Goal: Task Accomplishment & Management: Use online tool/utility

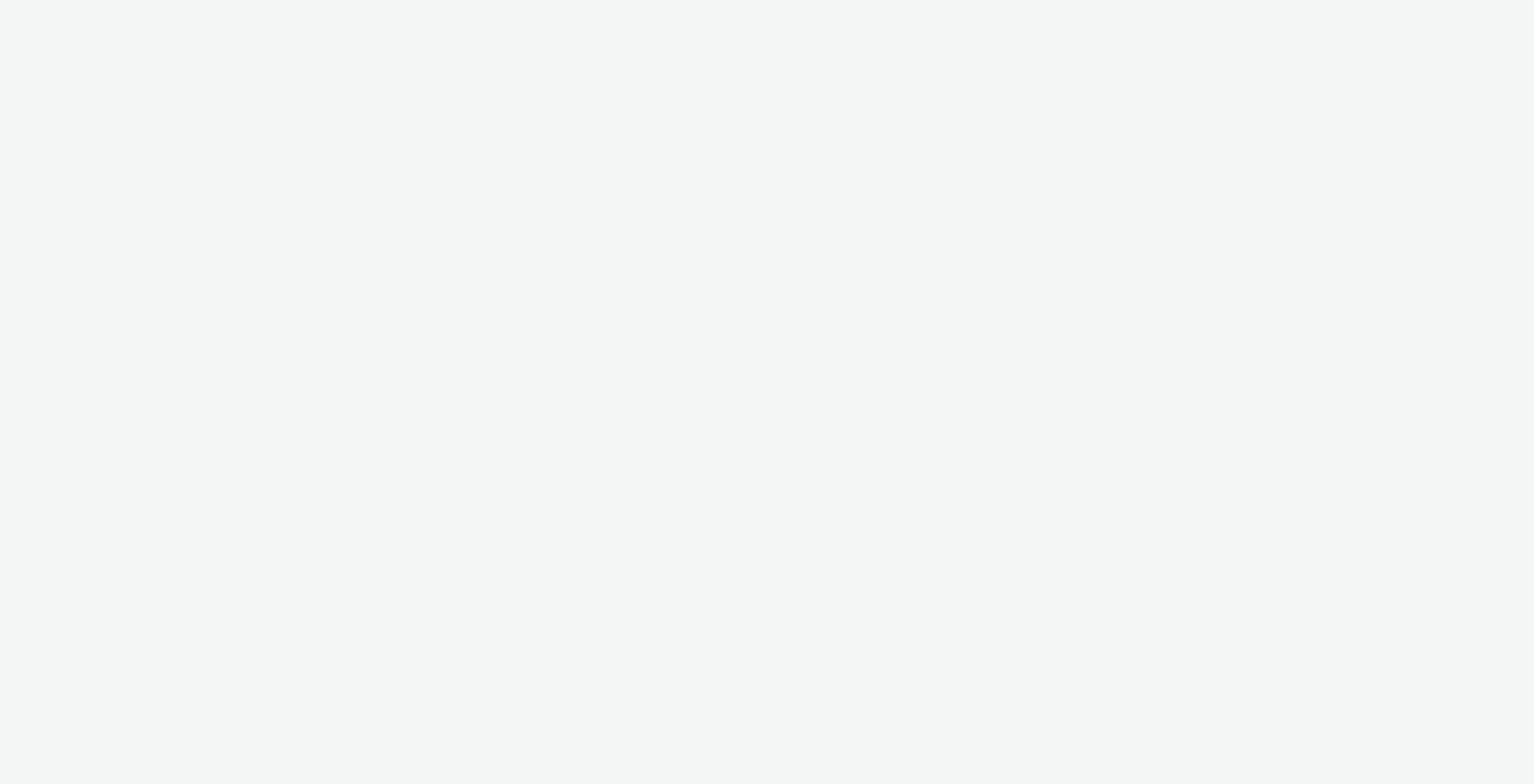
select select "c2295f28-7c96-446f-b279-53c23ee2b854"
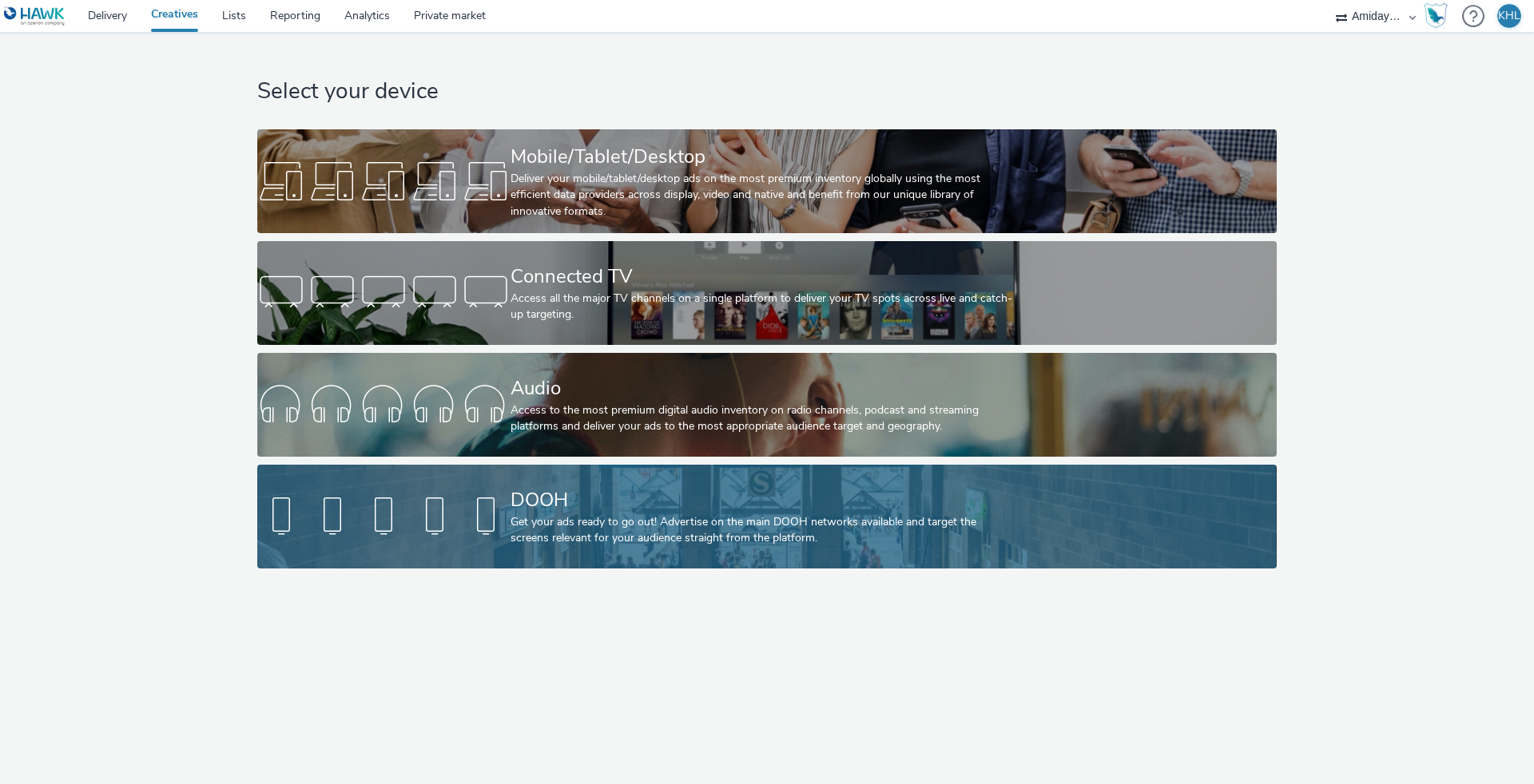
click at [829, 509] on div "DOOH" at bounding box center [763, 500] width 507 height 28
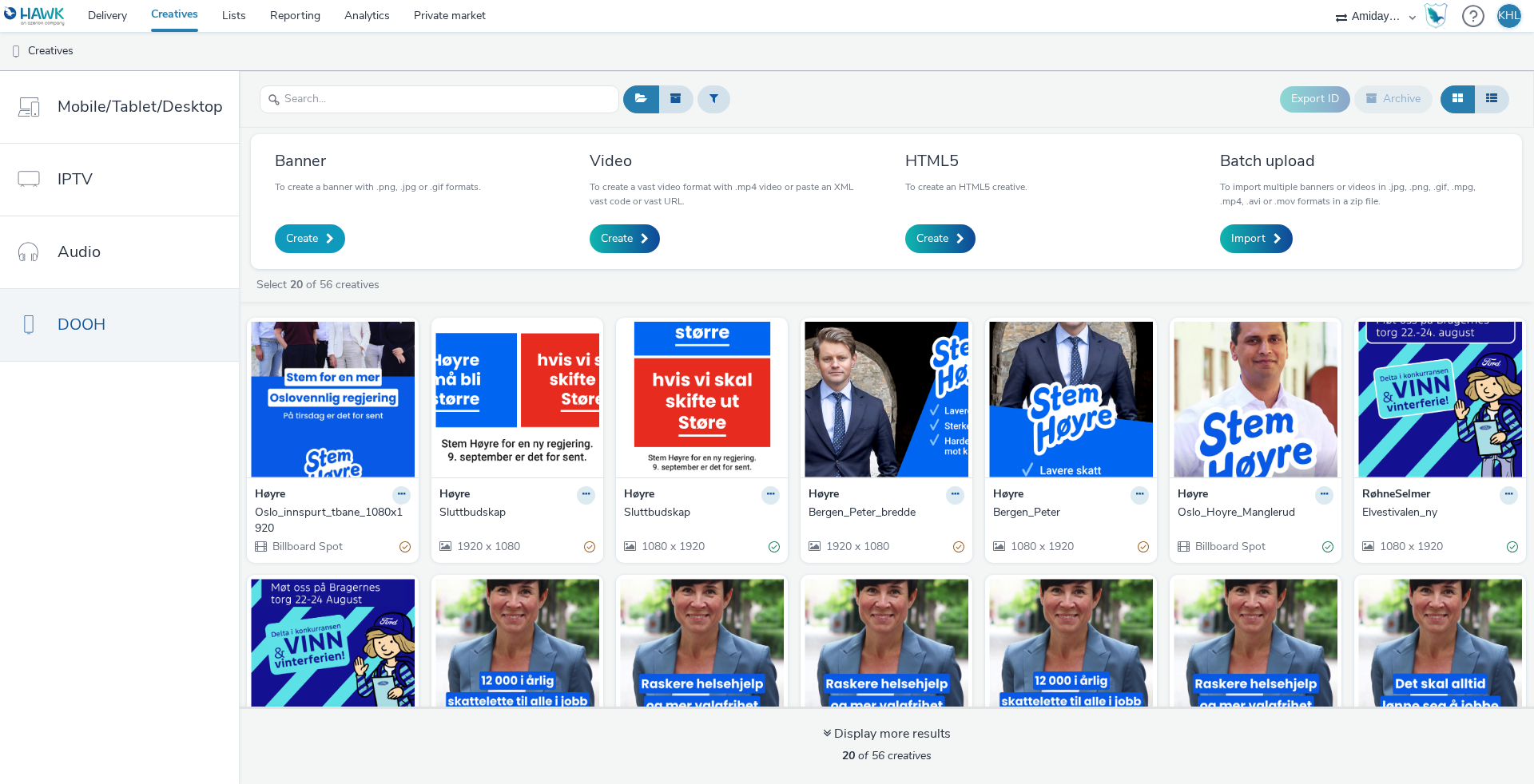
click at [307, 241] on span "Create" at bounding box center [302, 239] width 32 height 16
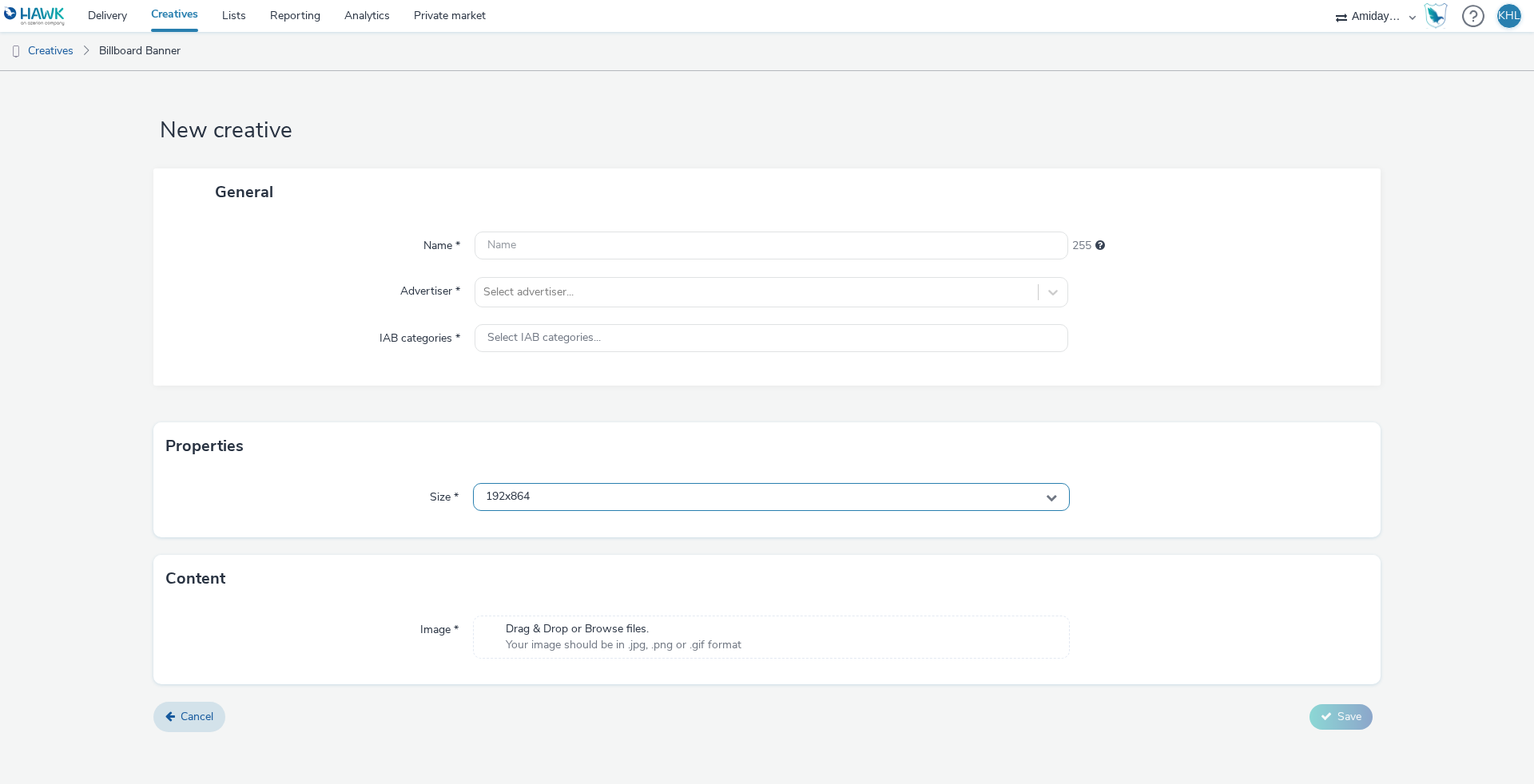
click at [633, 498] on div "192x864" at bounding box center [771, 497] width 596 height 28
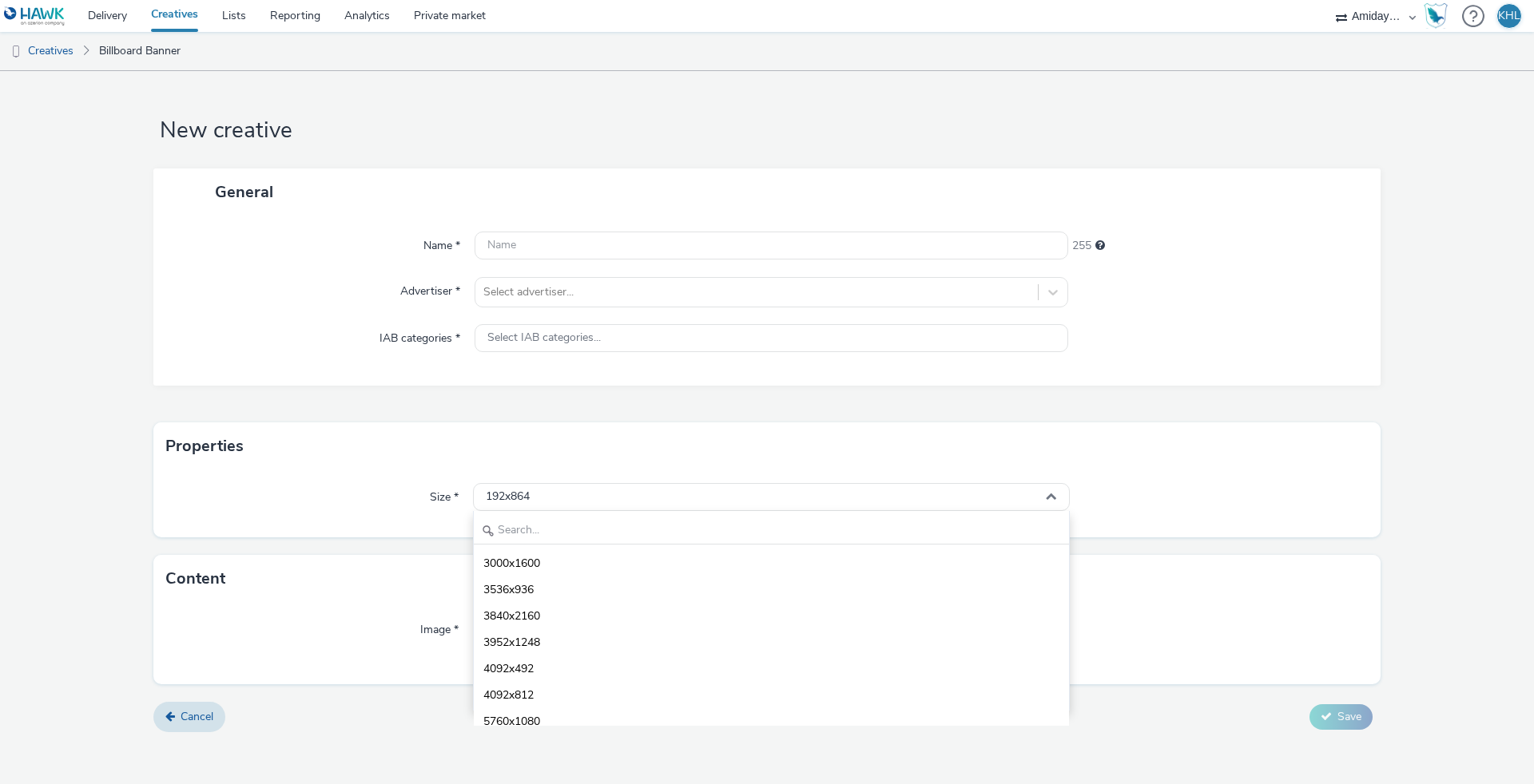
scroll to position [5718, 0]
click at [328, 586] on div "Content" at bounding box center [767, 578] width 1227 height 48
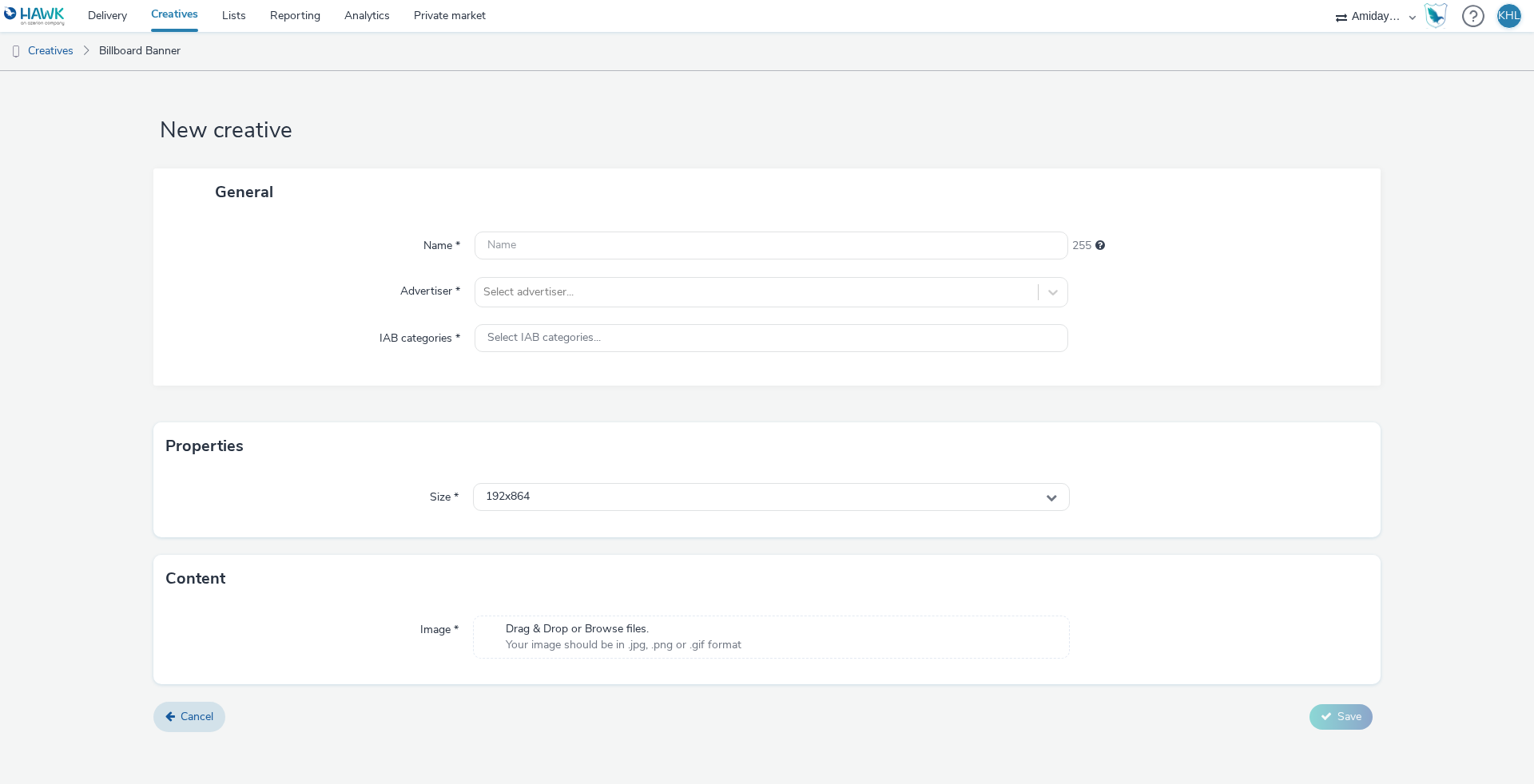
click at [181, 19] on link "Creatives" at bounding box center [174, 16] width 71 height 32
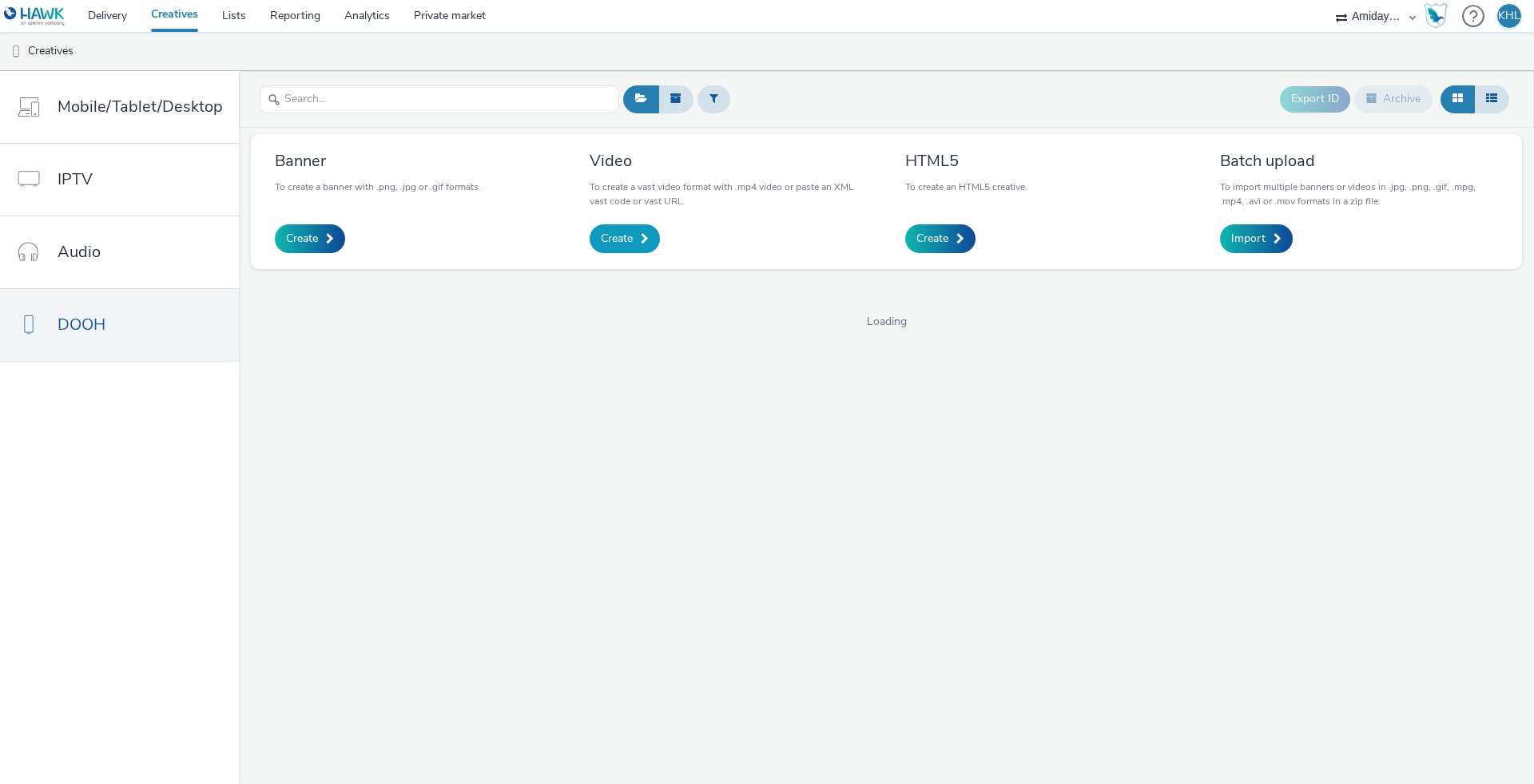
click at [618, 236] on span "Create" at bounding box center [617, 239] width 32 height 16
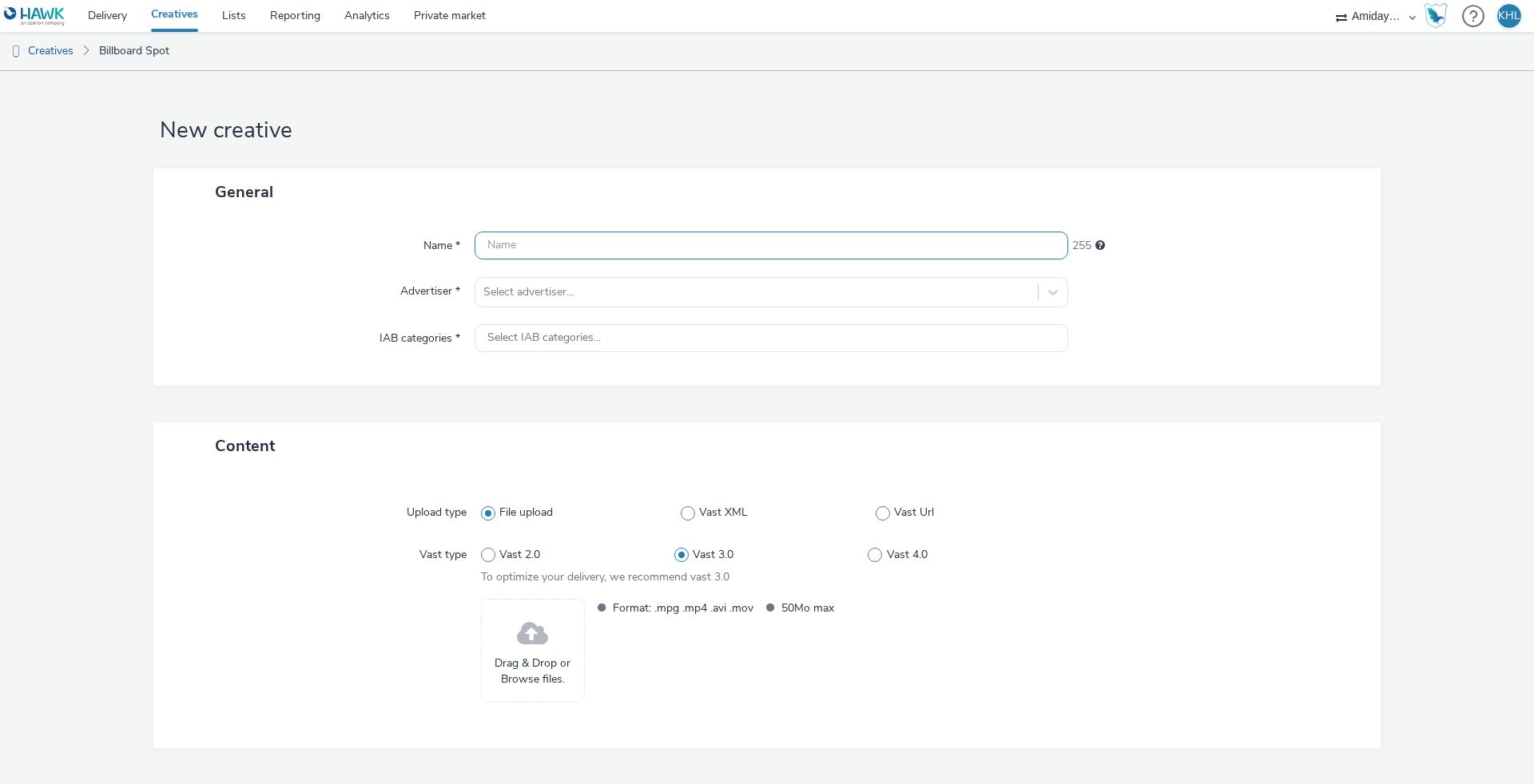
click at [607, 248] on input "text" at bounding box center [771, 245] width 594 height 28
type input "Høyre_x-track_1600x1000"
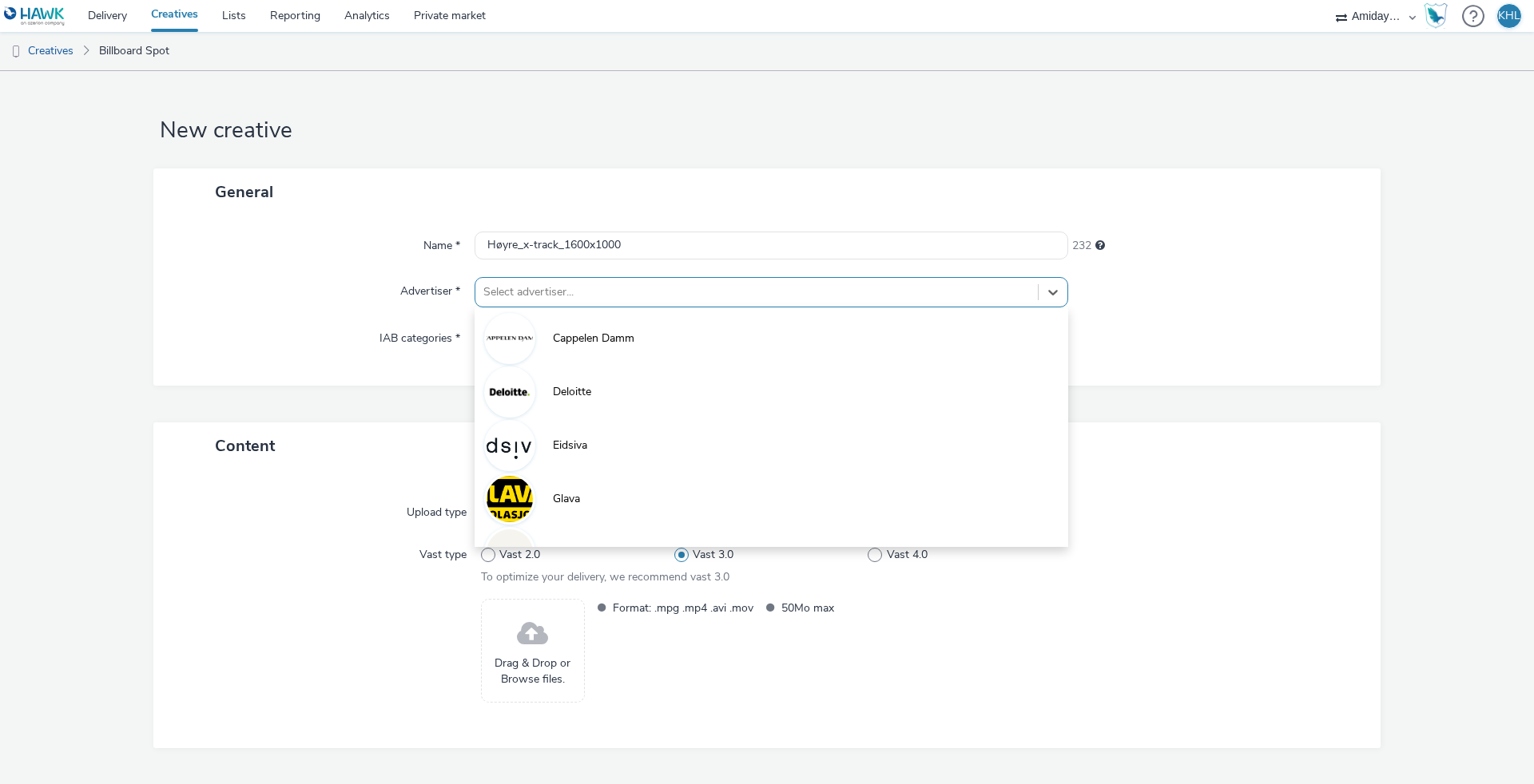
click at [675, 286] on div at bounding box center [756, 292] width 546 height 19
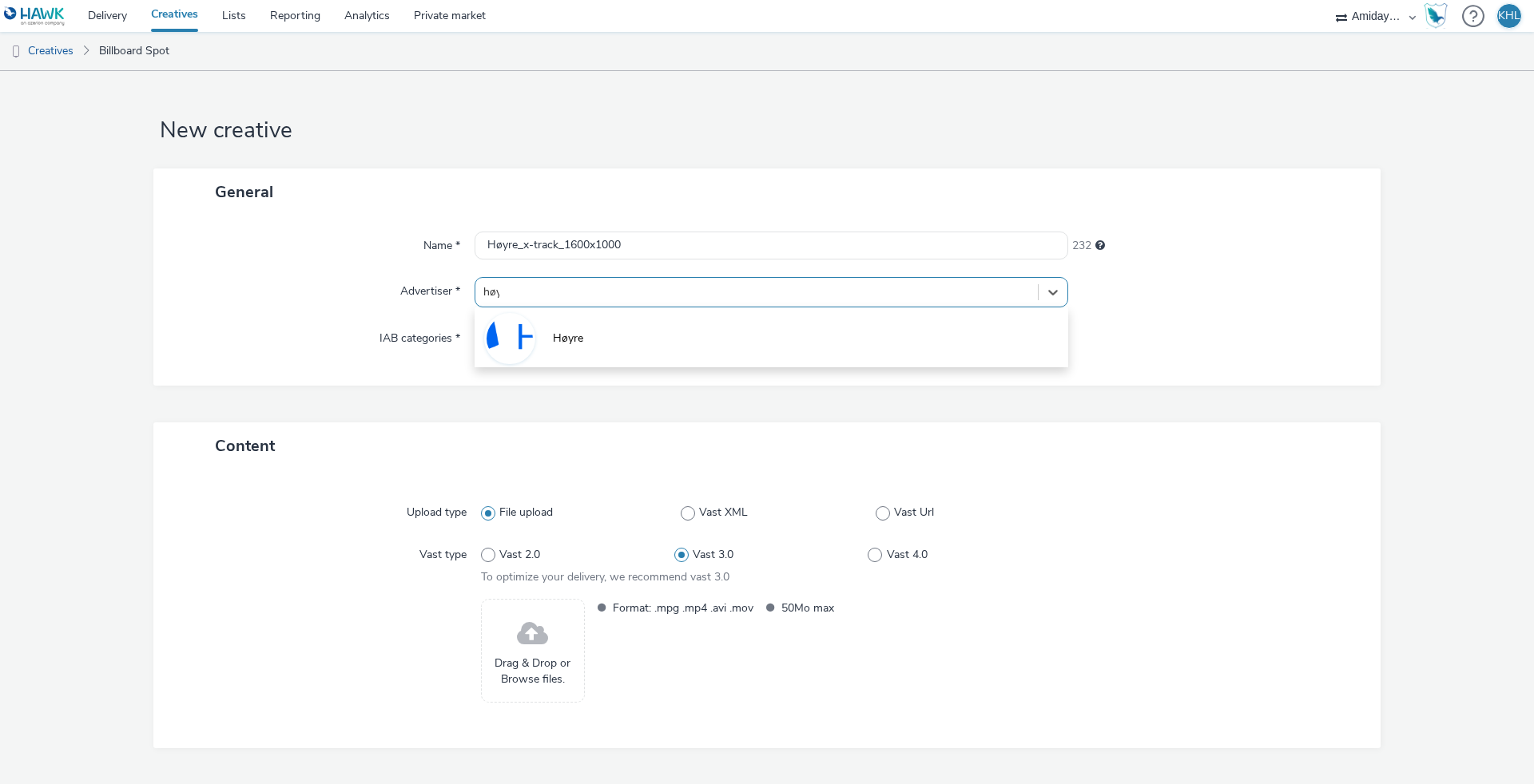
type input "høyre"
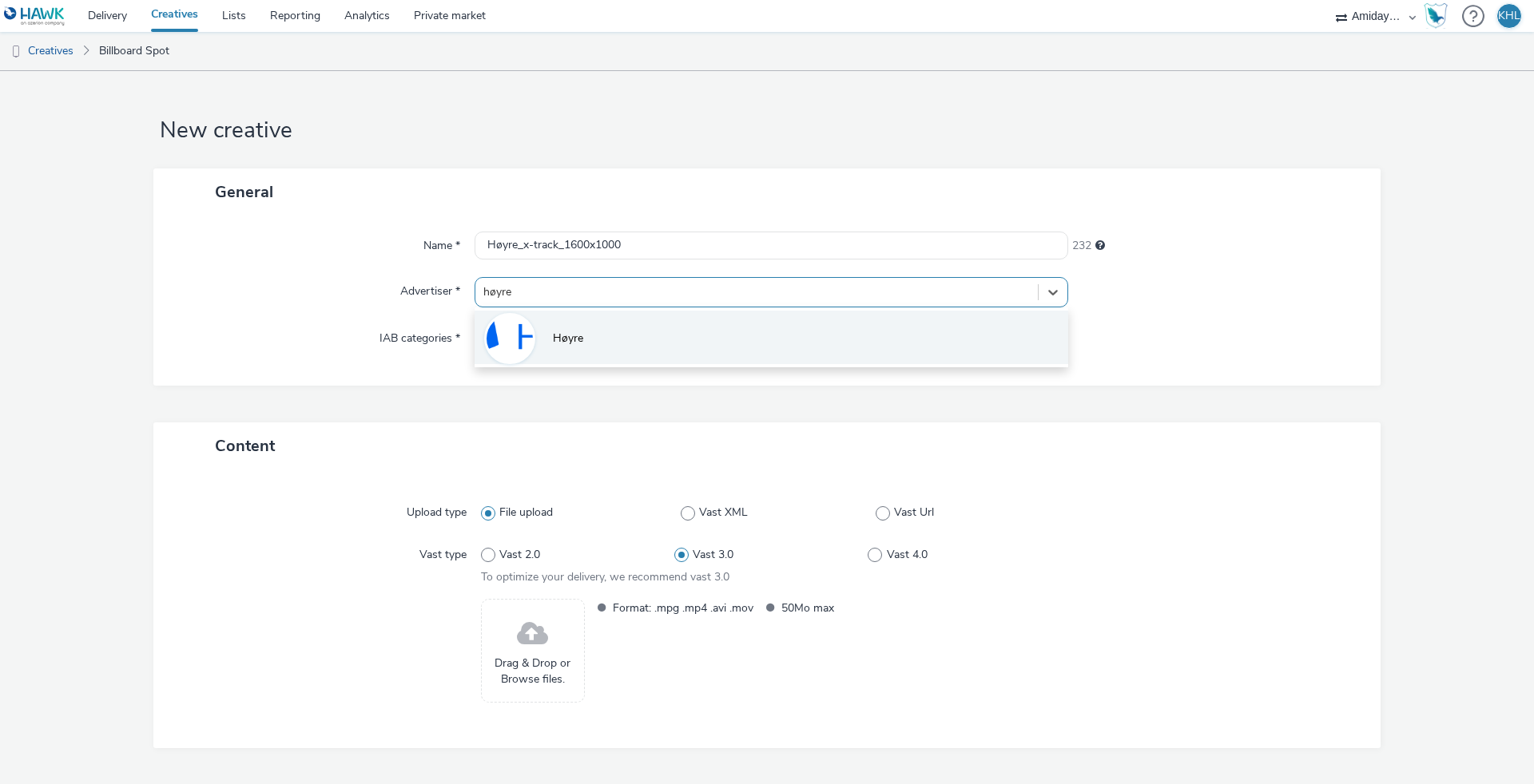
click at [644, 334] on li "Høyre" at bounding box center [771, 338] width 594 height 54
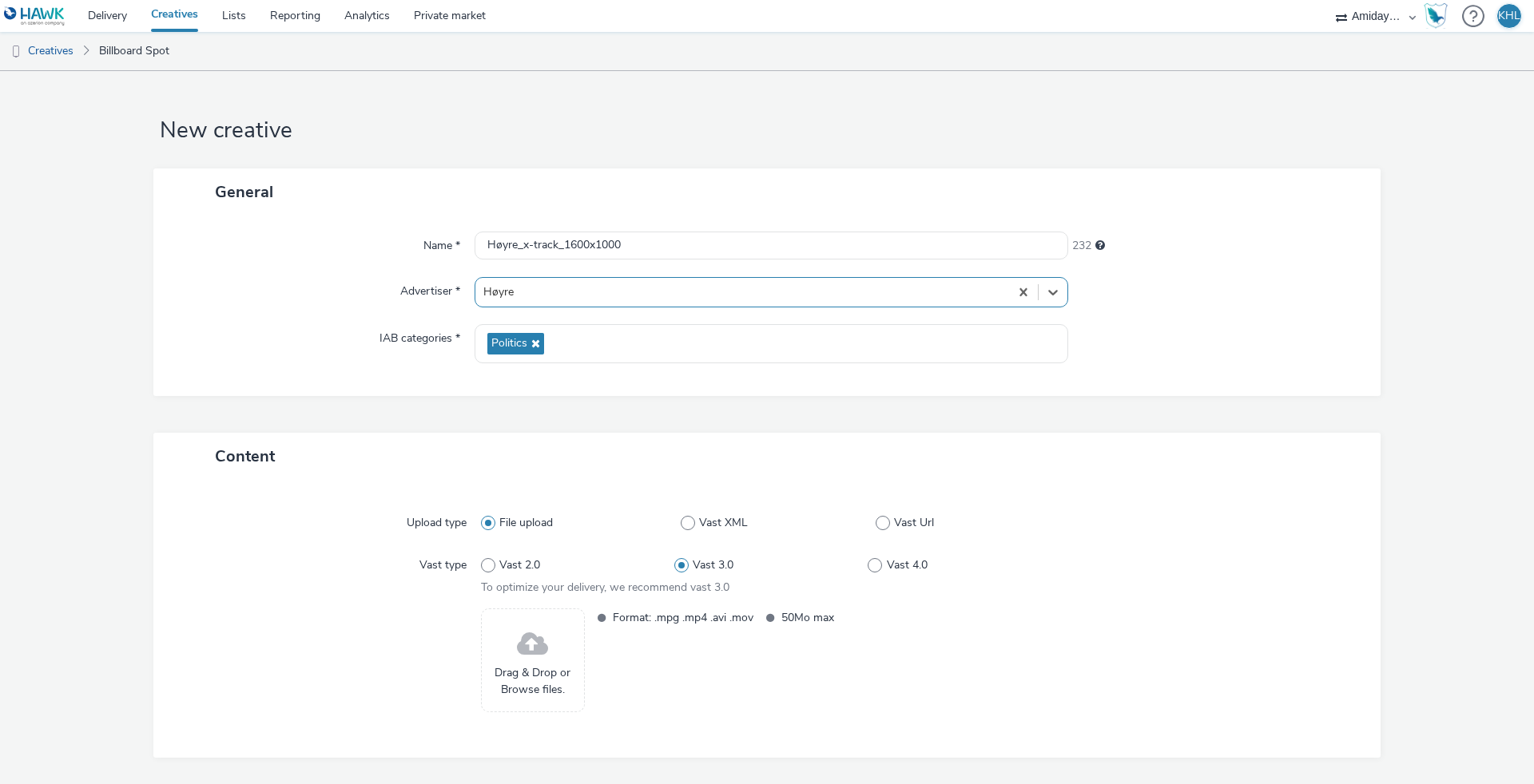
click at [540, 684] on span "Drag & Drop or Browse files." at bounding box center [533, 682] width 86 height 32
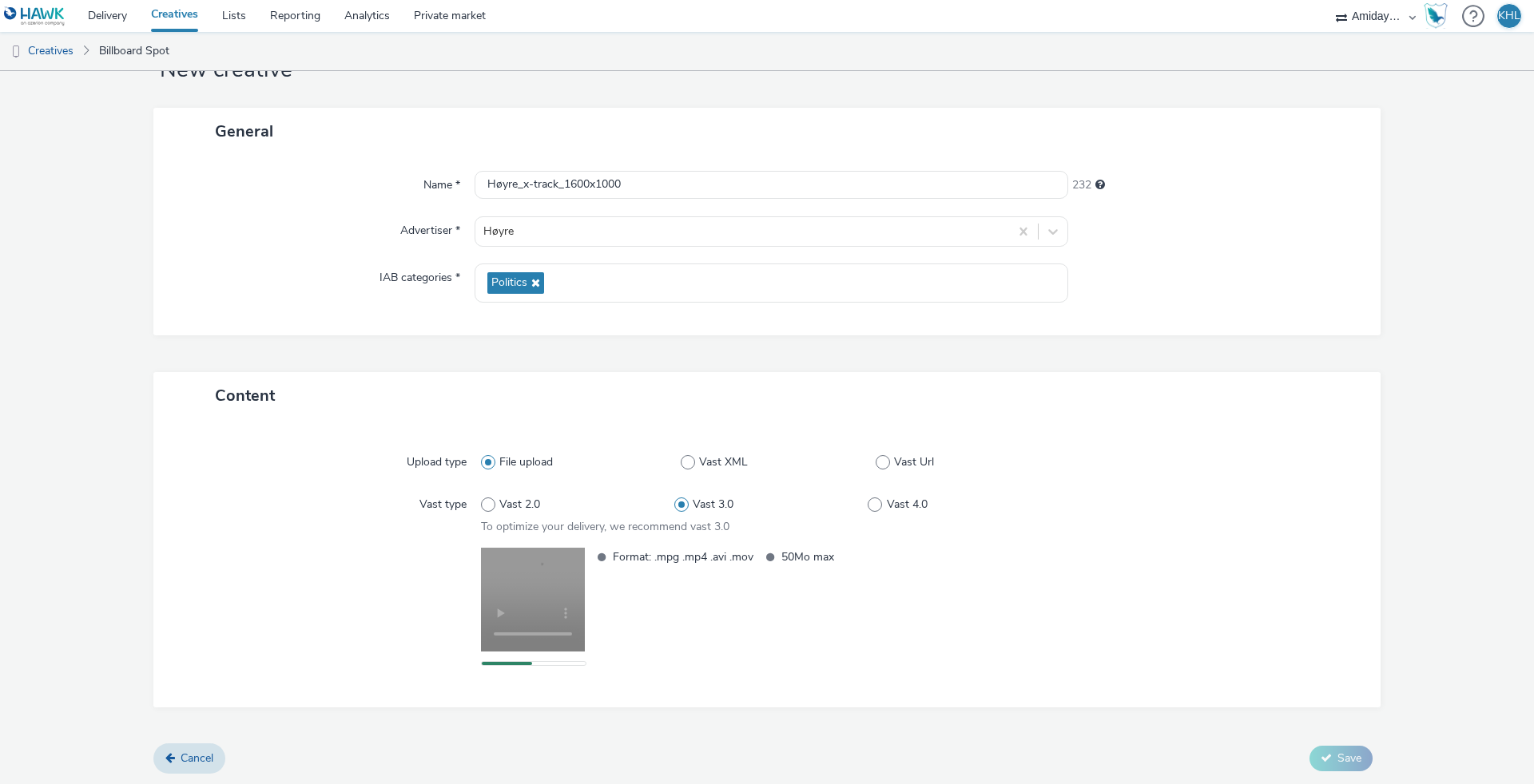
scroll to position [58, 0]
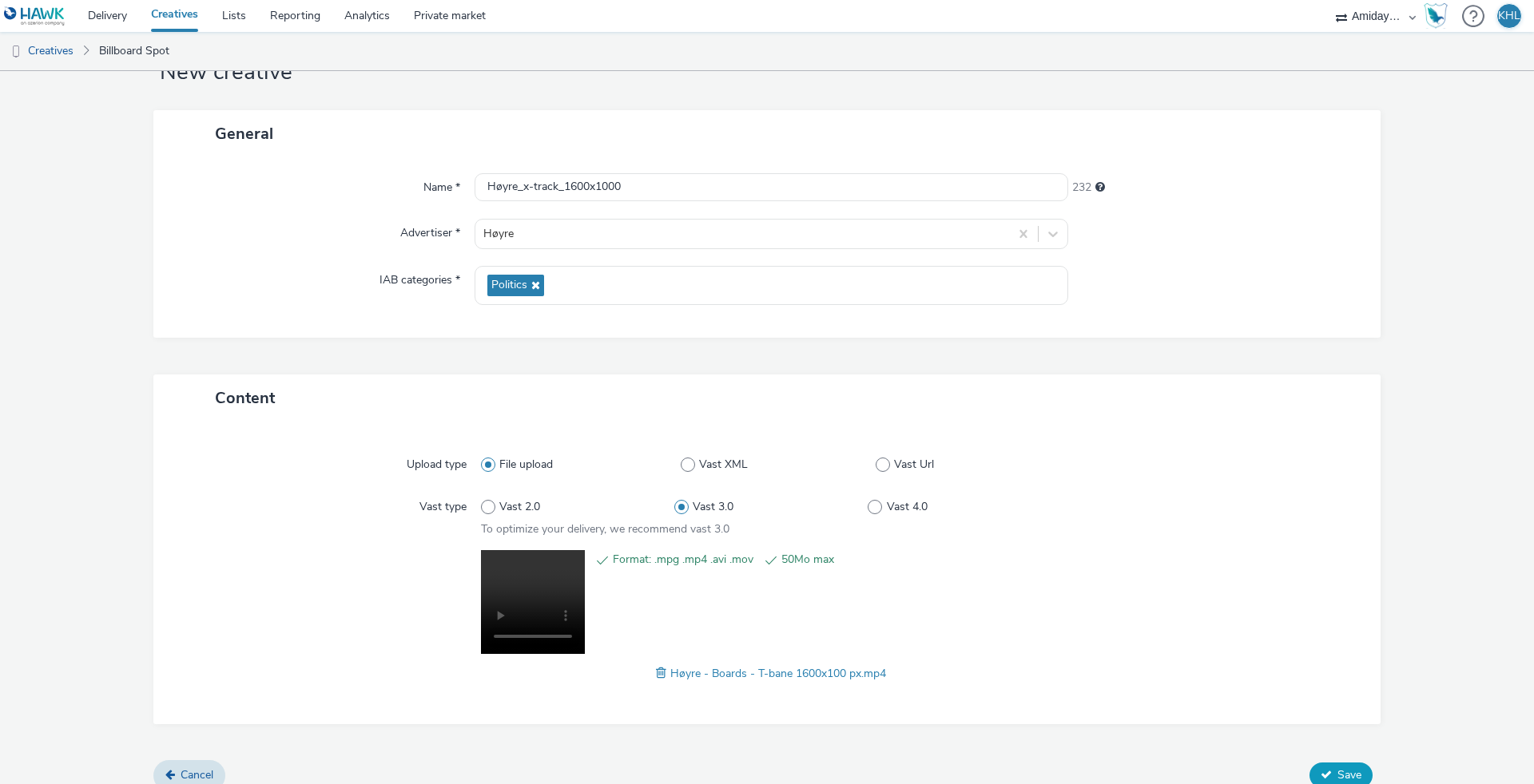
click at [1342, 769] on span "Save" at bounding box center [1349, 775] width 24 height 15
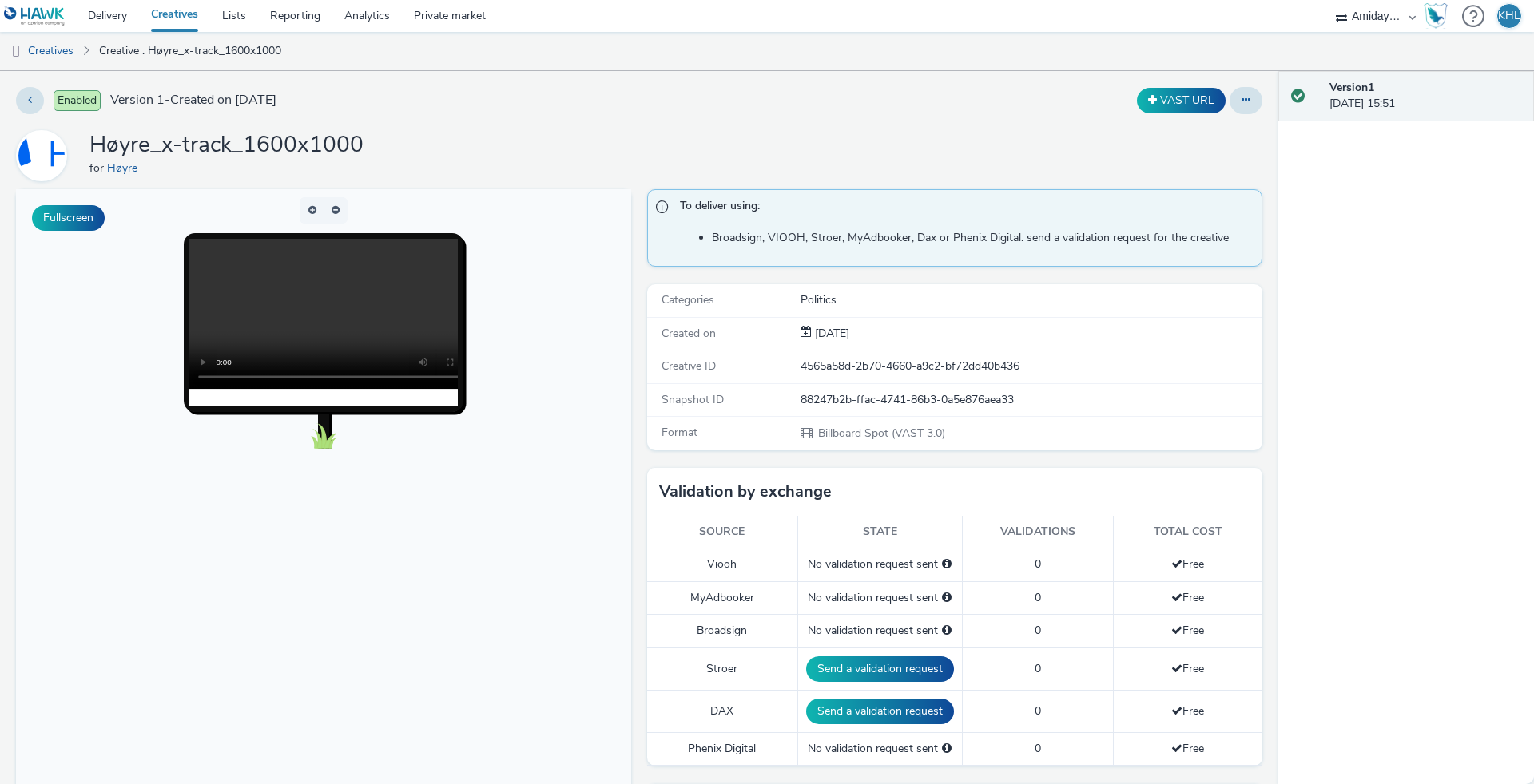
click at [307, 307] on video at bounding box center [339, 313] width 300 height 150
click at [225, 379] on video at bounding box center [339, 313] width 300 height 150
click at [227, 376] on video at bounding box center [339, 313] width 300 height 150
click at [1230, 110] on div at bounding box center [1246, 101] width 32 height 27
click at [1239, 102] on button at bounding box center [1246, 101] width 32 height 27
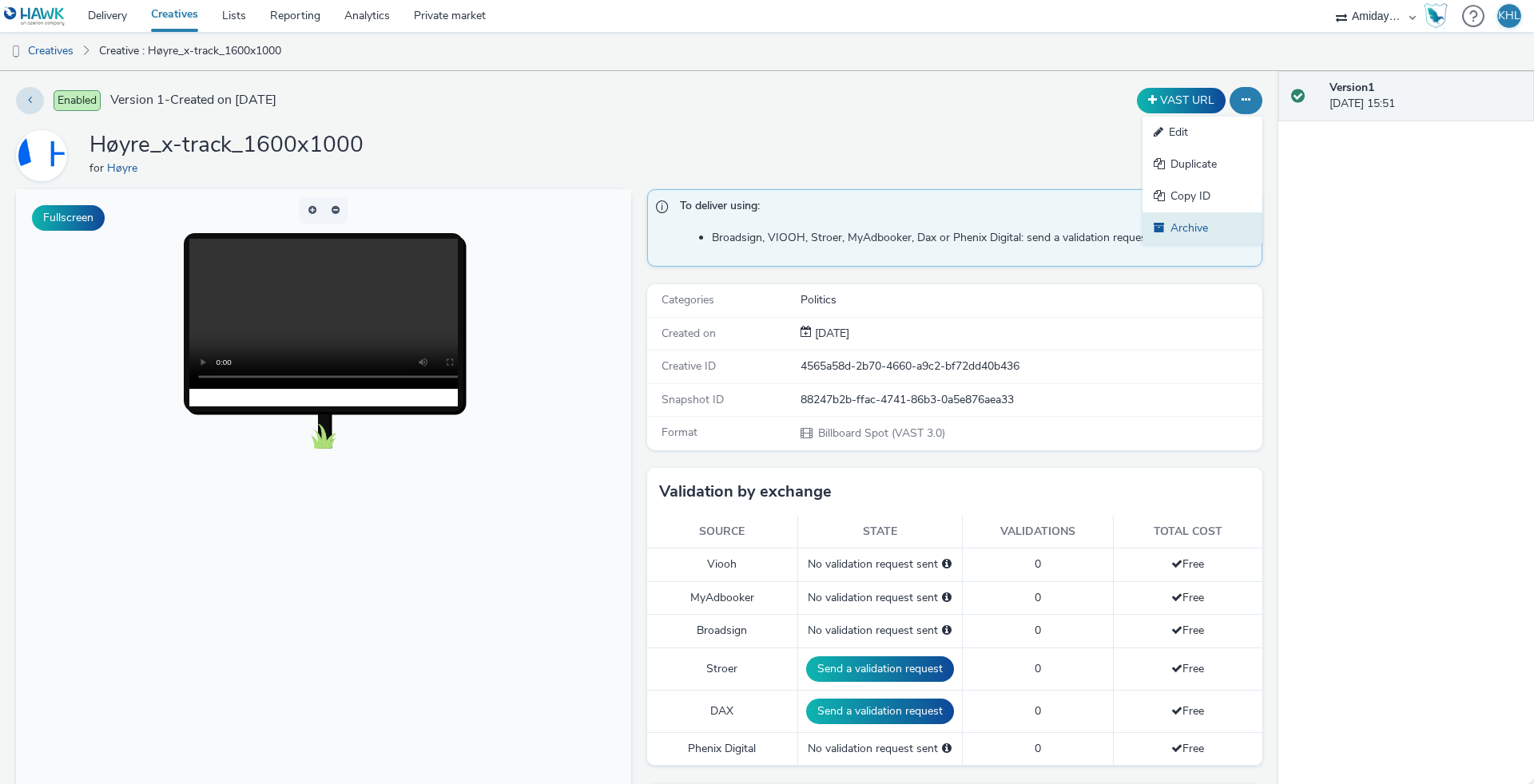
click at [1181, 225] on link "Archive" at bounding box center [1202, 229] width 119 height 32
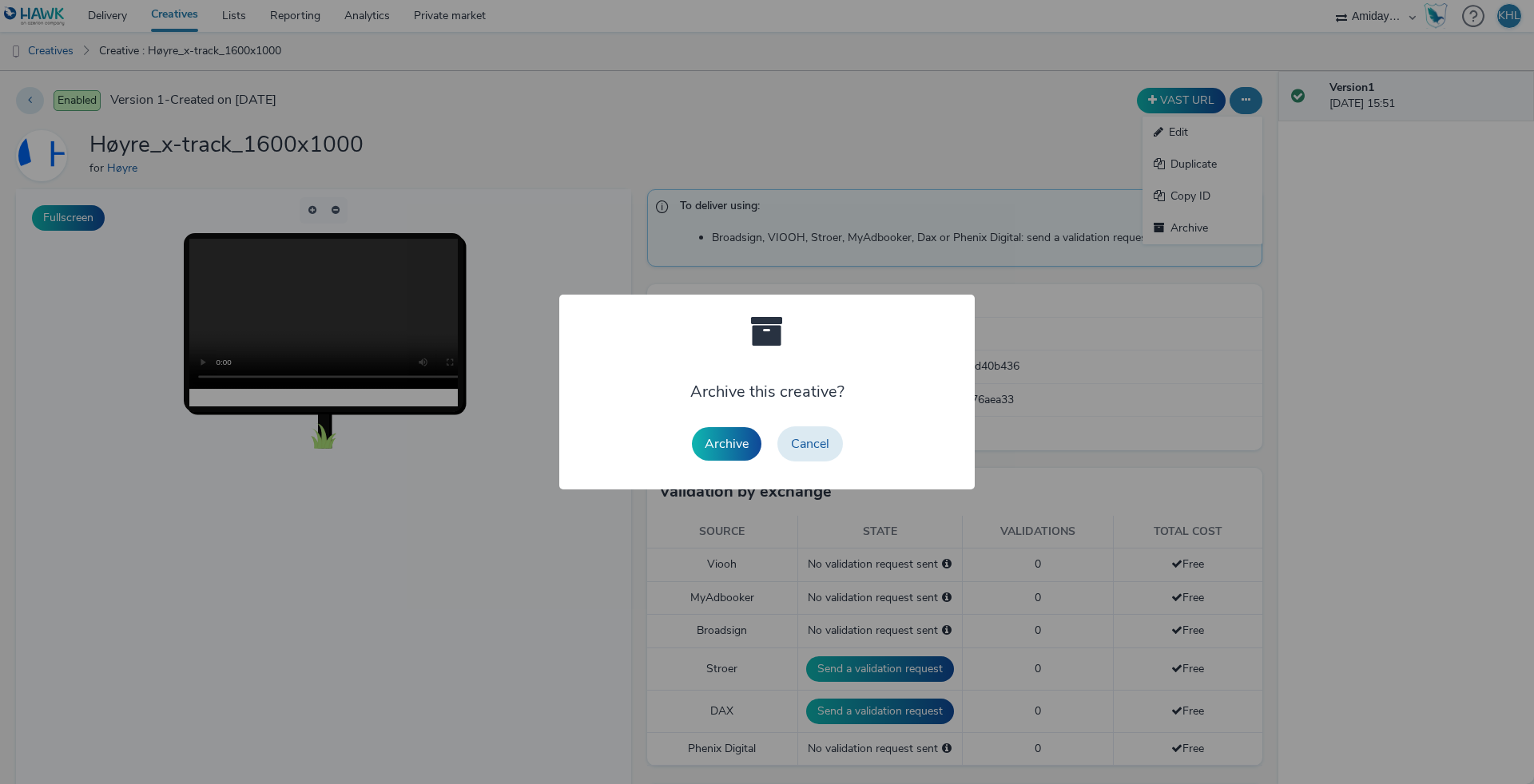
drag, startPoint x: 743, startPoint y: 438, endPoint x: 792, endPoint y: 414, distance: 54.6
click at [745, 438] on button "Archive" at bounding box center [726, 444] width 69 height 33
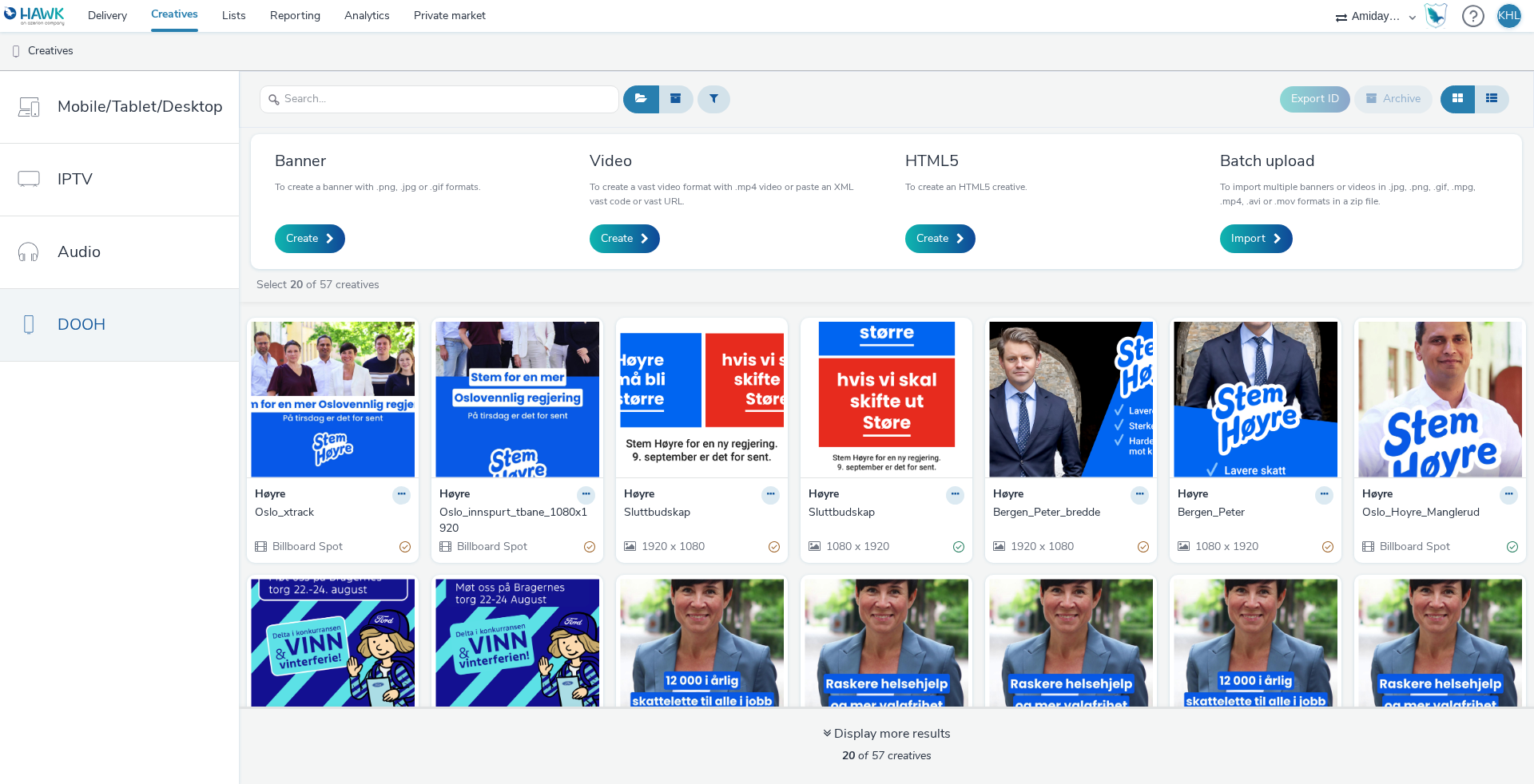
click at [494, 168] on div "Banner To create a banner with .png, .jpg or .gif formats. Create" at bounding box center [414, 202] width 302 height 111
click at [623, 232] on span "Create" at bounding box center [617, 239] width 32 height 16
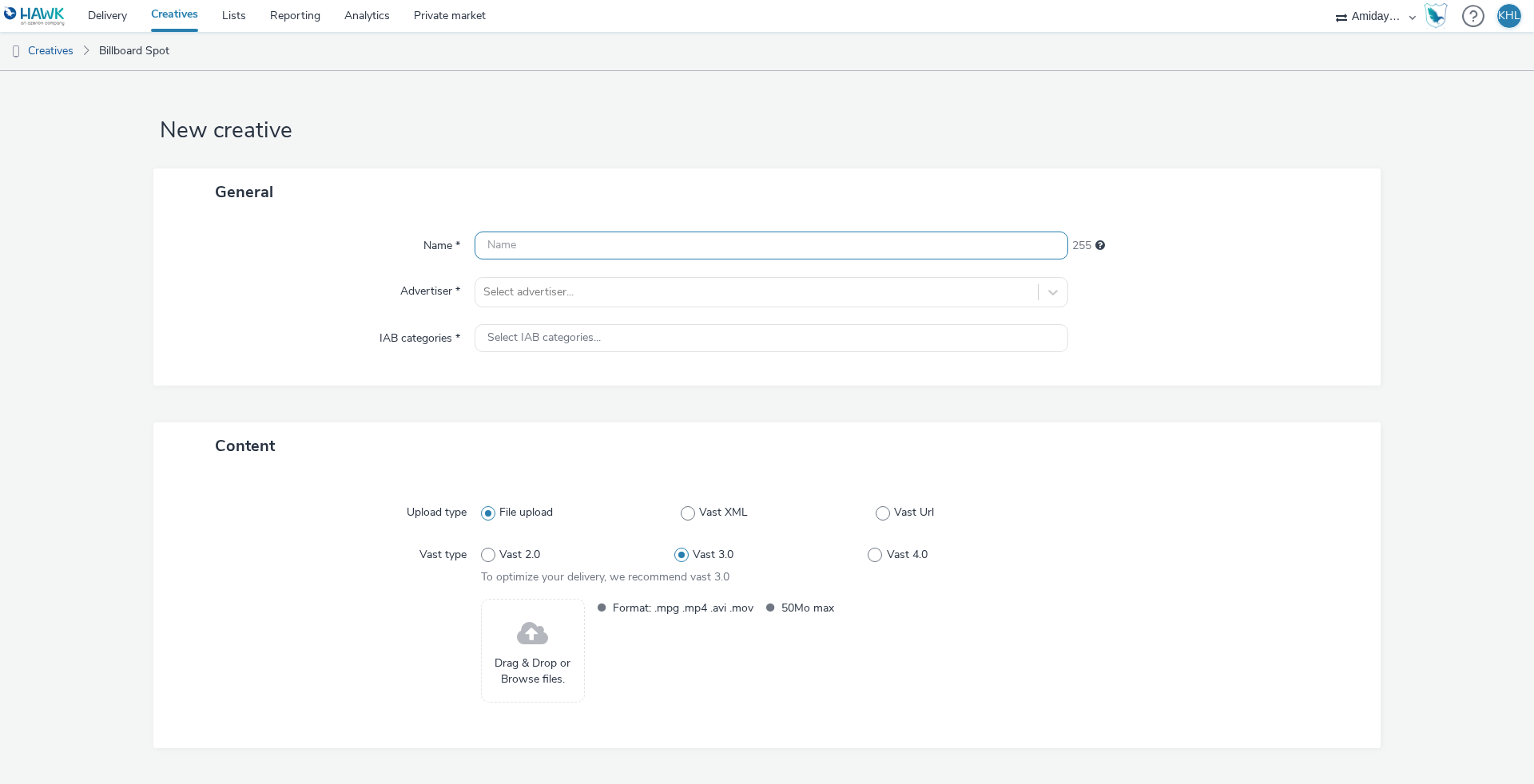
click at [620, 253] on input "text" at bounding box center [771, 245] width 594 height 28
type input "h"
type input "Høyre_x-track_1600x1000"
click at [851, 307] on div "Name * Høyre_x-track_1600x1000 232 Advertiser * Select advertiser... IAB catego…" at bounding box center [767, 300] width 1227 height 170
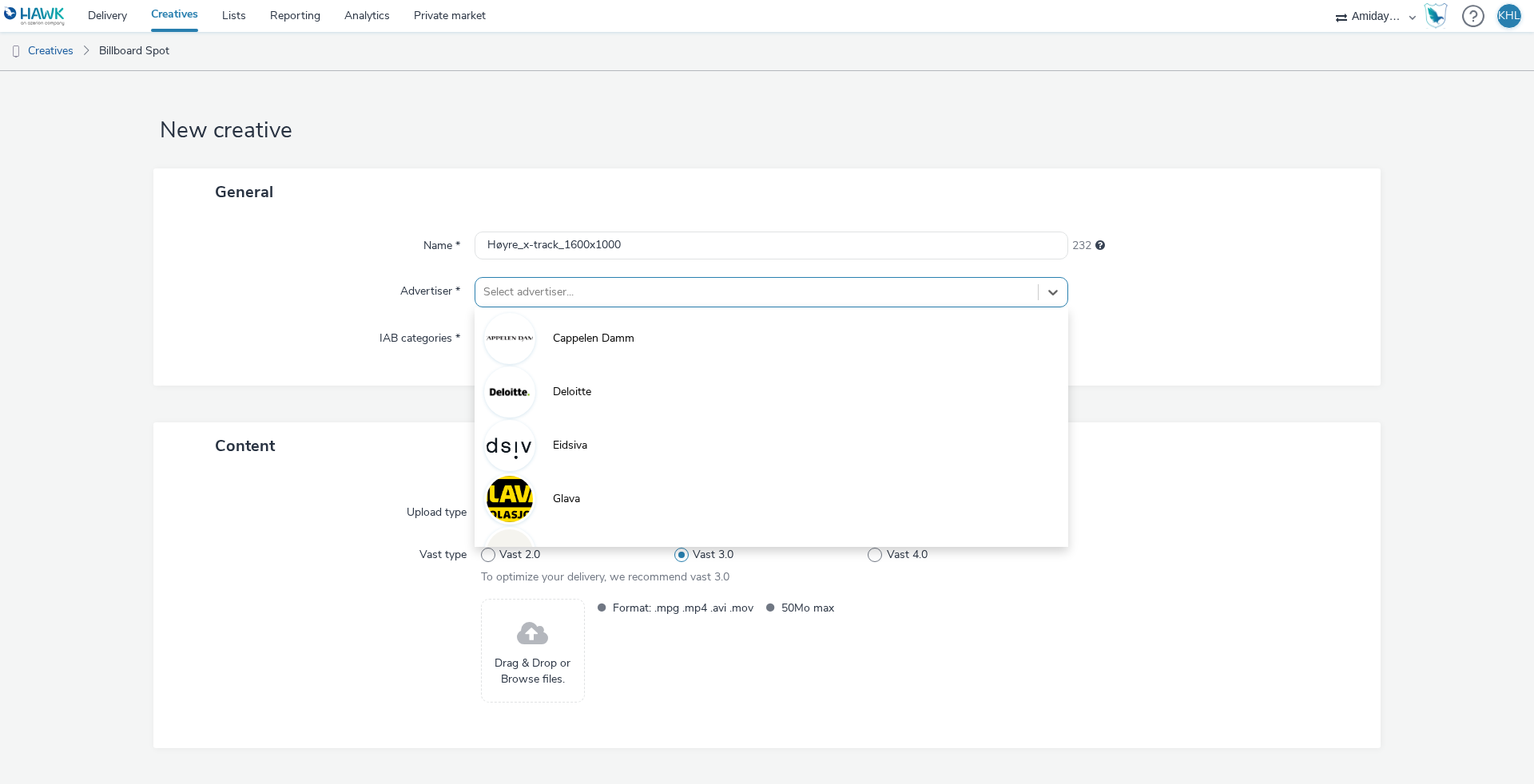
click at [853, 292] on div at bounding box center [756, 292] width 546 height 19
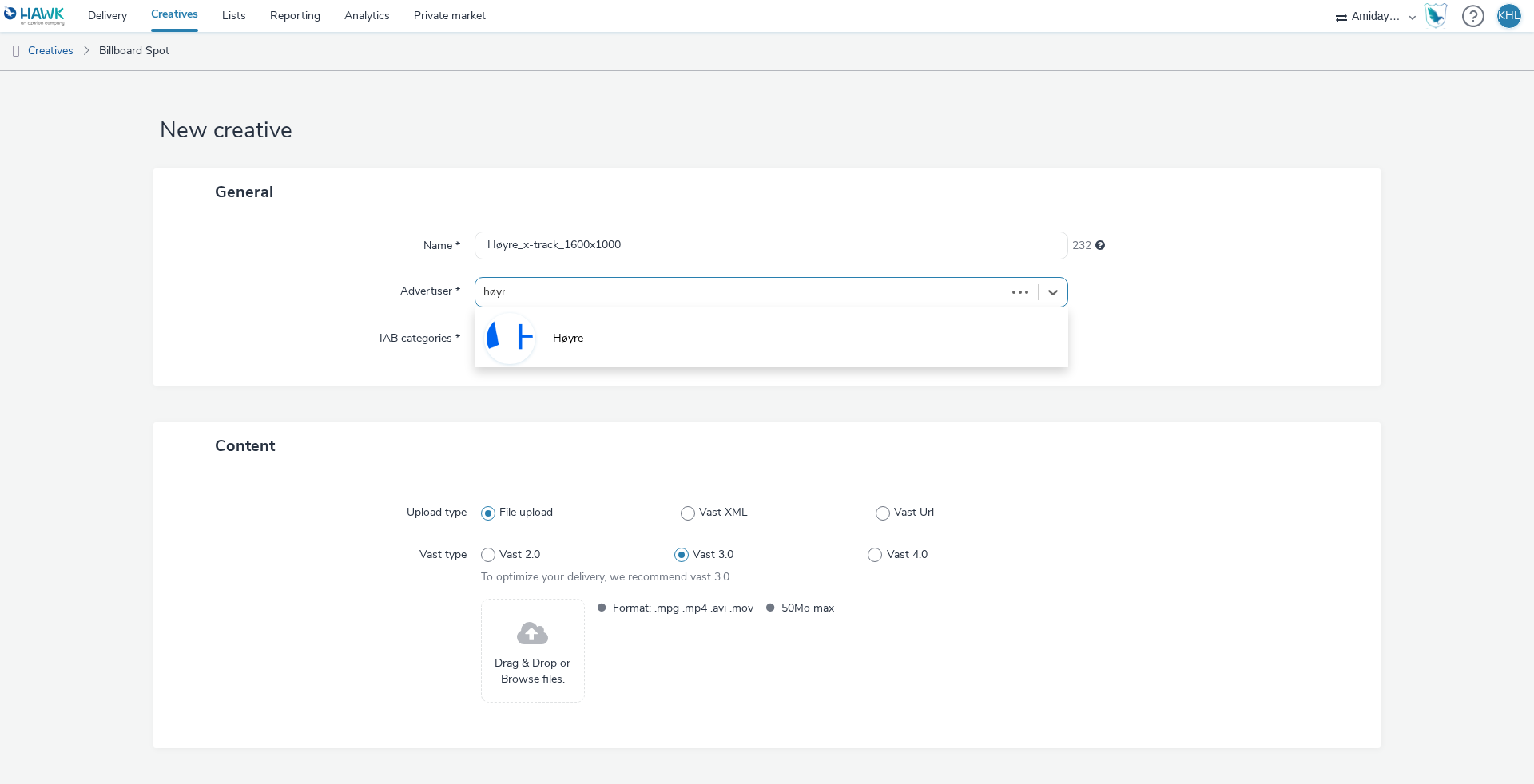
type input "høyre"
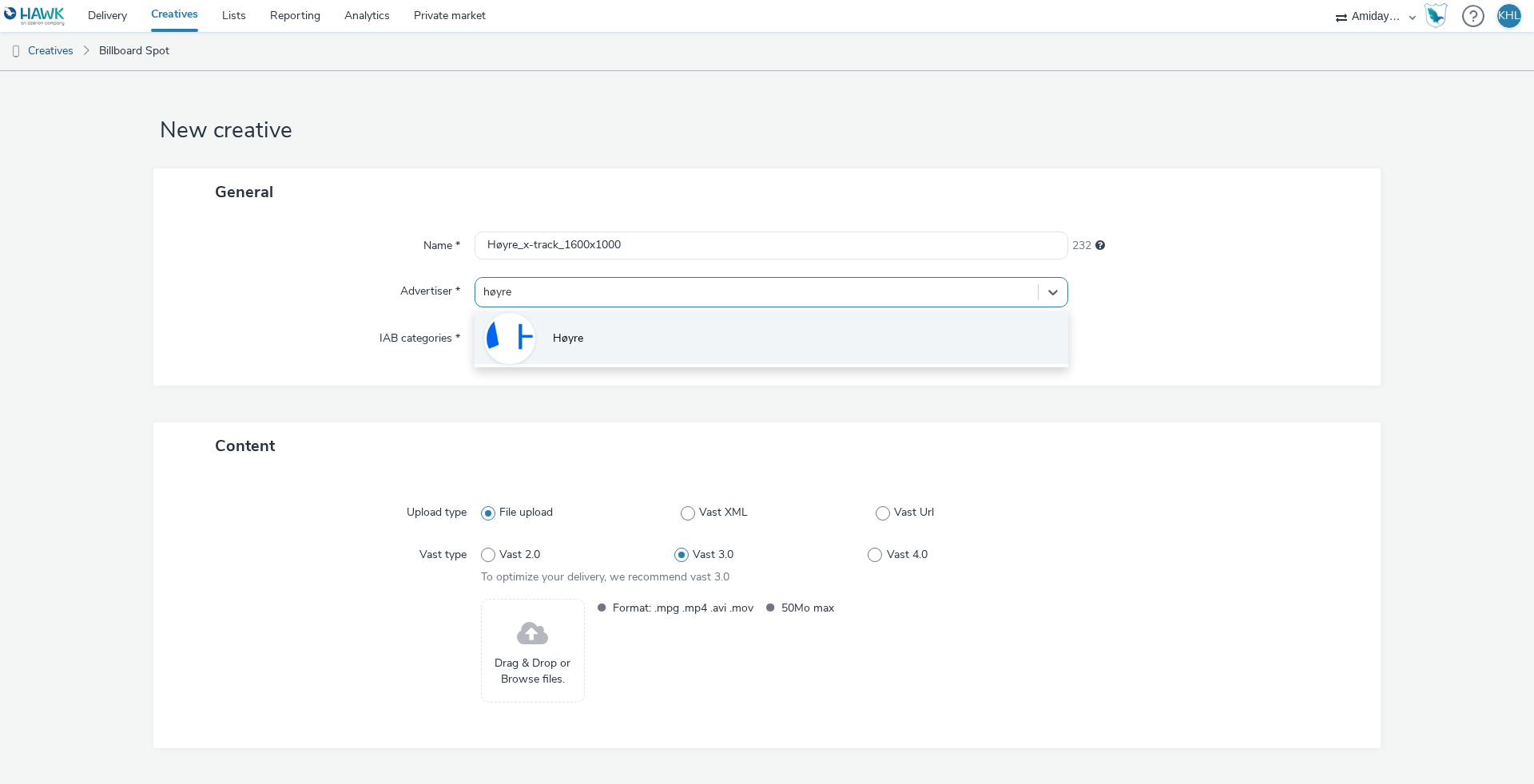
click at [841, 339] on li "Høyre" at bounding box center [771, 338] width 594 height 54
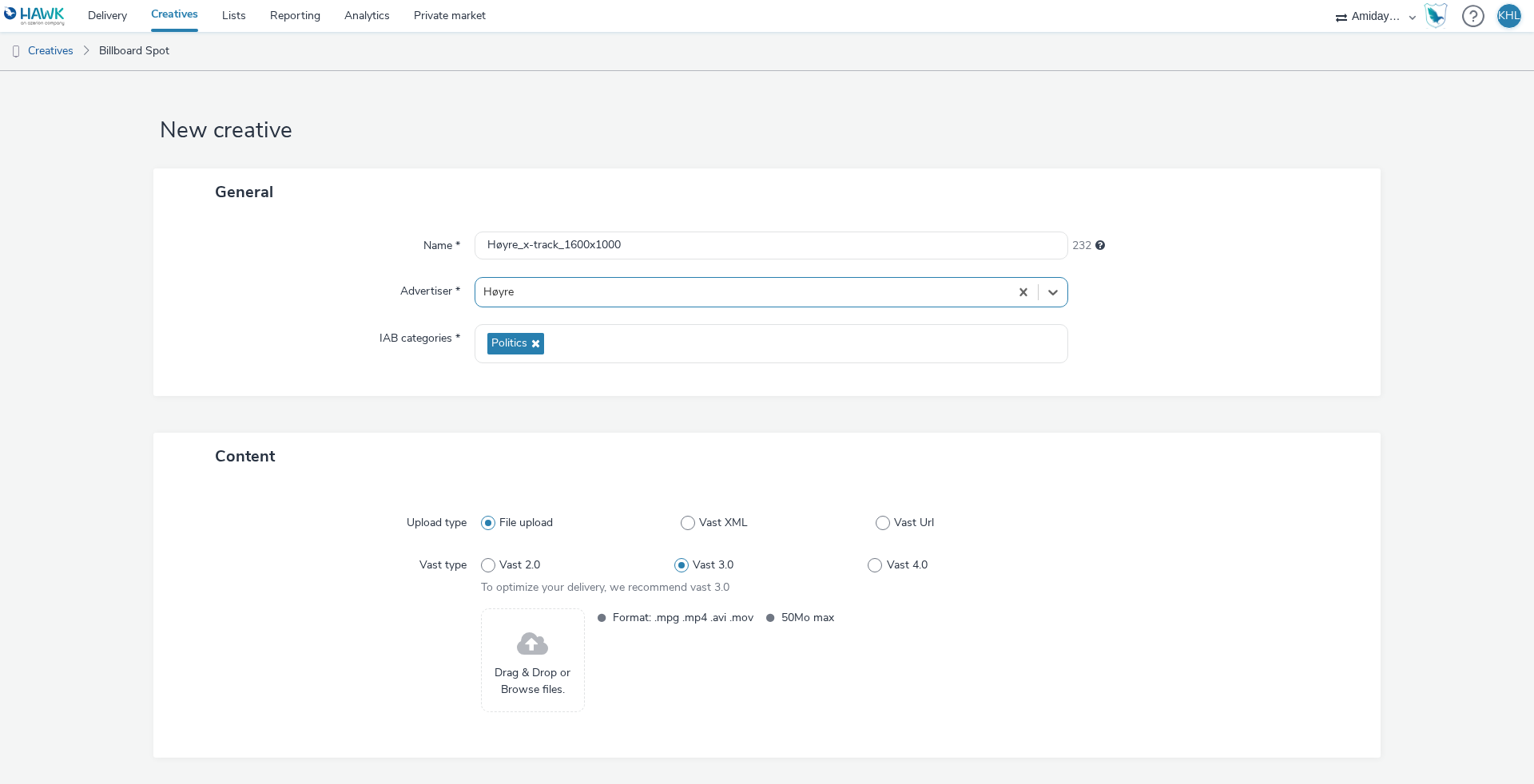
click at [553, 678] on span "Drag & Drop or Browse files." at bounding box center [533, 682] width 86 height 32
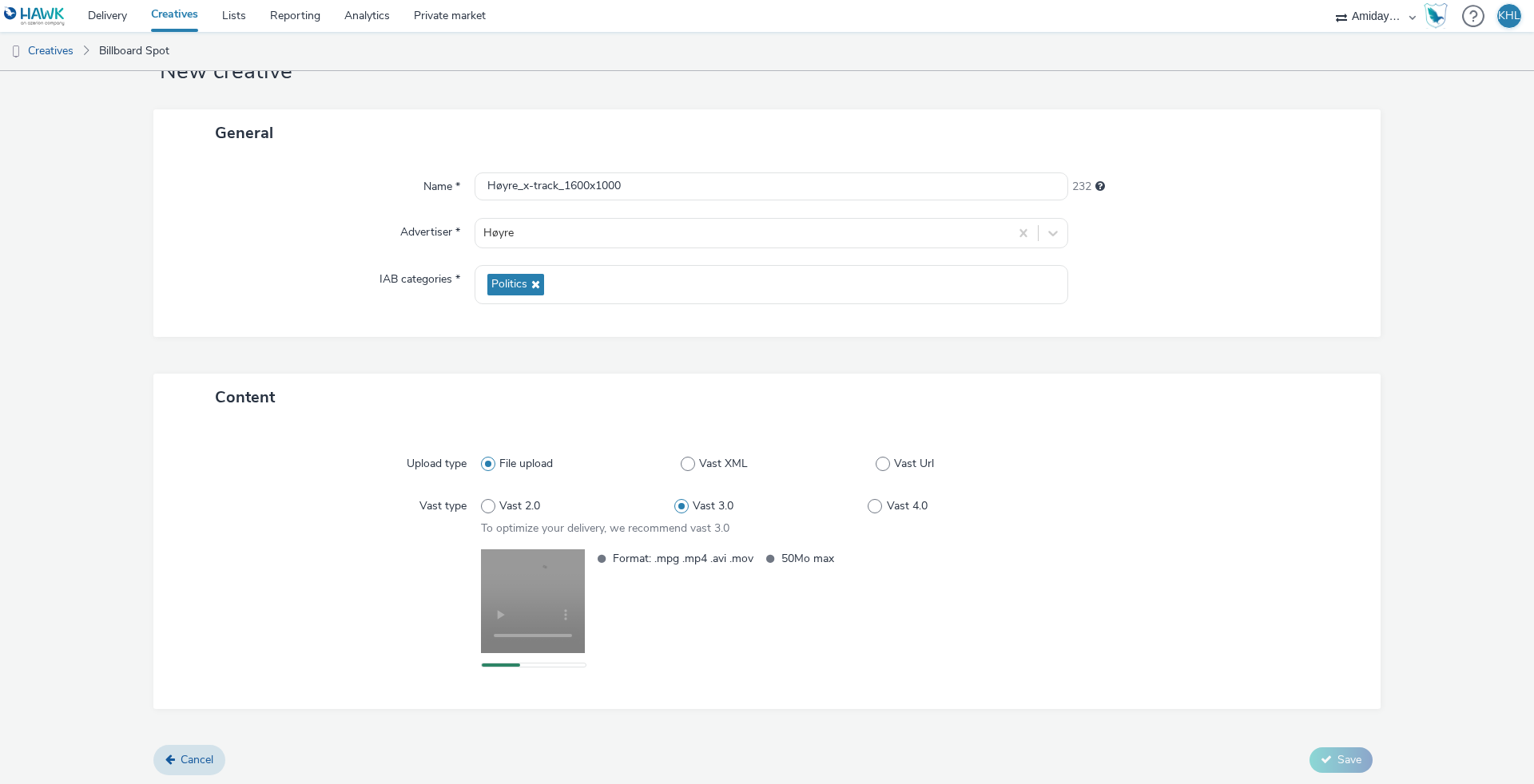
scroll to position [58, 0]
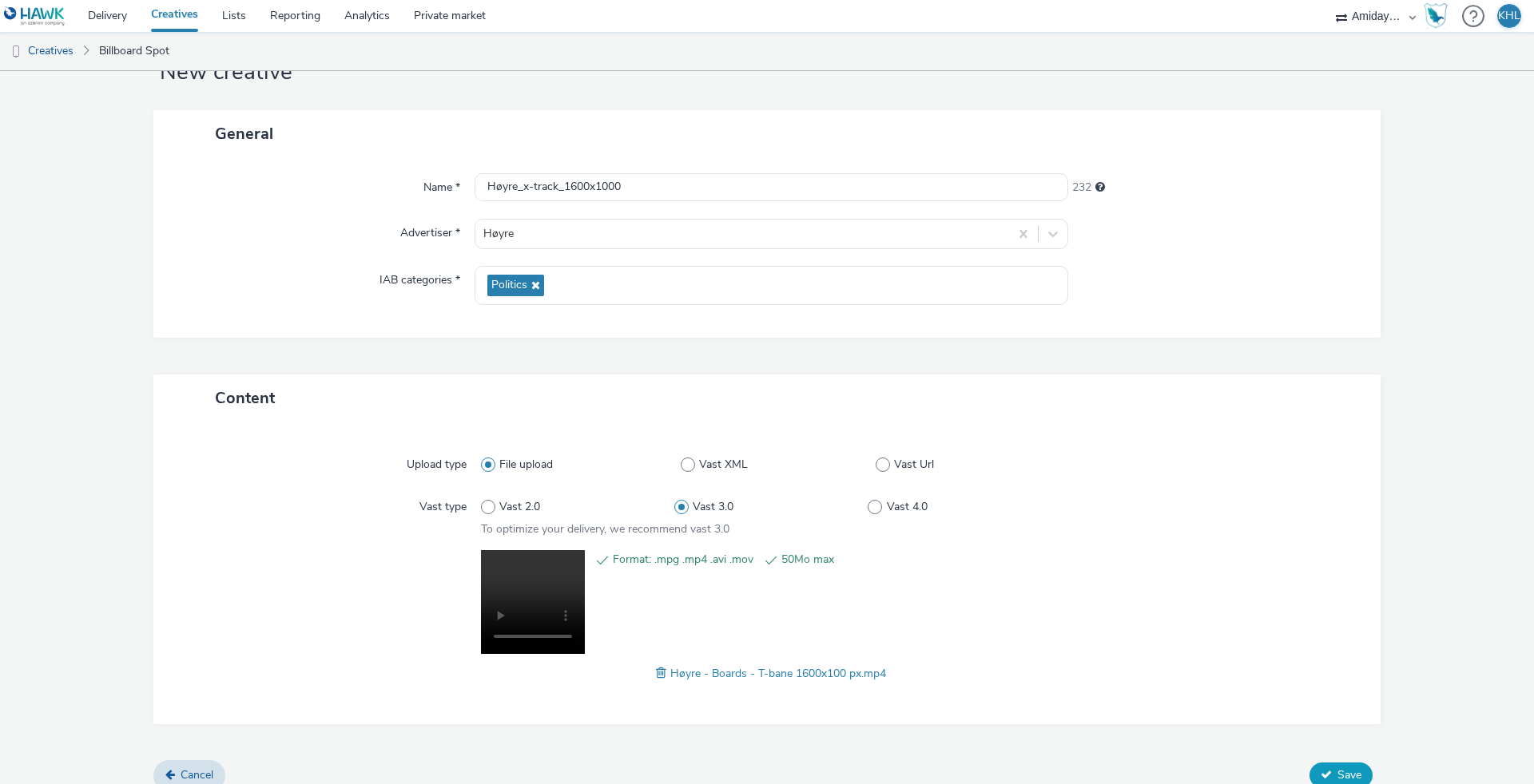
click at [1337, 771] on span "Save" at bounding box center [1349, 775] width 24 height 15
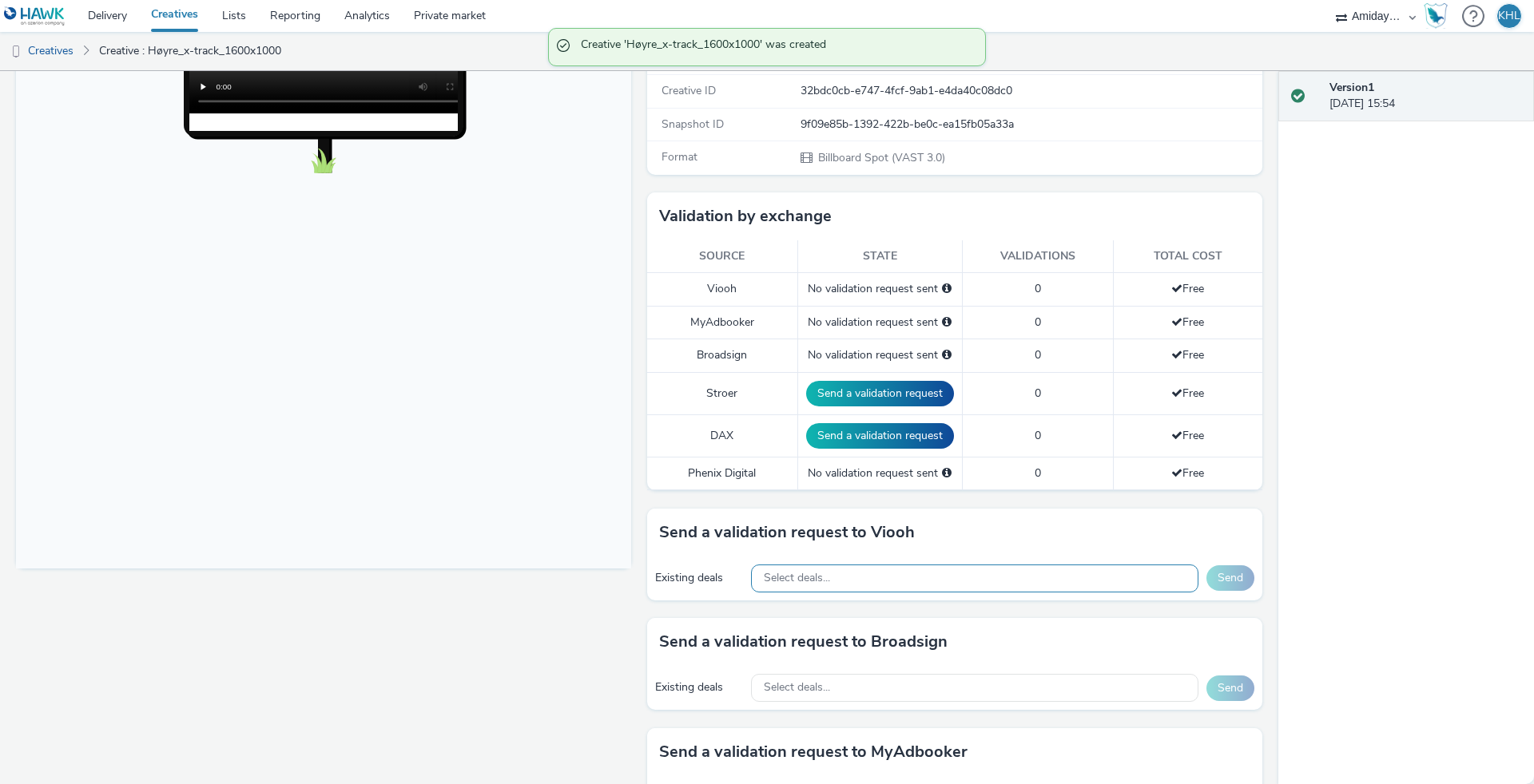
scroll to position [281, 0]
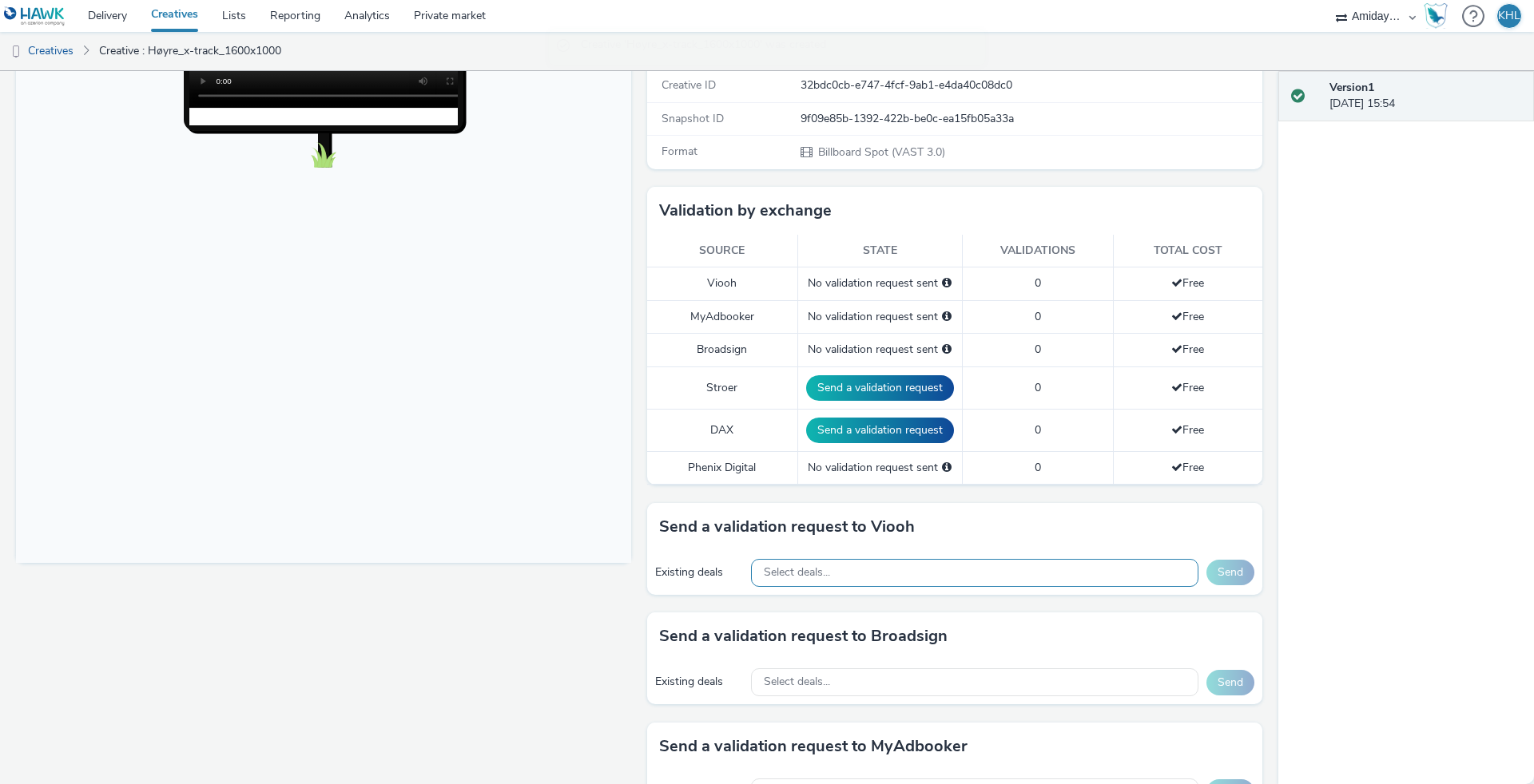
click at [904, 568] on div "Select deals..." at bounding box center [974, 573] width 447 height 28
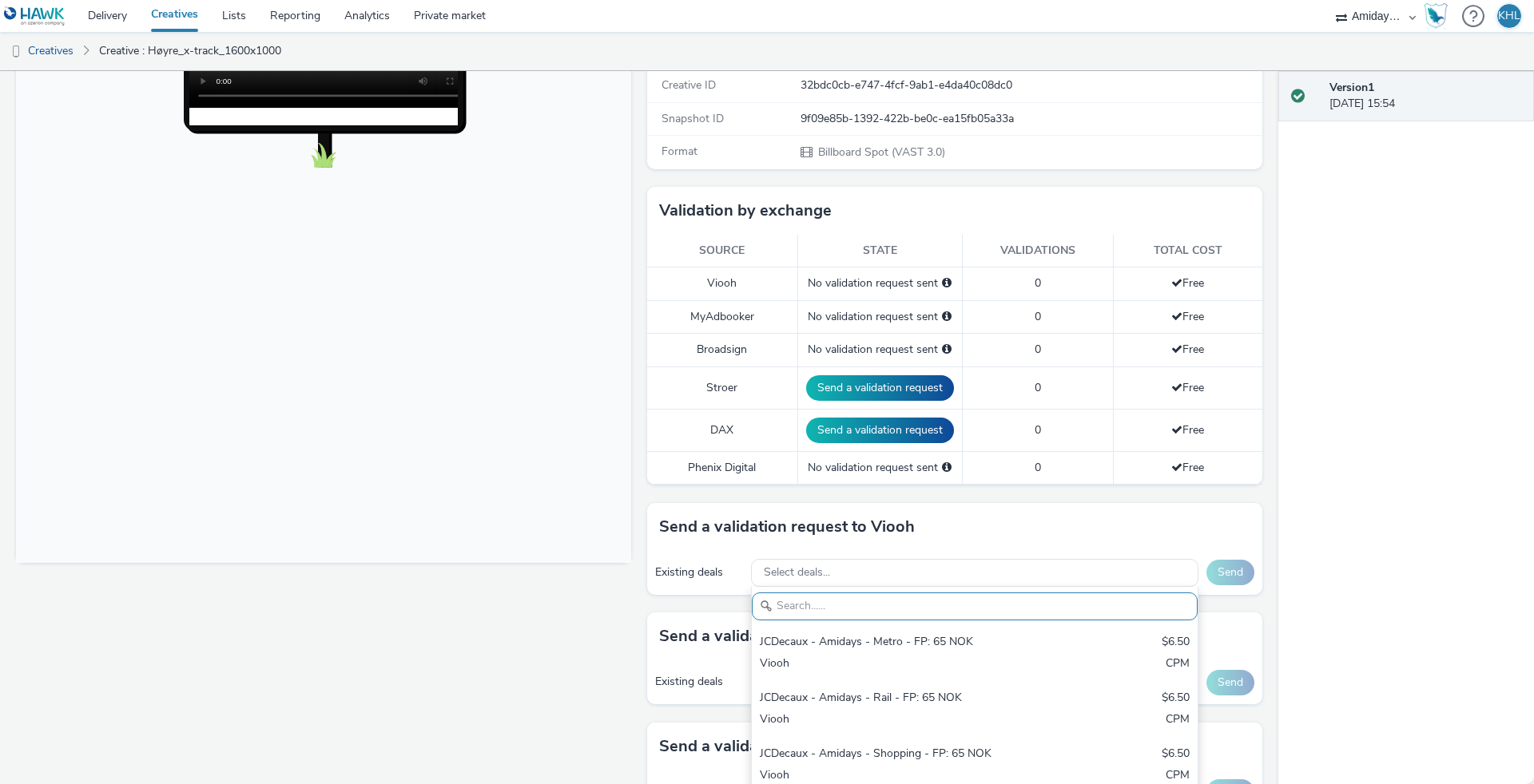
click at [639, 556] on div "To deliver using: Broadsign, VIOOH, Stroer, MyAdbooker, Dax or Phenix Digital: …" at bounding box center [951, 590] width 623 height 1364
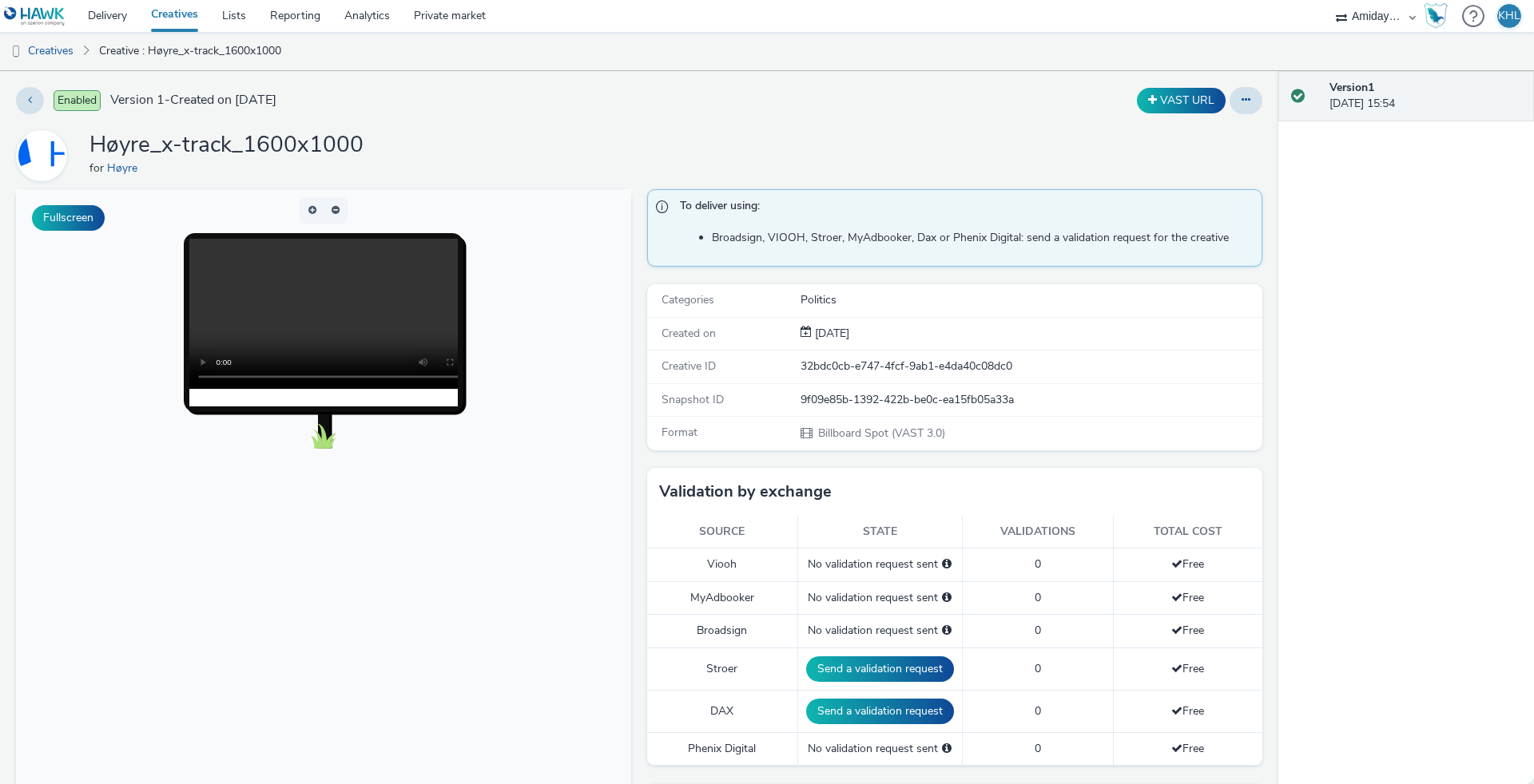
scroll to position [0, 0]
click at [1250, 112] on button at bounding box center [1246, 101] width 32 height 27
click at [1203, 225] on link "Archive" at bounding box center [1202, 229] width 119 height 32
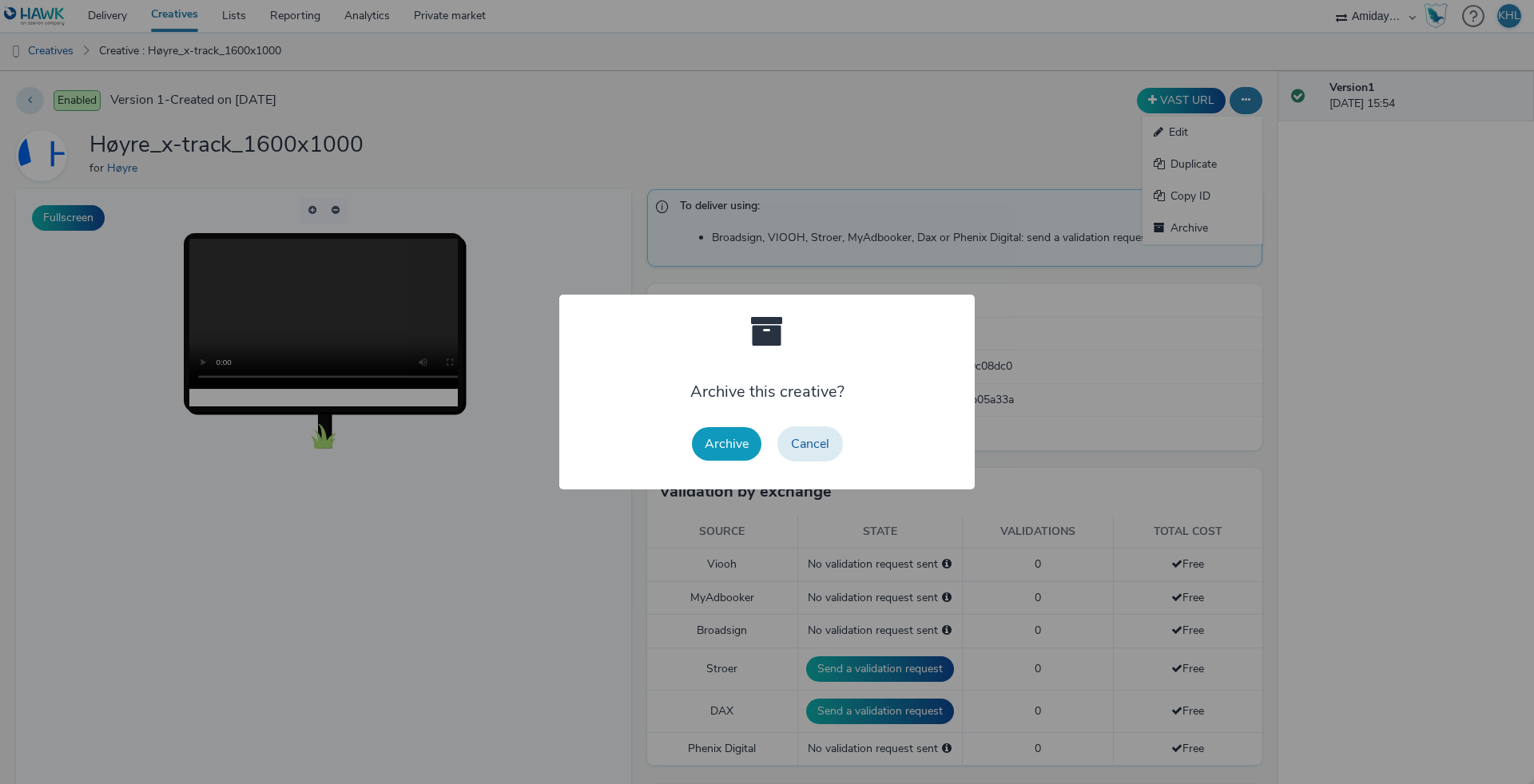
click at [714, 439] on button "Archive" at bounding box center [726, 444] width 69 height 33
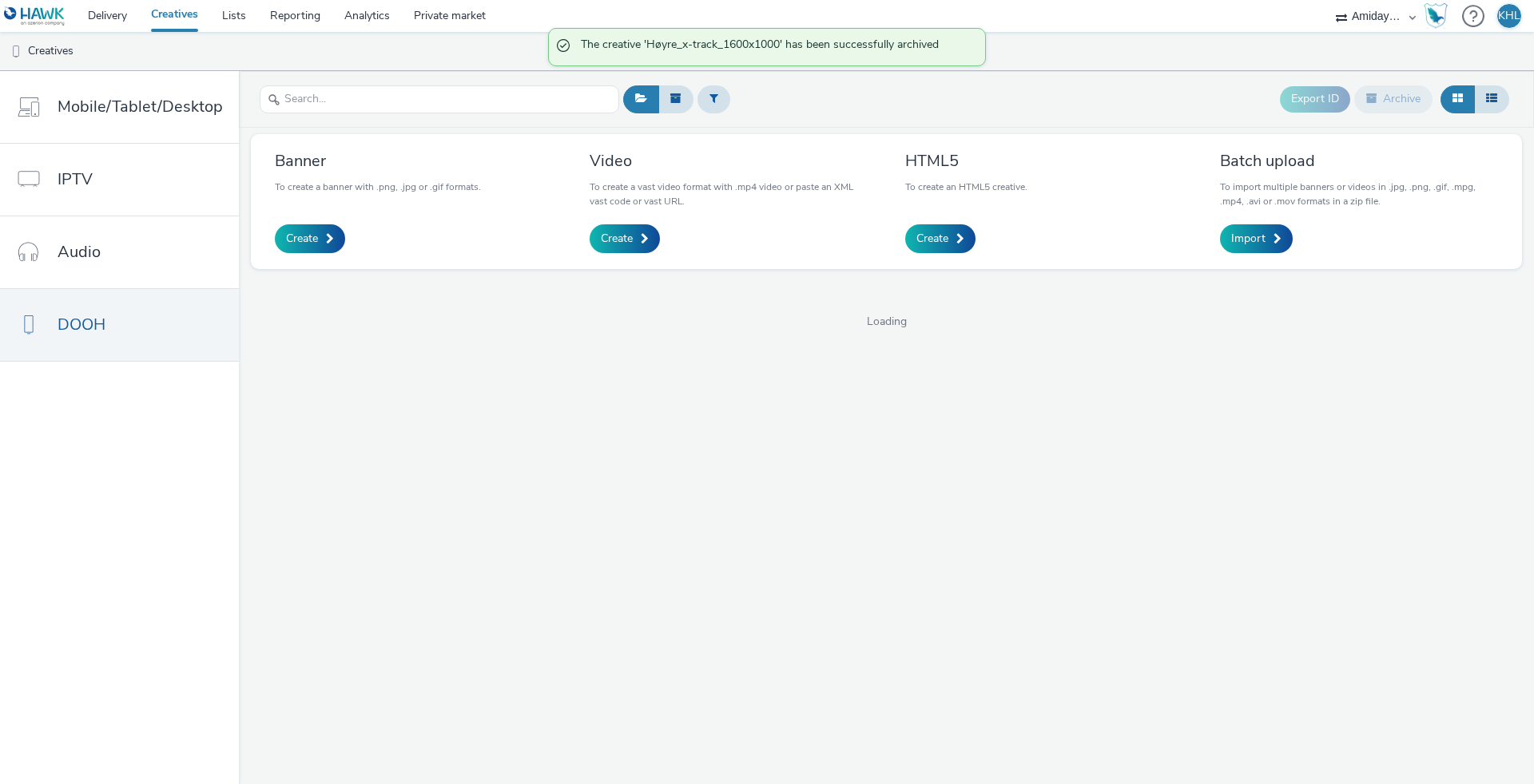
click at [205, 17] on link "Creatives" at bounding box center [174, 16] width 71 height 32
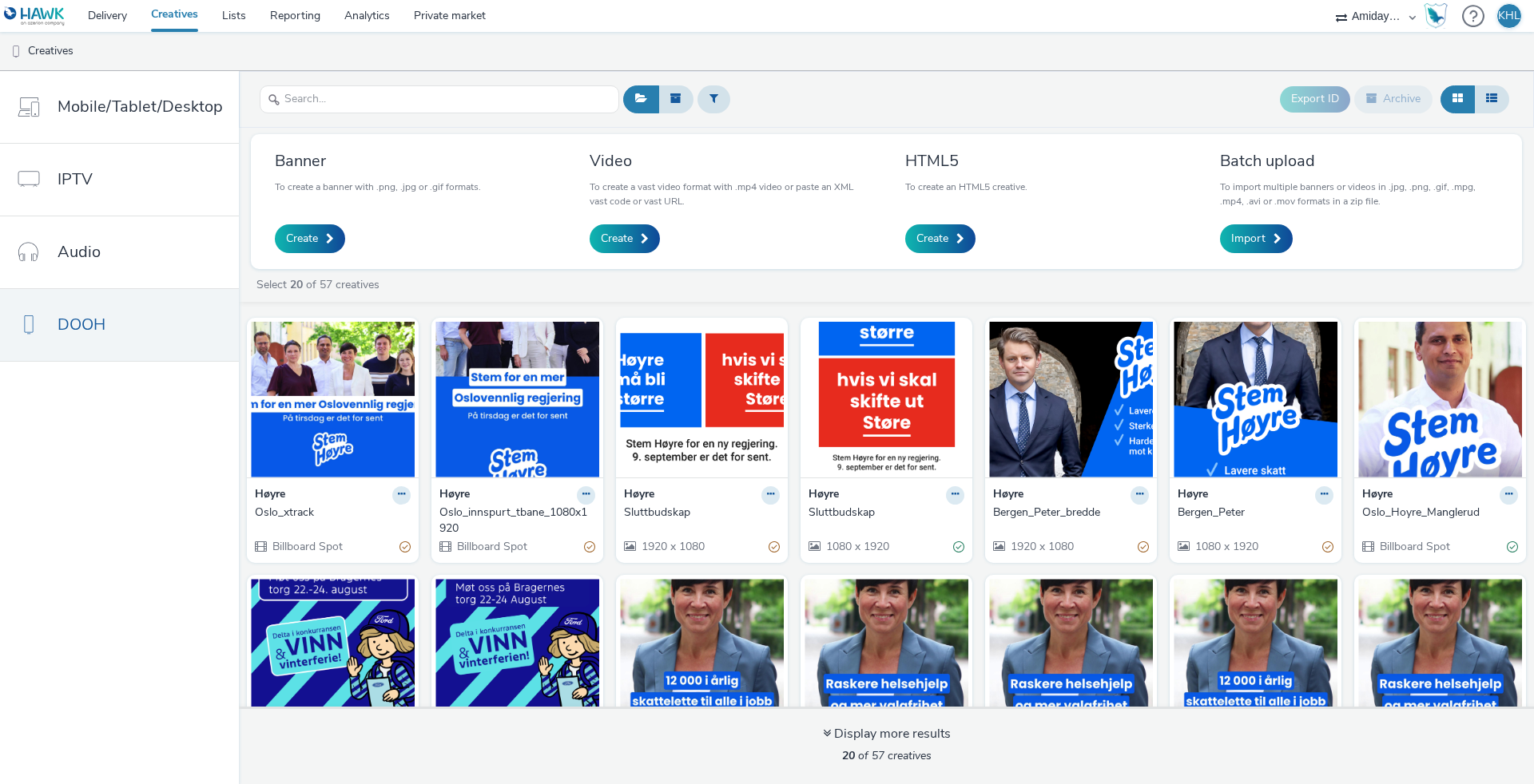
click at [984, 51] on ul "Creatives" at bounding box center [767, 51] width 1534 height 39
click at [608, 237] on span "Create" at bounding box center [617, 239] width 32 height 16
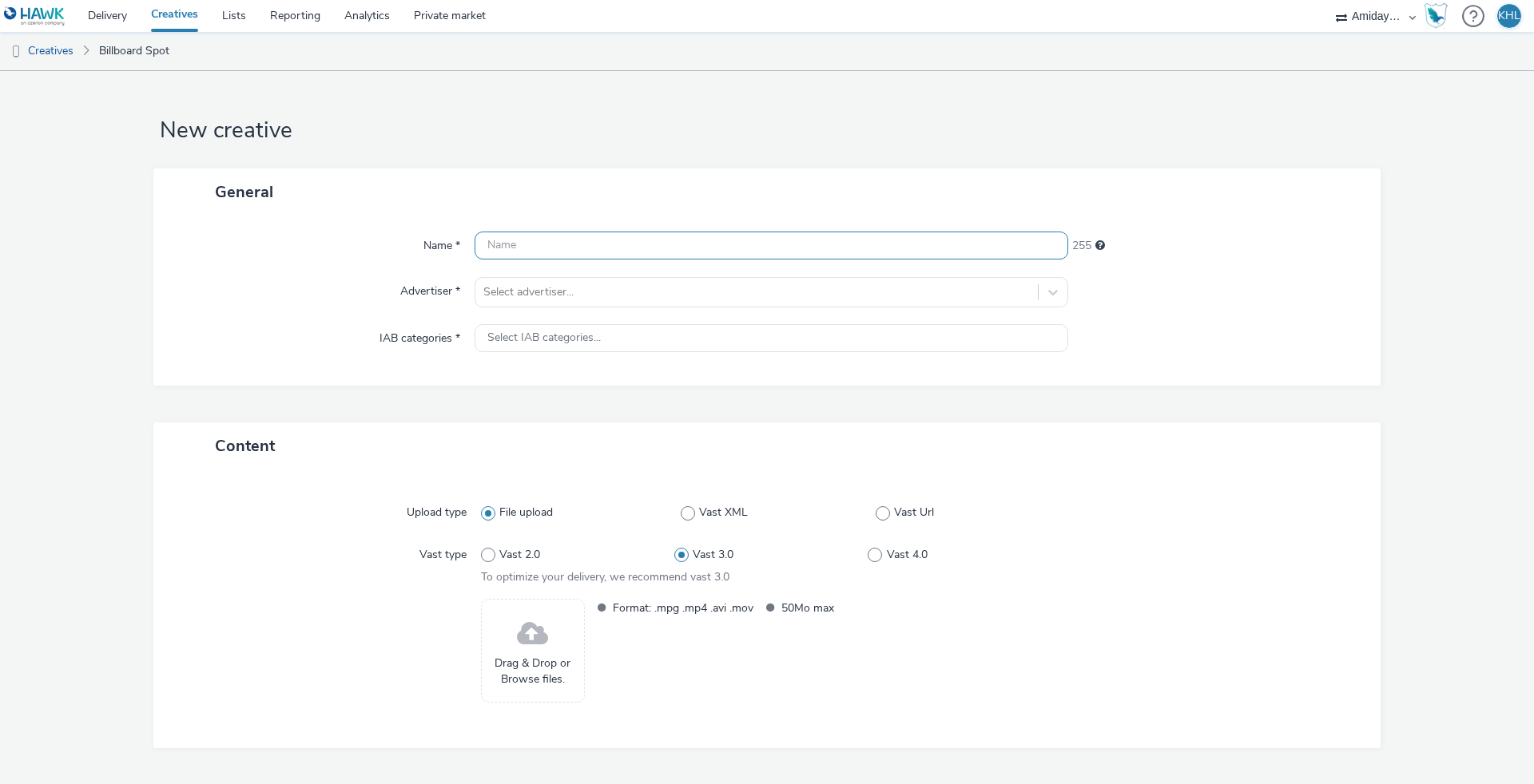
click at [663, 250] on input "text" at bounding box center [771, 245] width 594 height 28
type input "Høyre_x-track_1600x1000"
click at [698, 277] on div "Select advertiser..." at bounding box center [771, 293] width 594 height 31
type input "høyre"
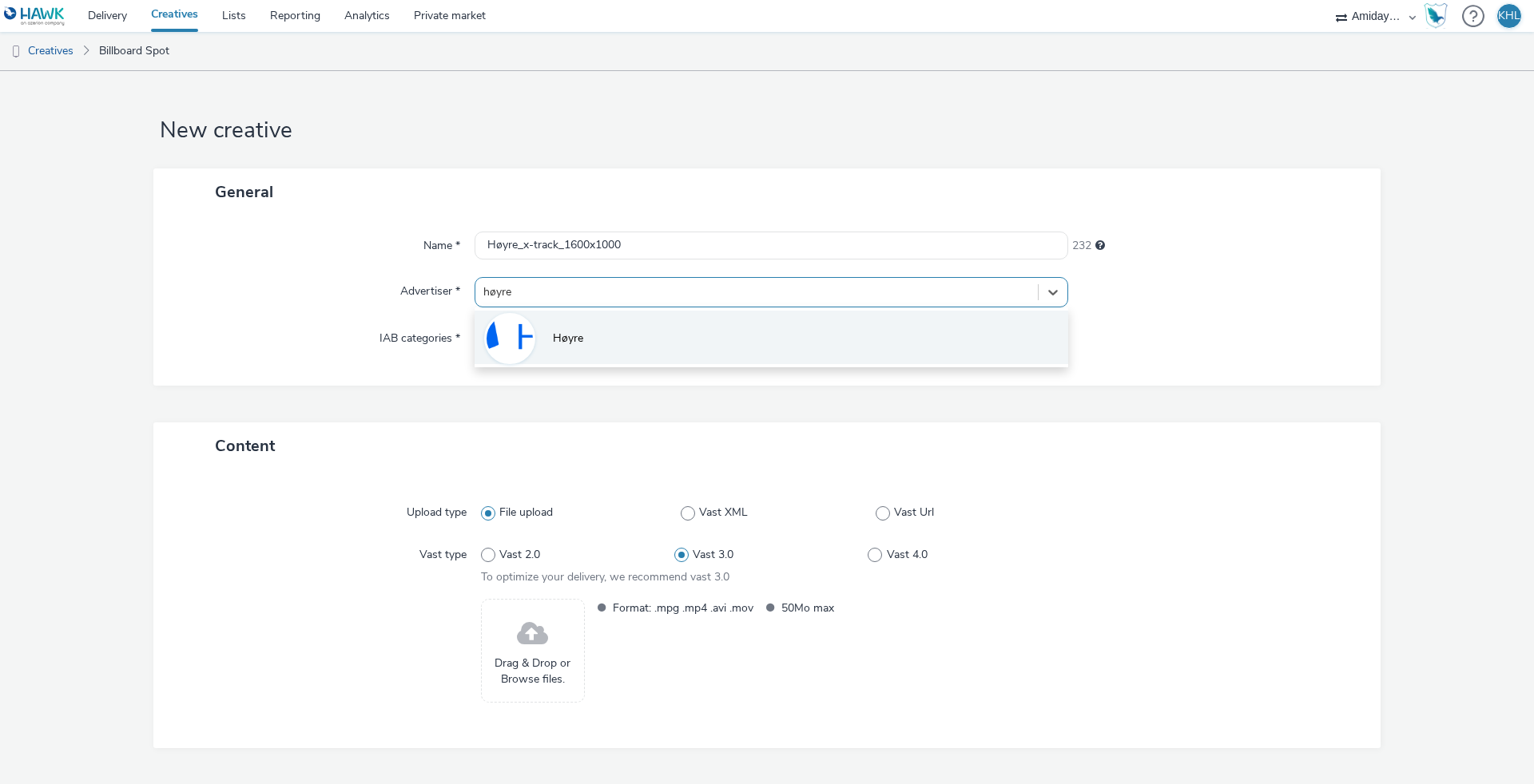
click at [687, 330] on li "Høyre" at bounding box center [771, 338] width 594 height 54
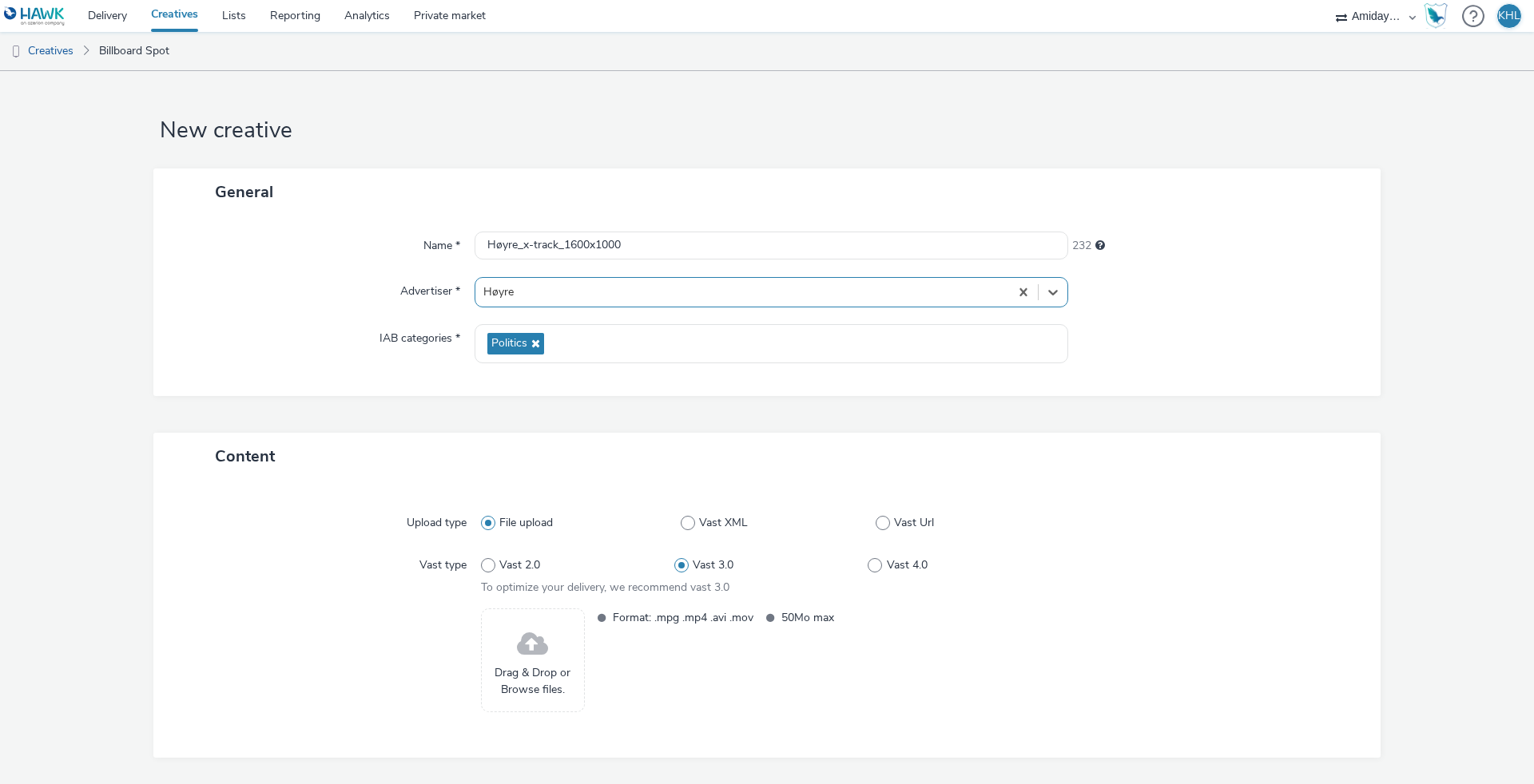
click at [531, 666] on span "Drag & Drop or Browse files." at bounding box center [533, 682] width 86 height 32
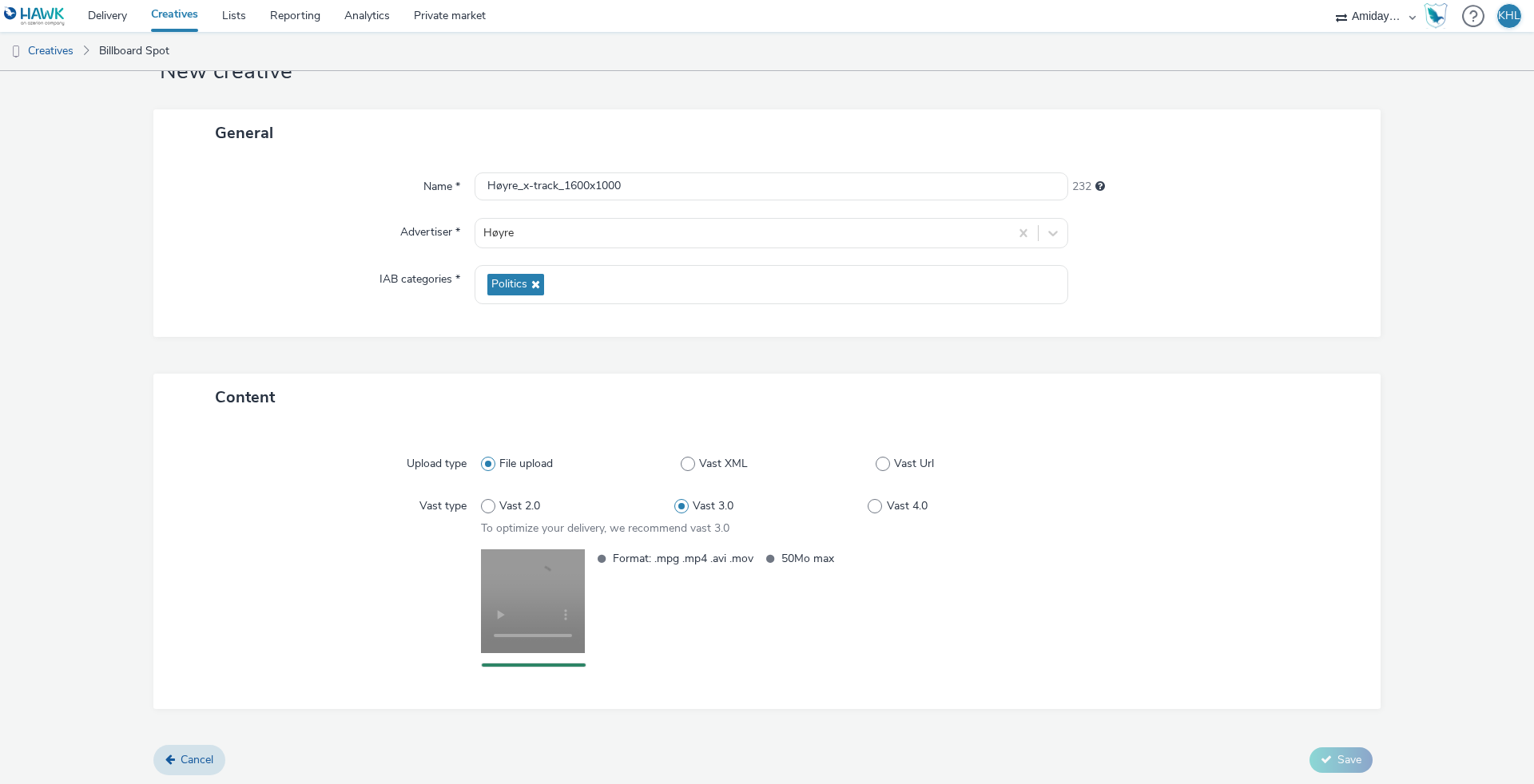
scroll to position [58, 0]
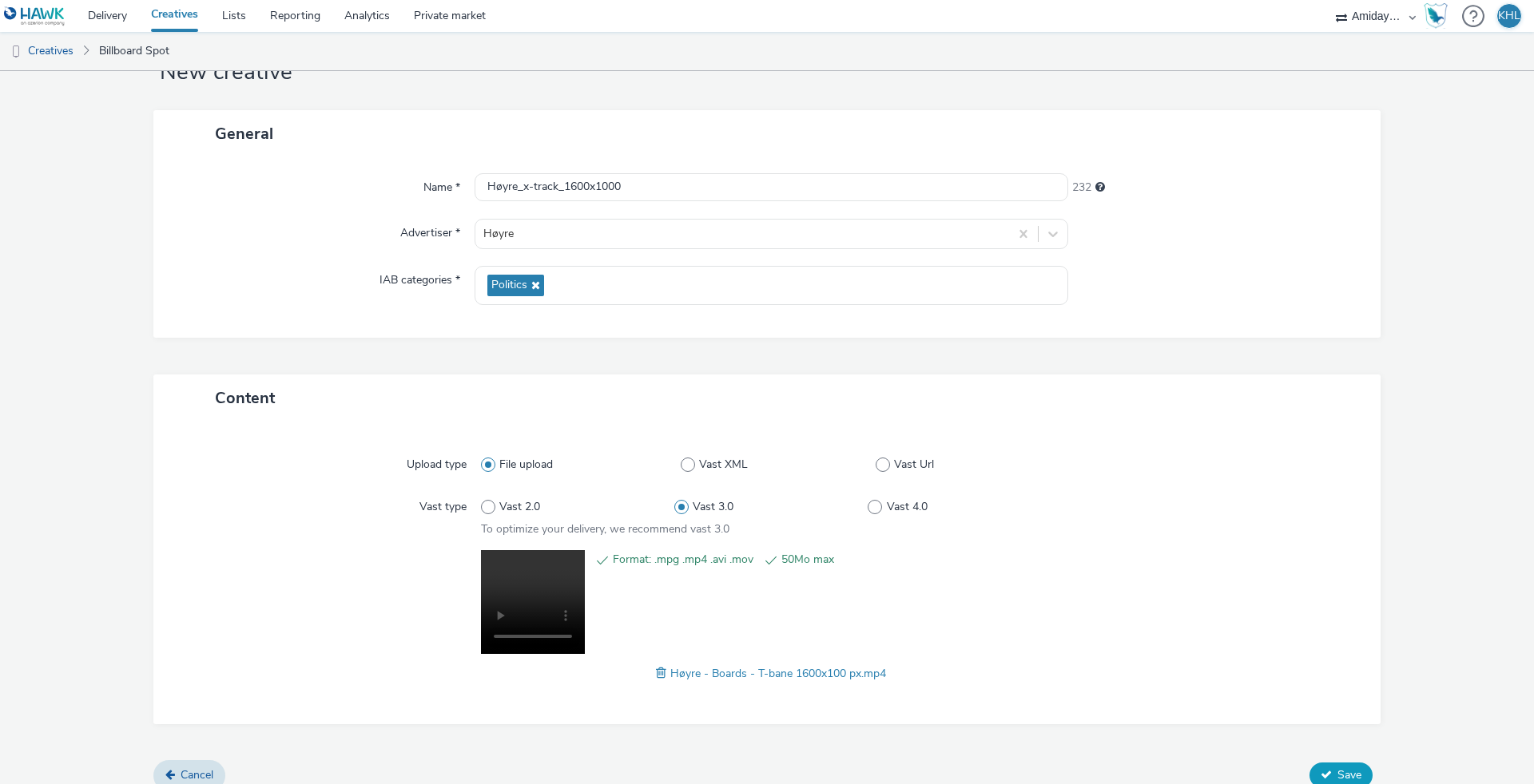
click at [1346, 768] on span "Save" at bounding box center [1349, 775] width 24 height 15
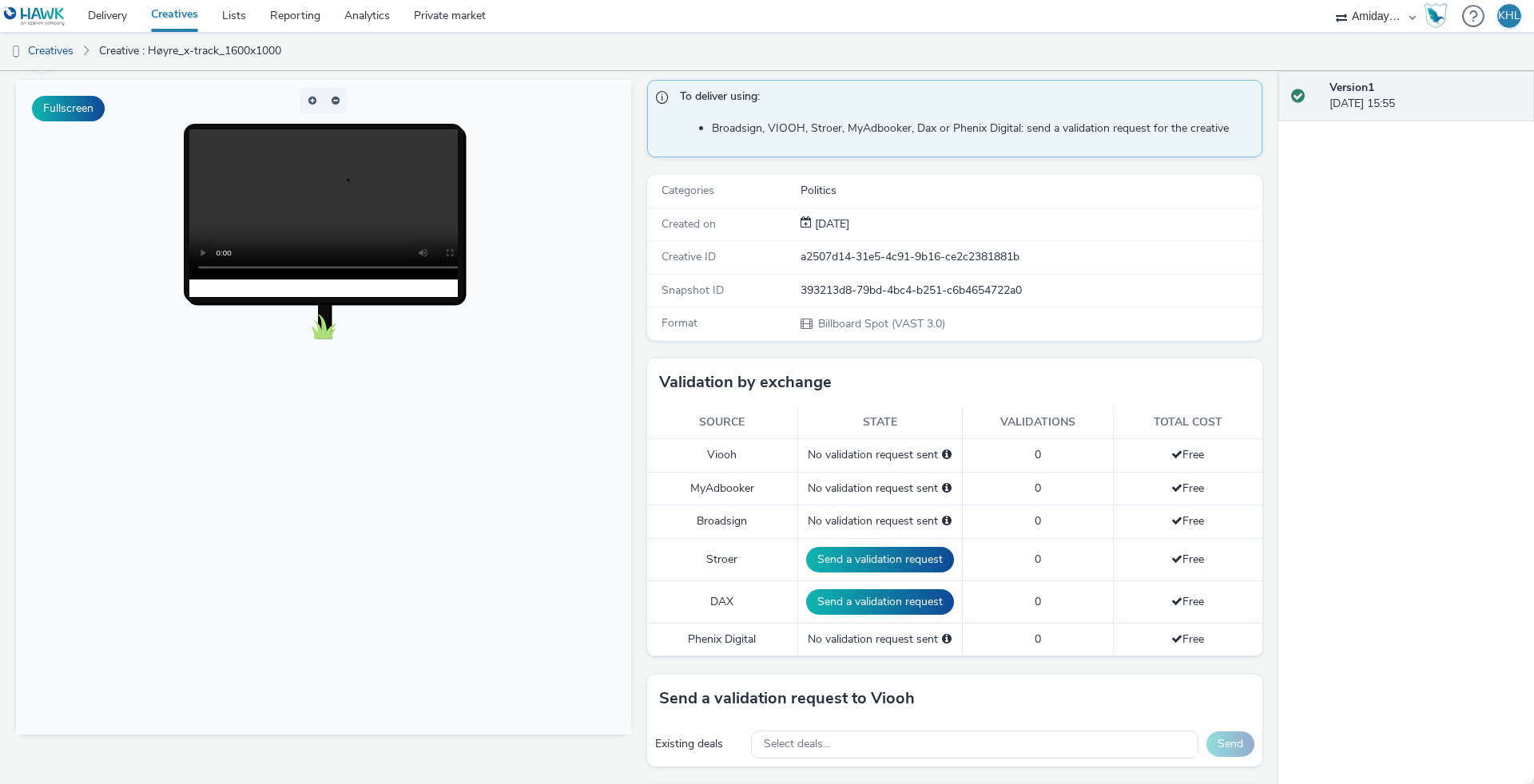
scroll to position [211, 0]
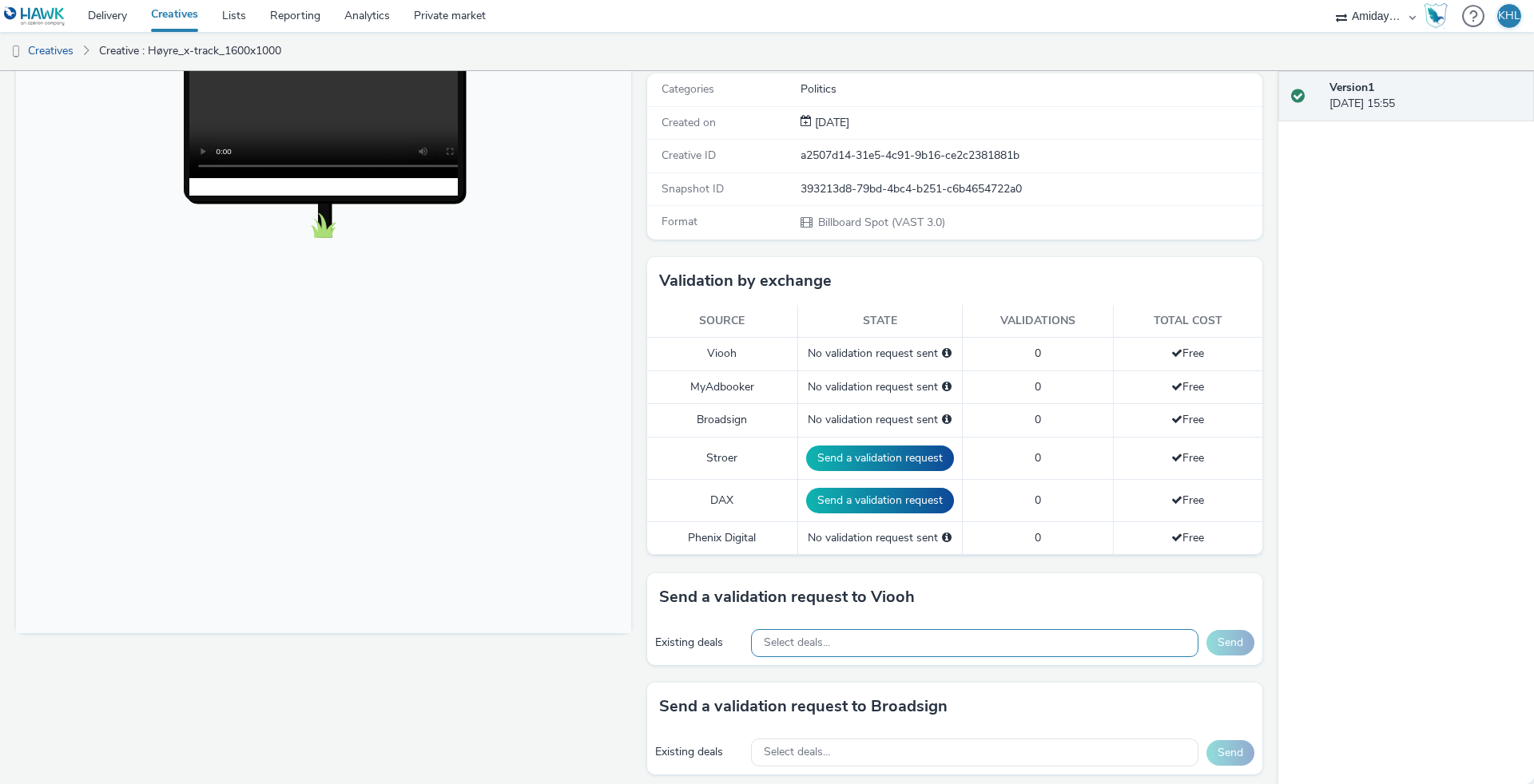
click at [886, 650] on div "Select deals..." at bounding box center [974, 643] width 447 height 28
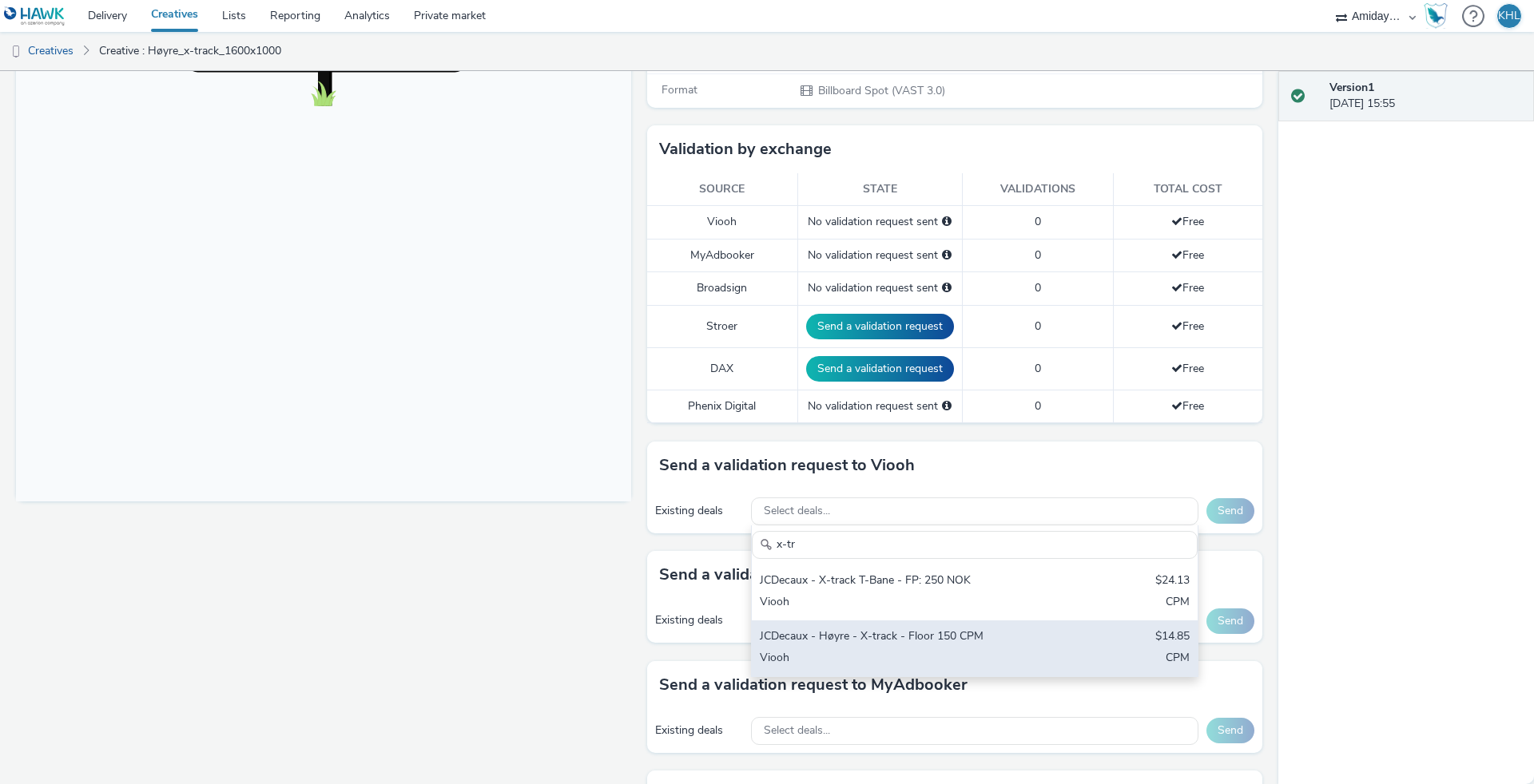
scroll to position [345, 0]
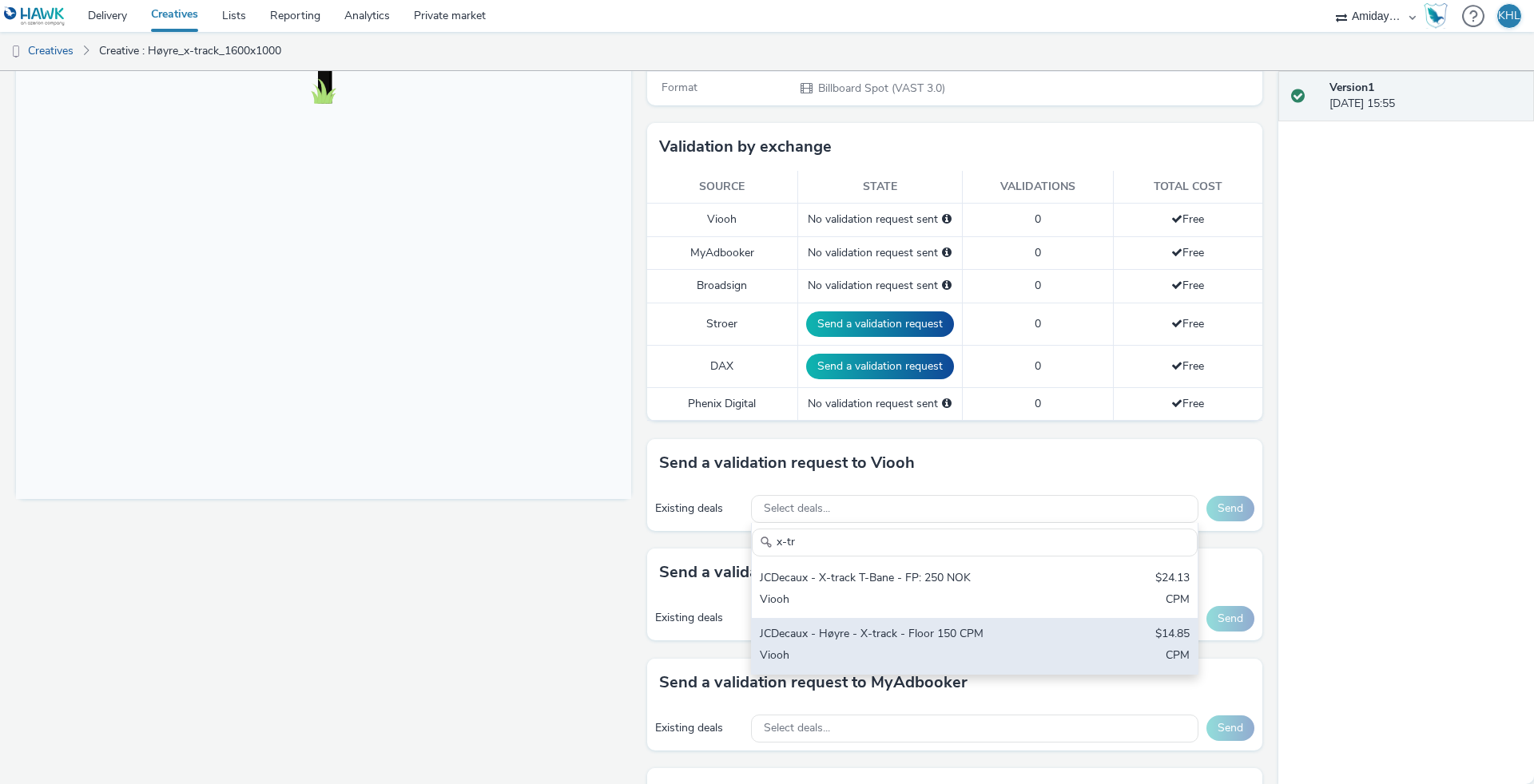
type input "x-tr"
click at [848, 652] on div "Viooh" at bounding box center [902, 656] width 284 height 18
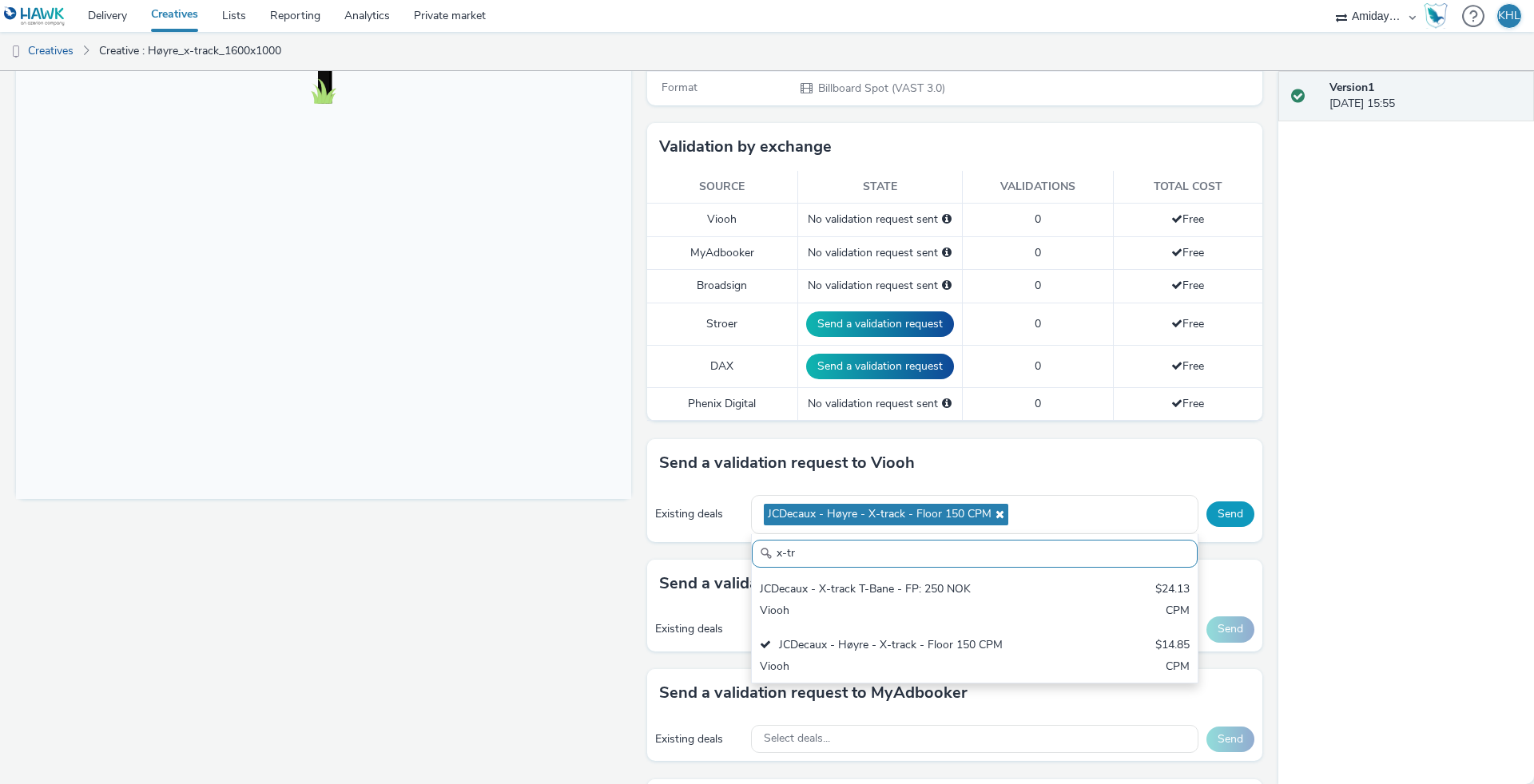
click at [1229, 516] on button "Send" at bounding box center [1230, 515] width 48 height 25
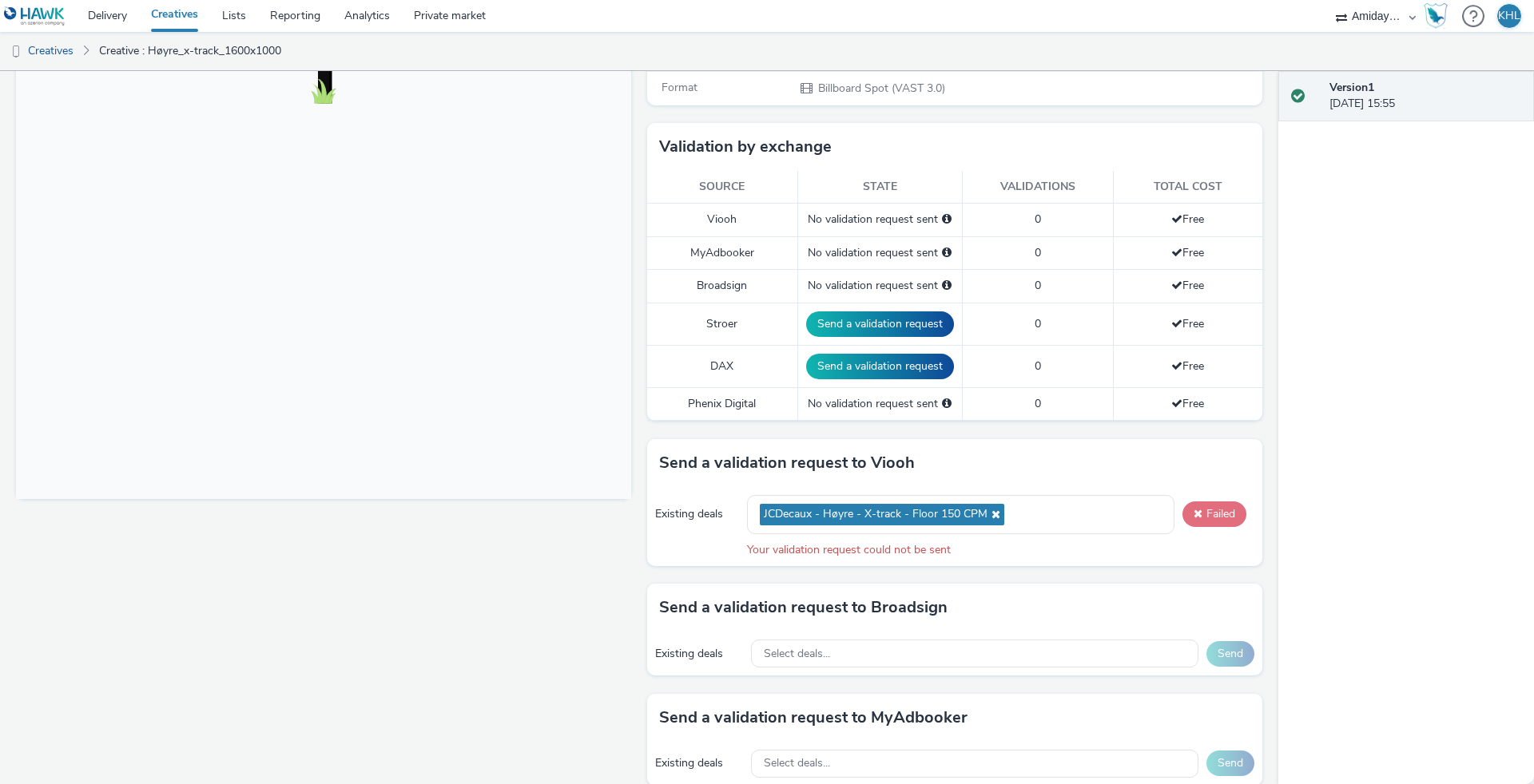
click at [1216, 511] on button "Failed" at bounding box center [1213, 515] width 64 height 25
click at [1231, 515] on button "Failed" at bounding box center [1213, 515] width 64 height 25
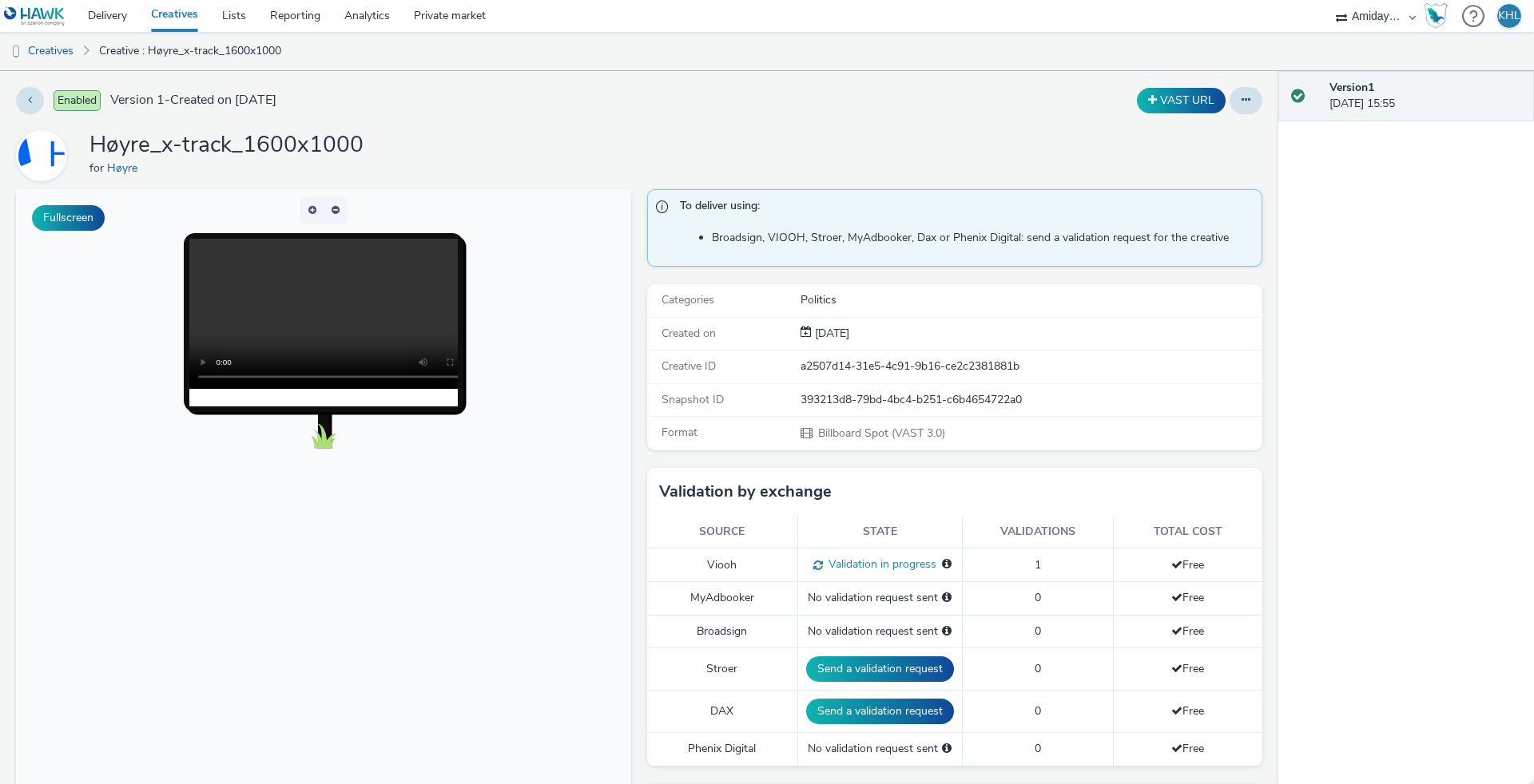
scroll to position [0, 0]
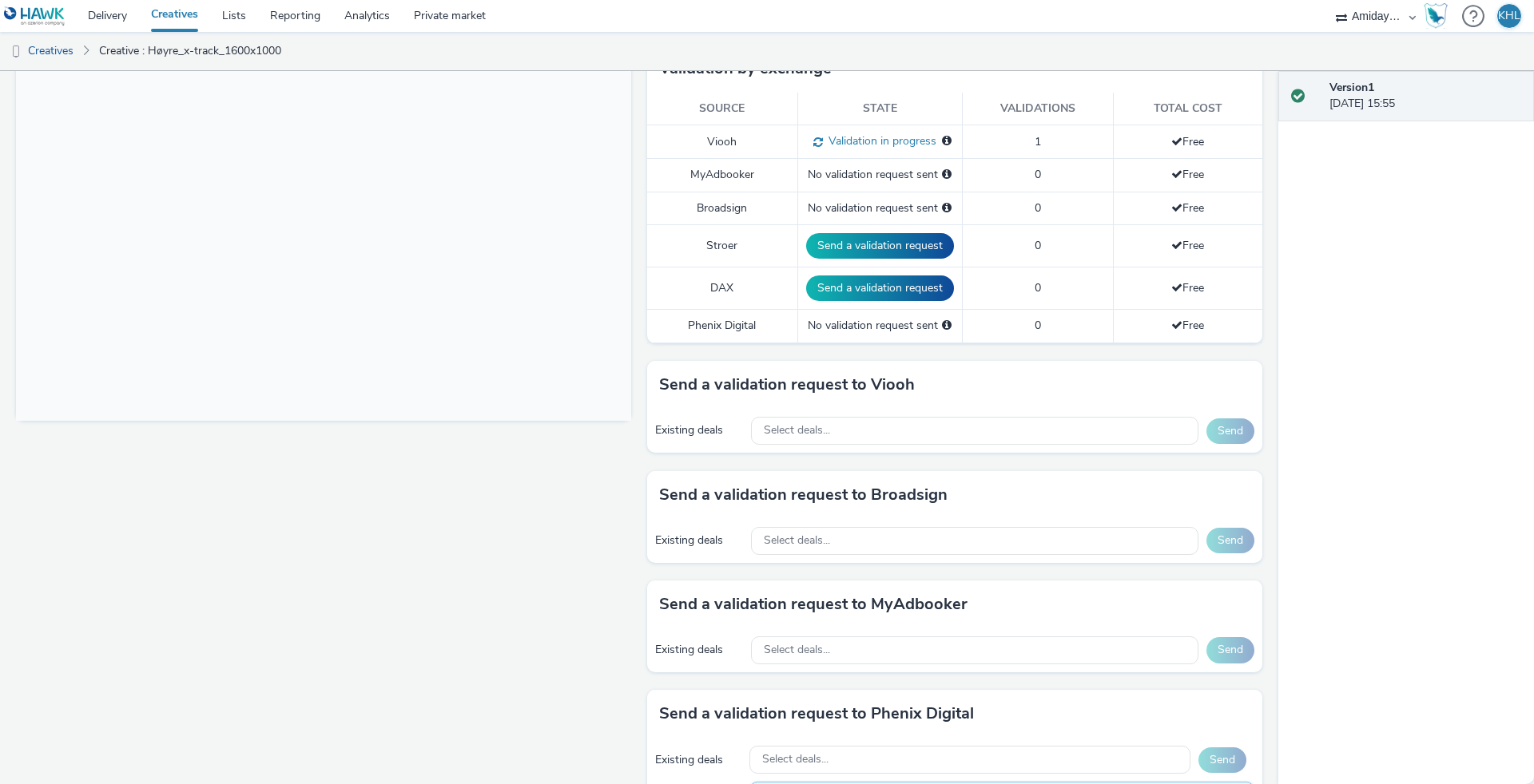
click at [317, 317] on body at bounding box center [323, 93] width 615 height 655
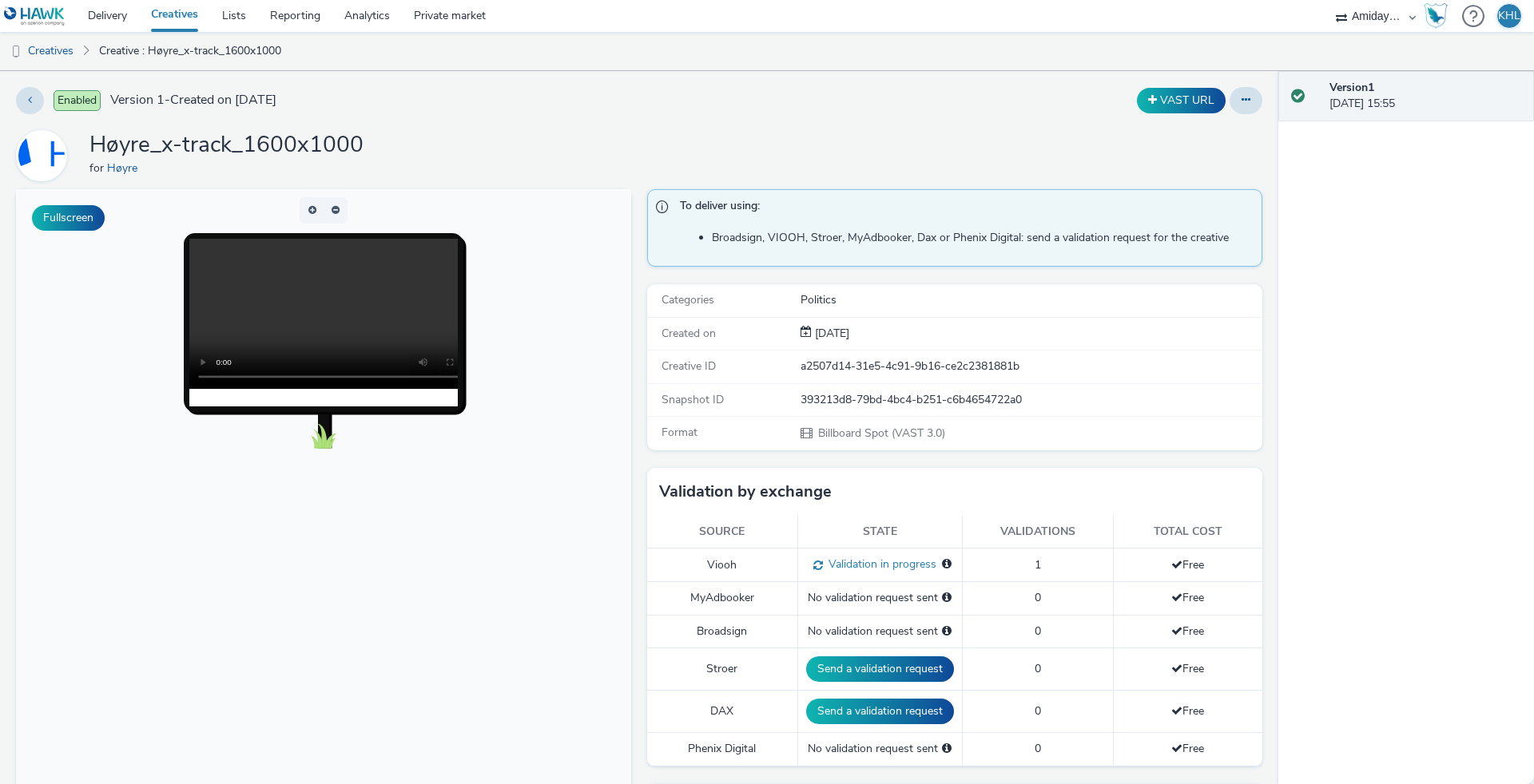
click at [314, 314] on video at bounding box center [339, 313] width 300 height 150
click at [198, 14] on link "Creatives" at bounding box center [174, 16] width 71 height 32
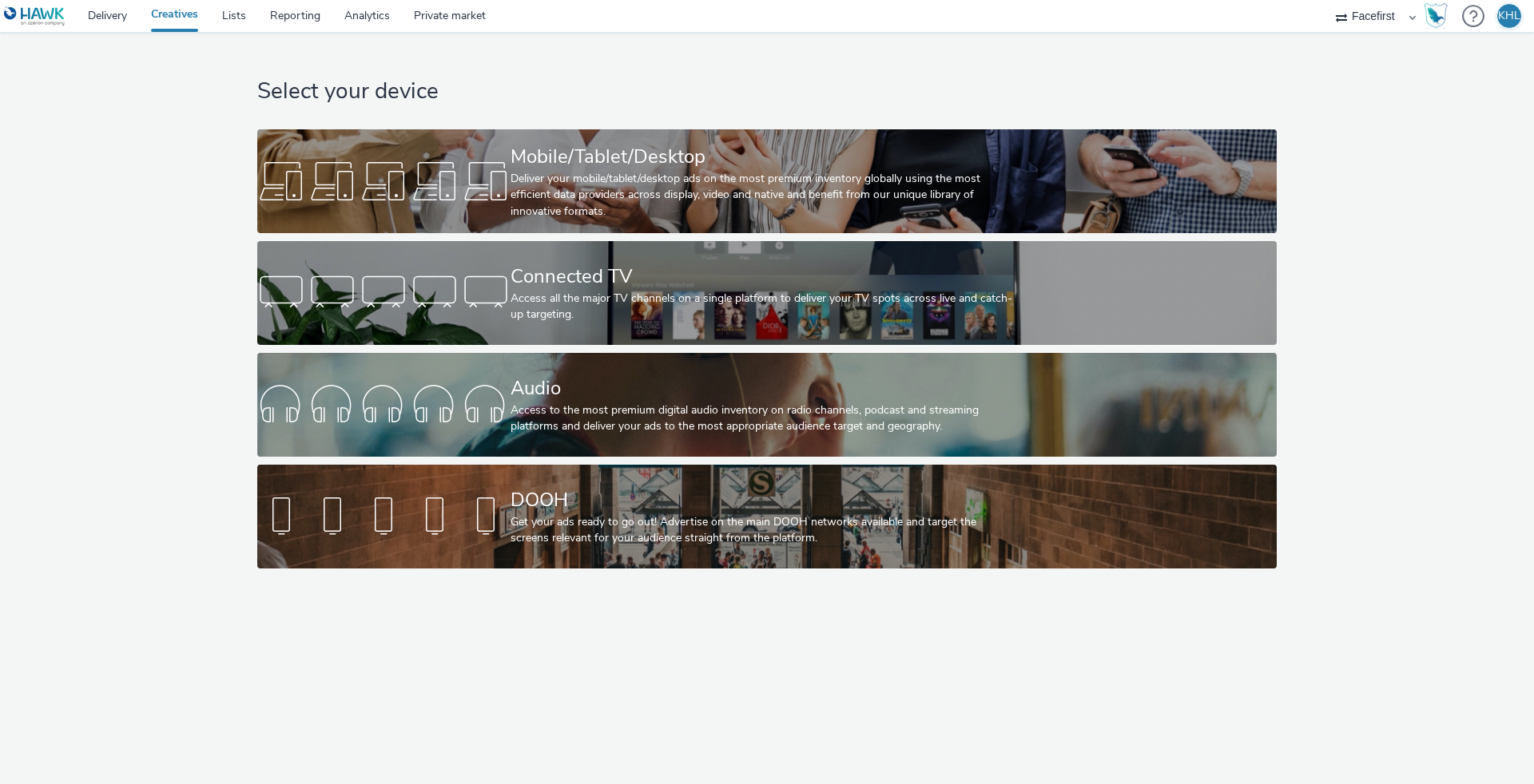
select select "12ae2080-7ca6-4825-bf72-a476c178699d"
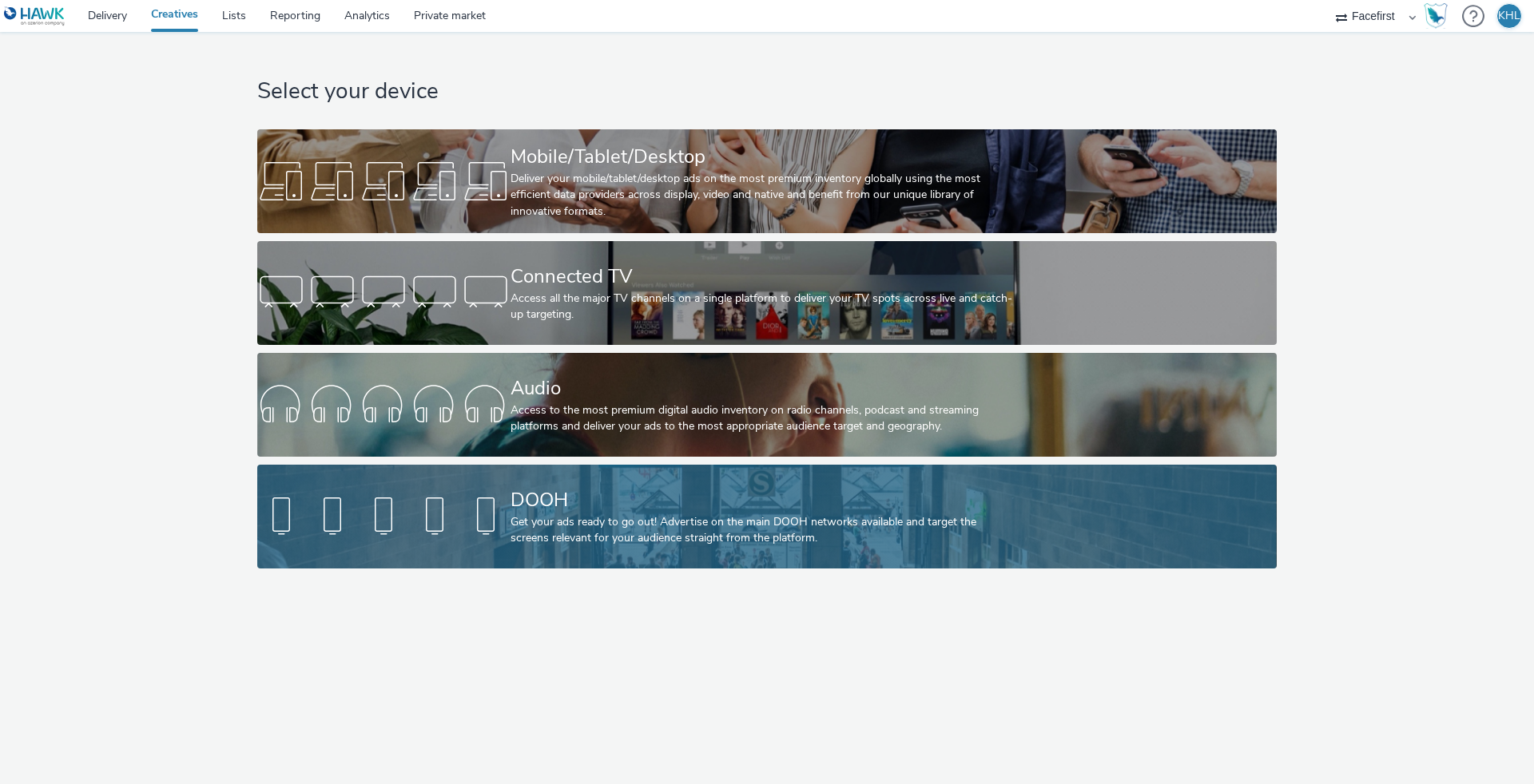
click at [657, 538] on div "Get your ads ready to go out! Advertise on the main DOOH networks available and…" at bounding box center [763, 531] width 507 height 32
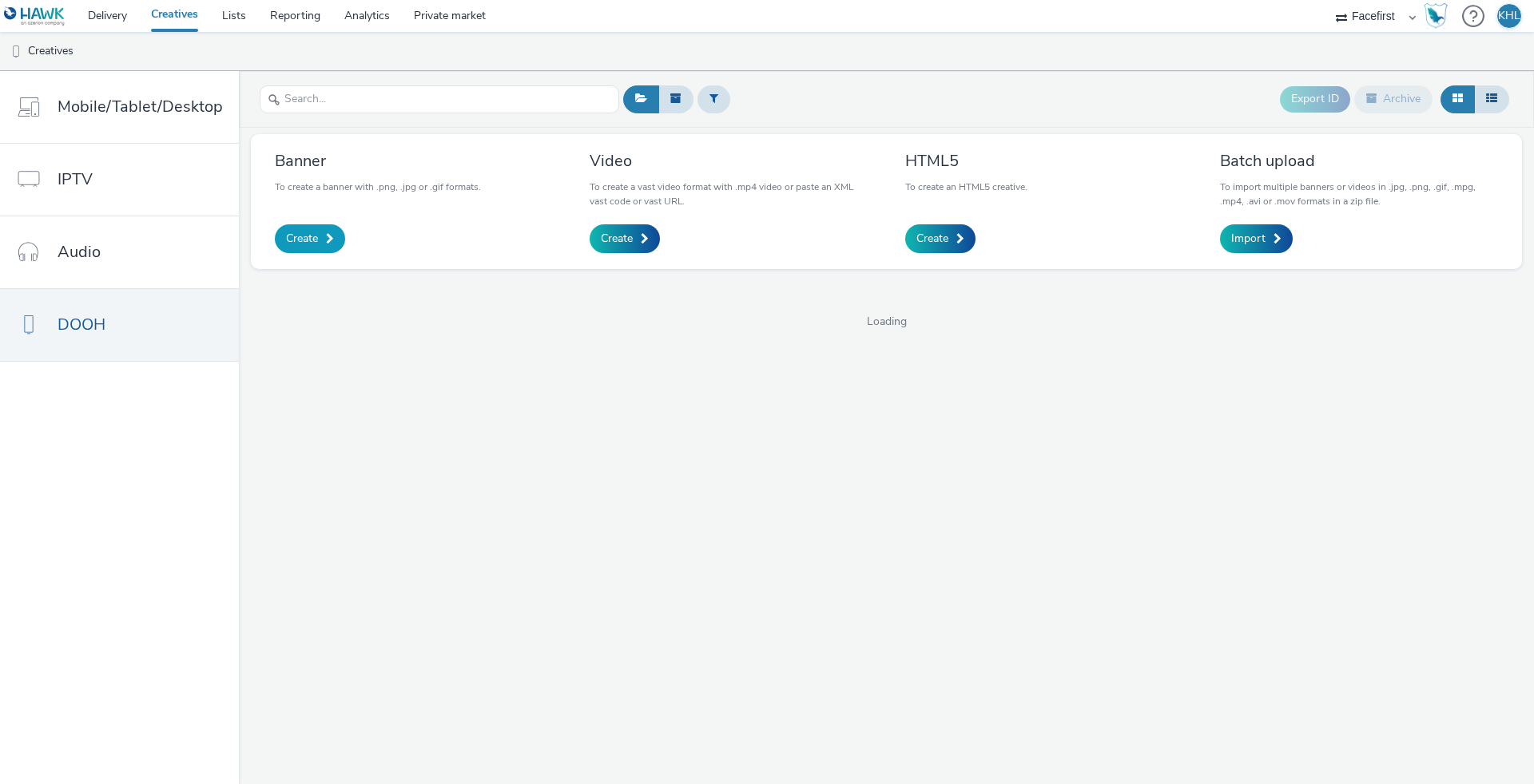
click at [292, 242] on span "Create" at bounding box center [302, 239] width 32 height 16
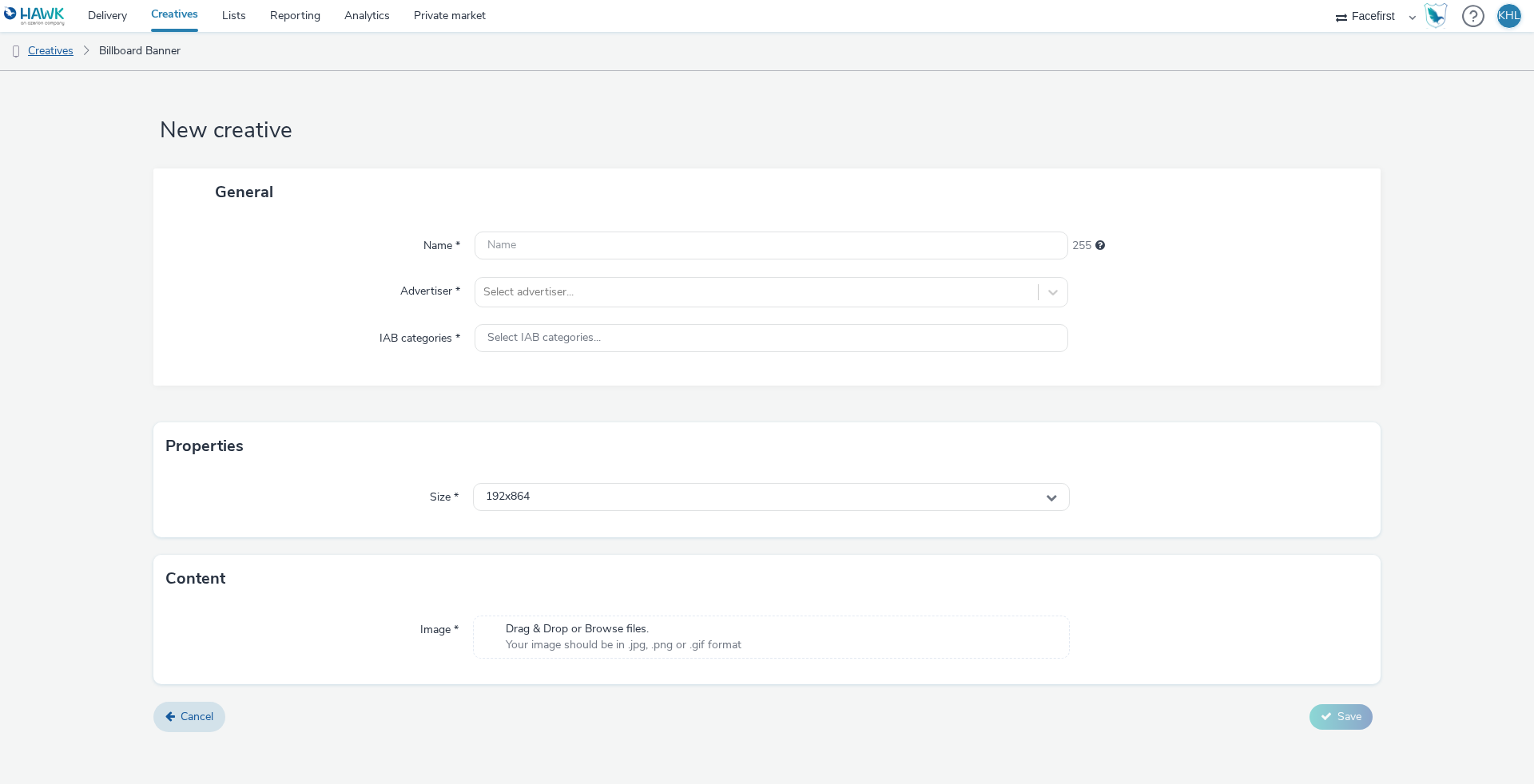
drag, startPoint x: 293, startPoint y: 342, endPoint x: 66, endPoint y: 42, distance: 376.2
click at [293, 342] on div "IAB categories *" at bounding box center [322, 339] width 305 height 29
click at [546, 500] on div "192x864" at bounding box center [771, 497] width 596 height 28
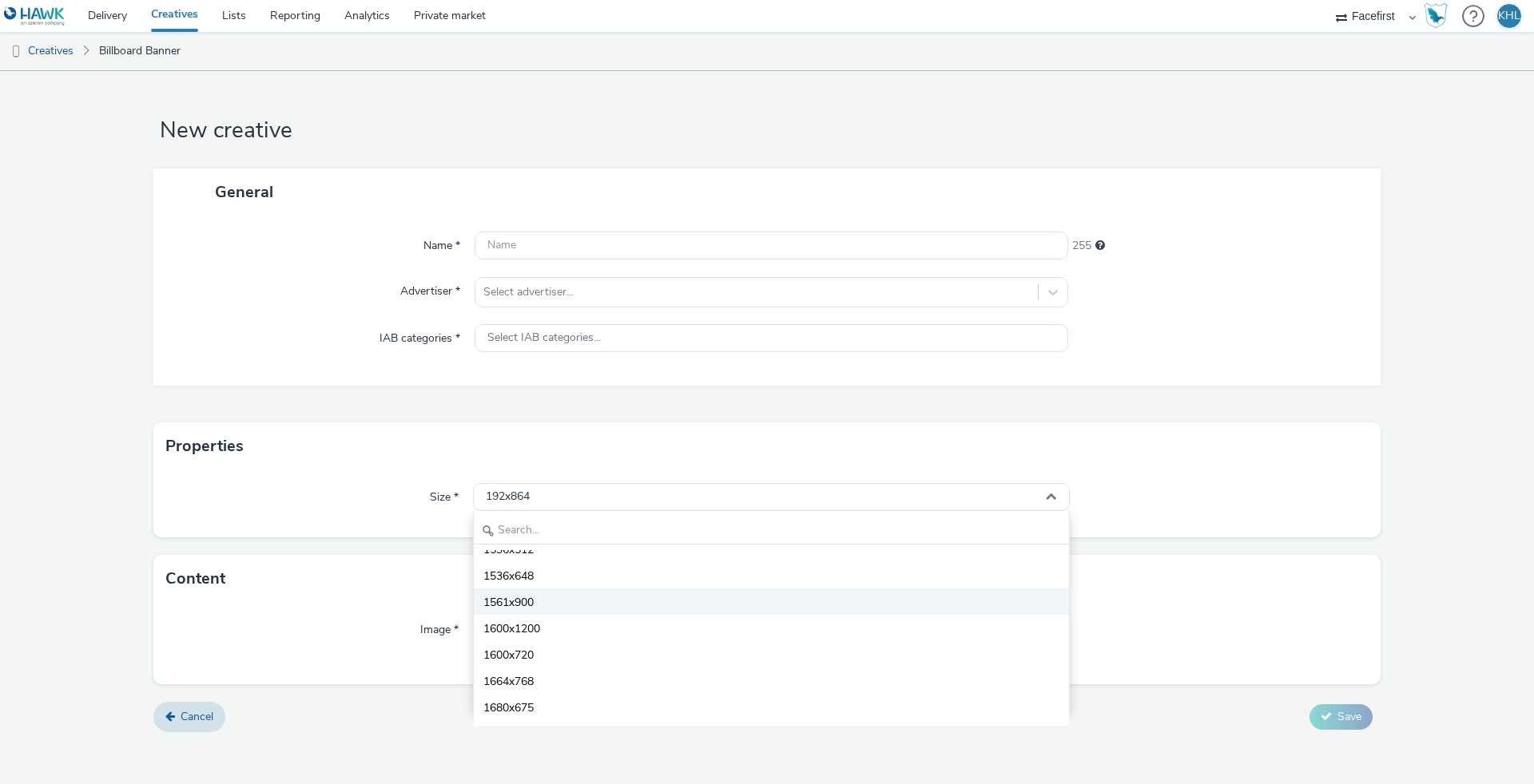
scroll to position [4803, 0]
click at [128, 17] on link "Delivery" at bounding box center [107, 16] width 63 height 32
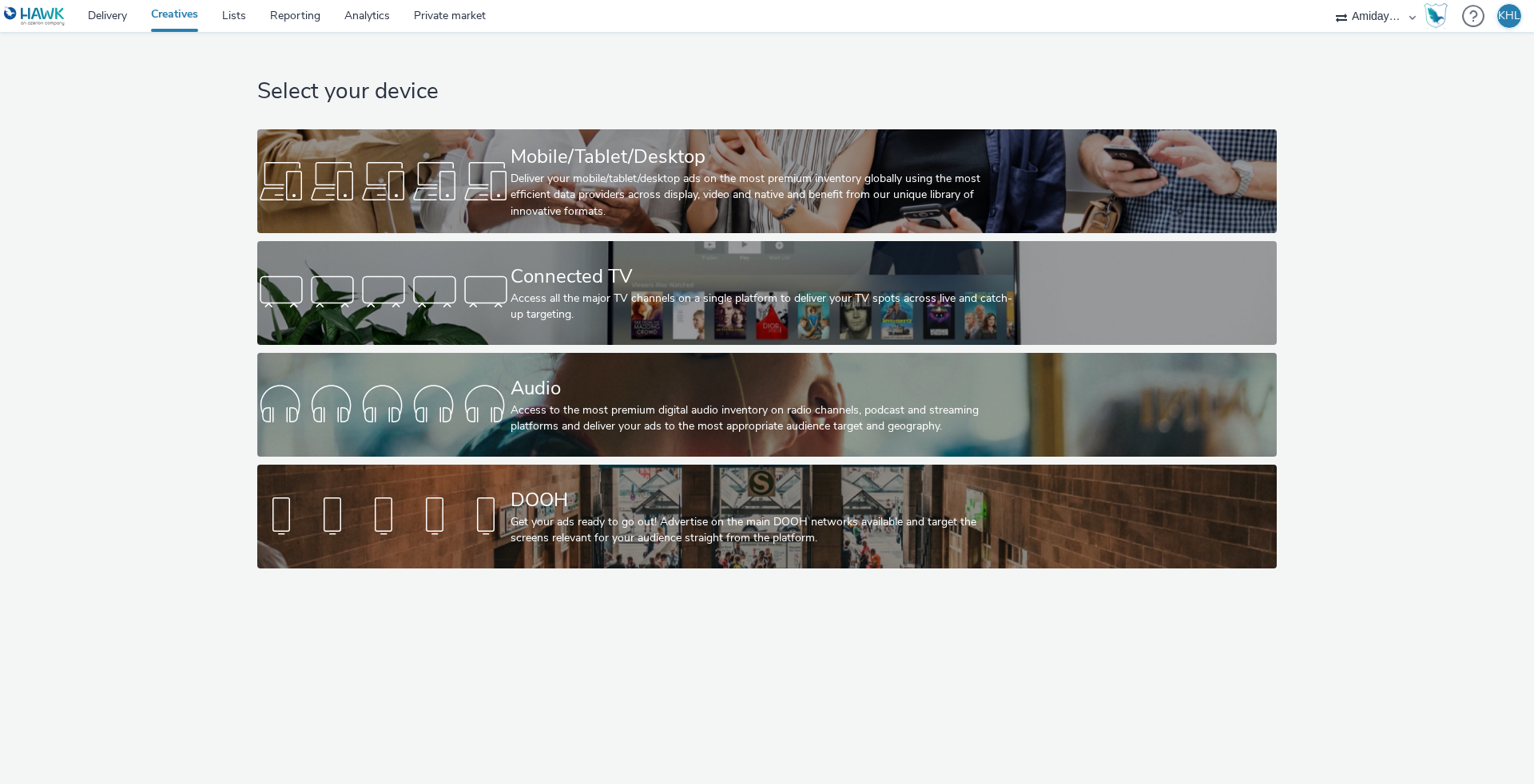
select select "c2295f28-7c96-446f-b279-53c23ee2b854"
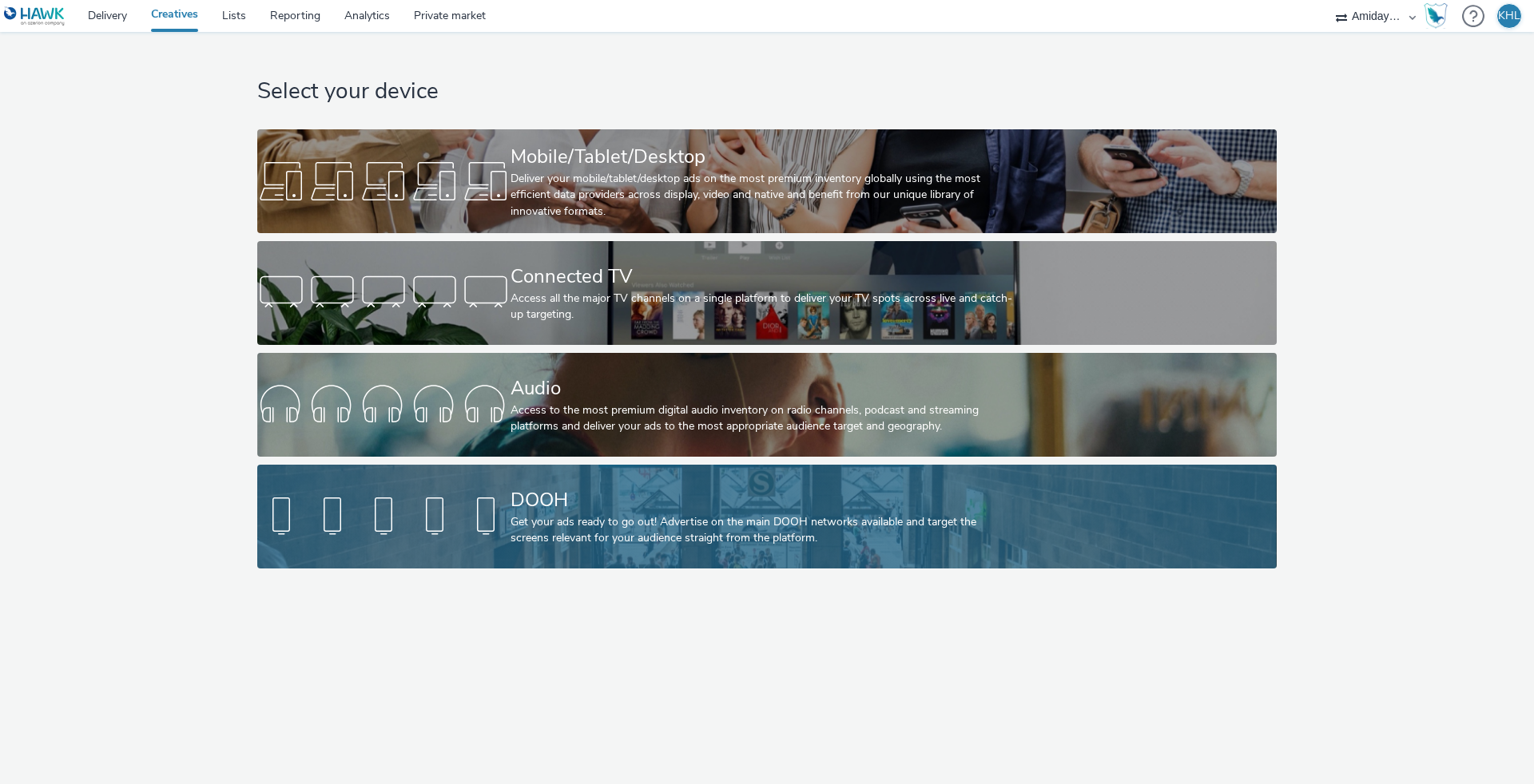
click at [532, 556] on div "DOOH Get your ads ready to go out! Advertise on the main DOOH networks availabl…" at bounding box center [763, 517] width 507 height 104
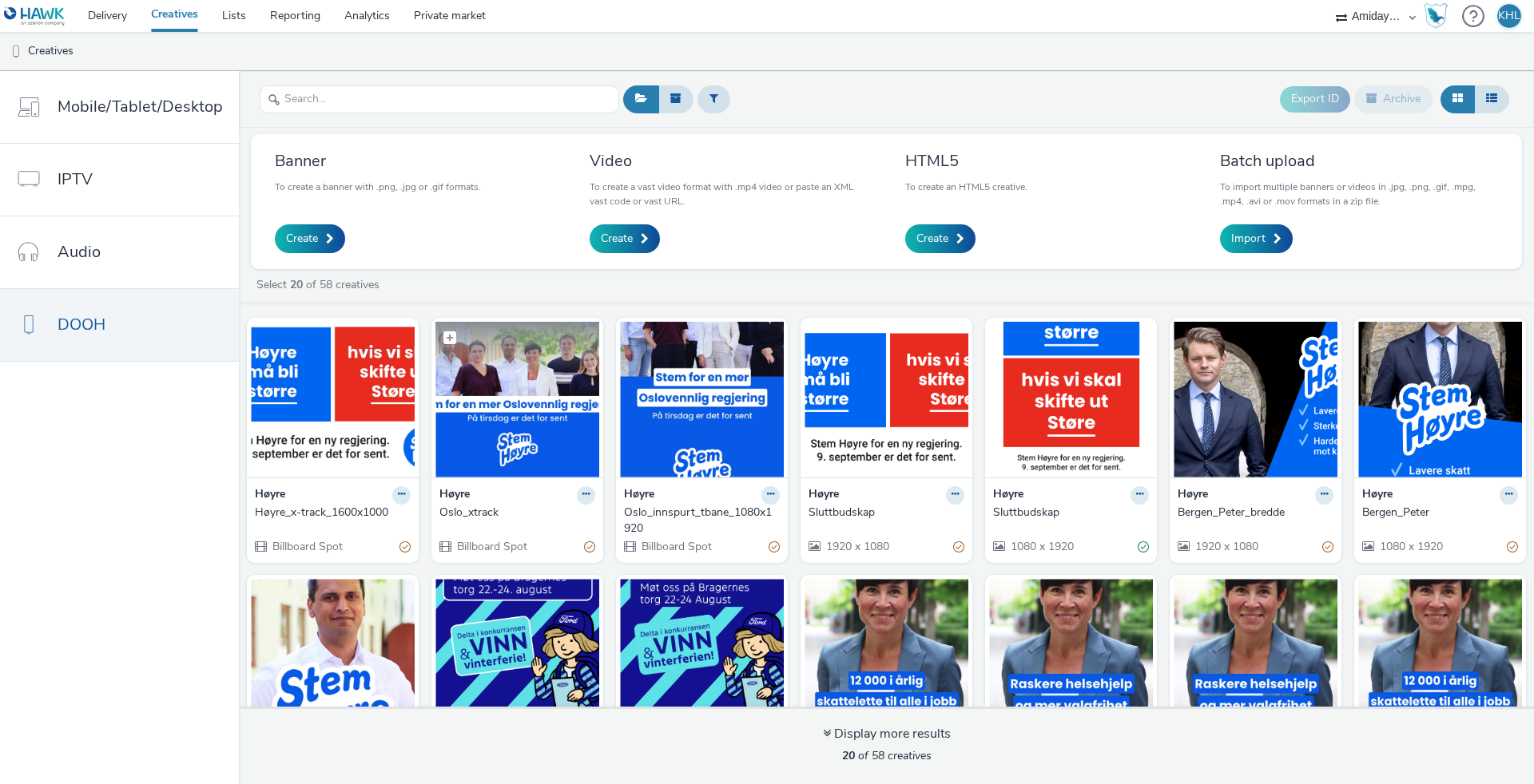
click at [517, 418] on img at bounding box center [517, 399] width 163 height 155
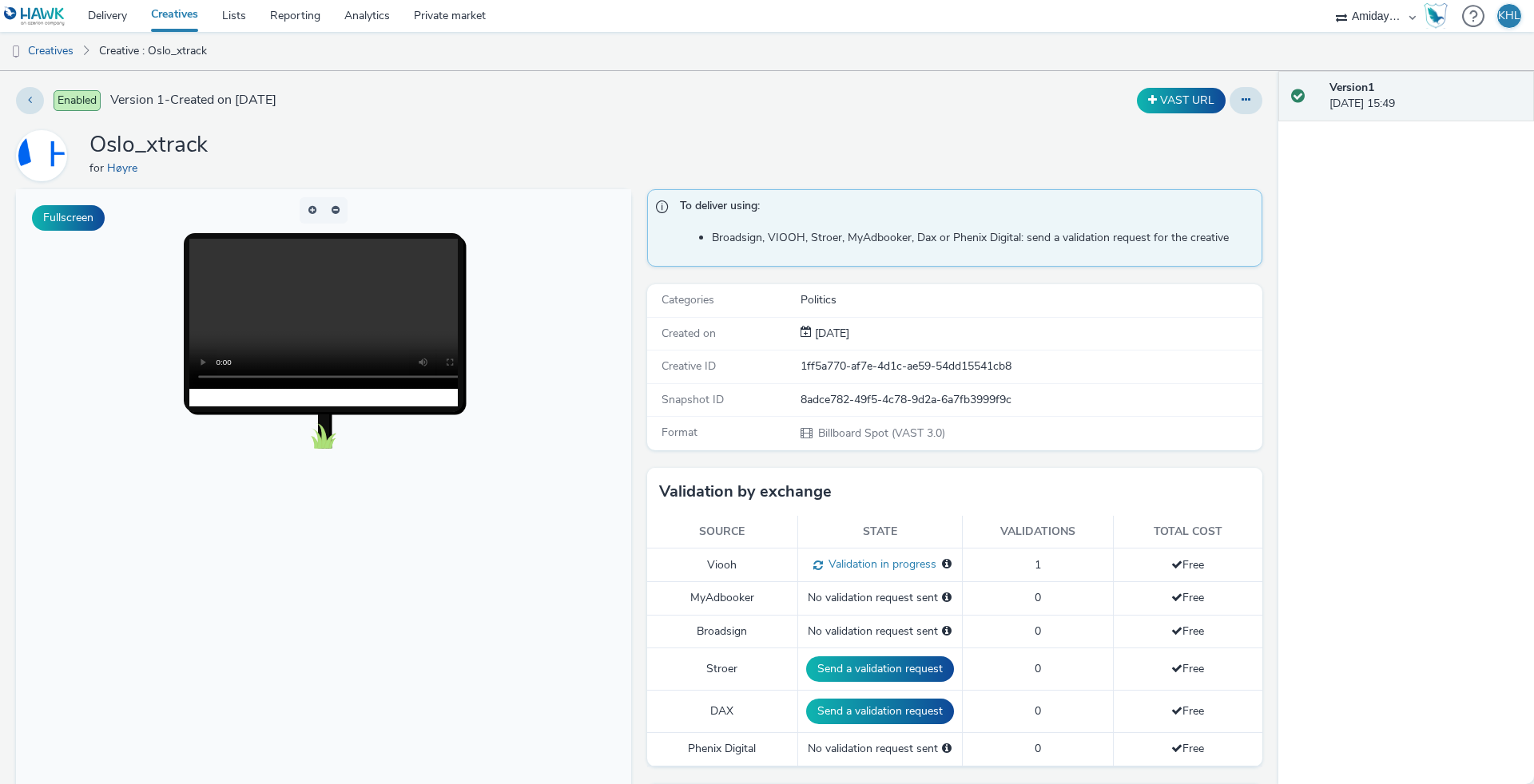
click at [316, 312] on video at bounding box center [339, 313] width 300 height 150
click at [116, 20] on link "Delivery" at bounding box center [107, 16] width 63 height 32
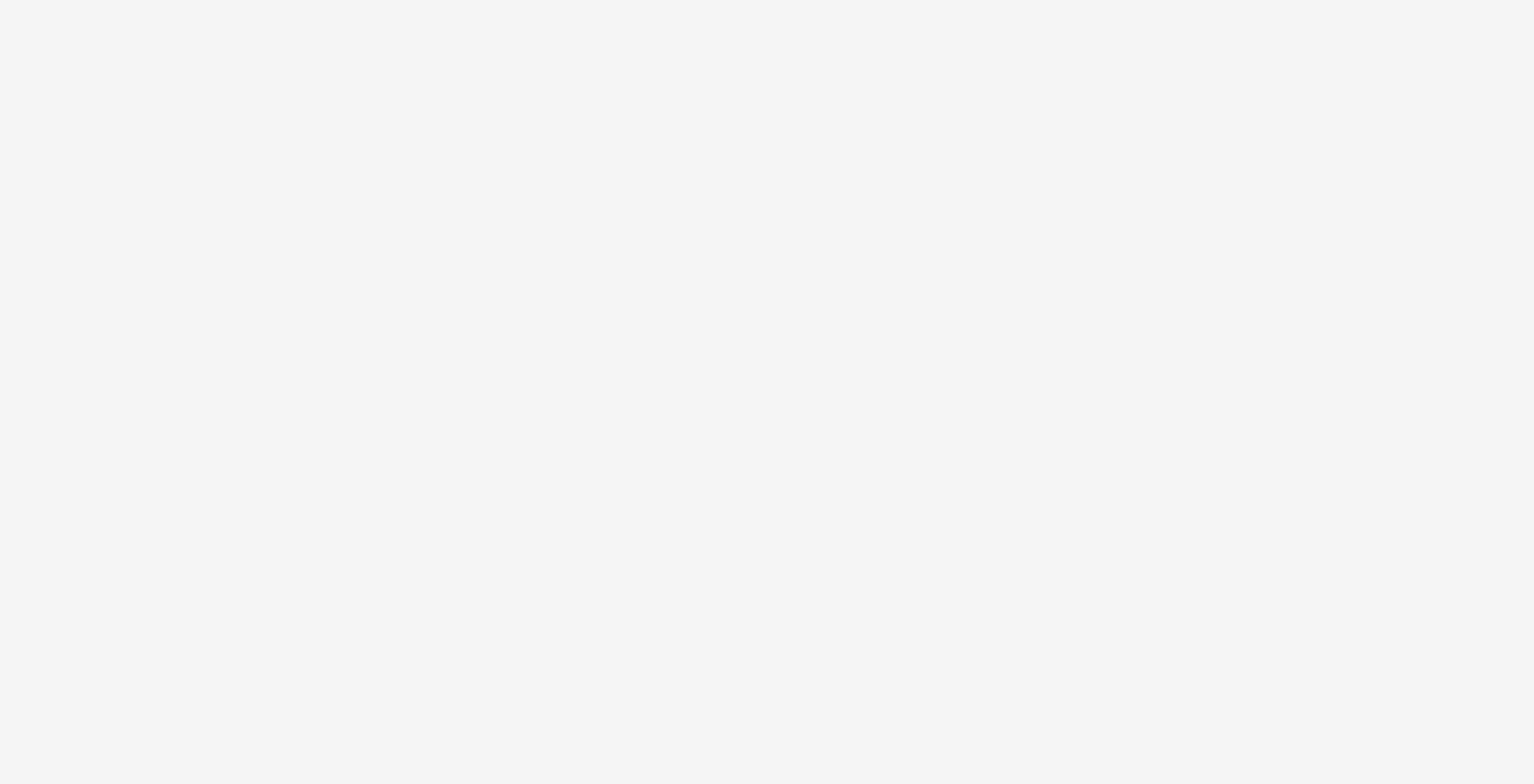
select select "c2295f28-7c96-446f-b279-53c23ee2b854"
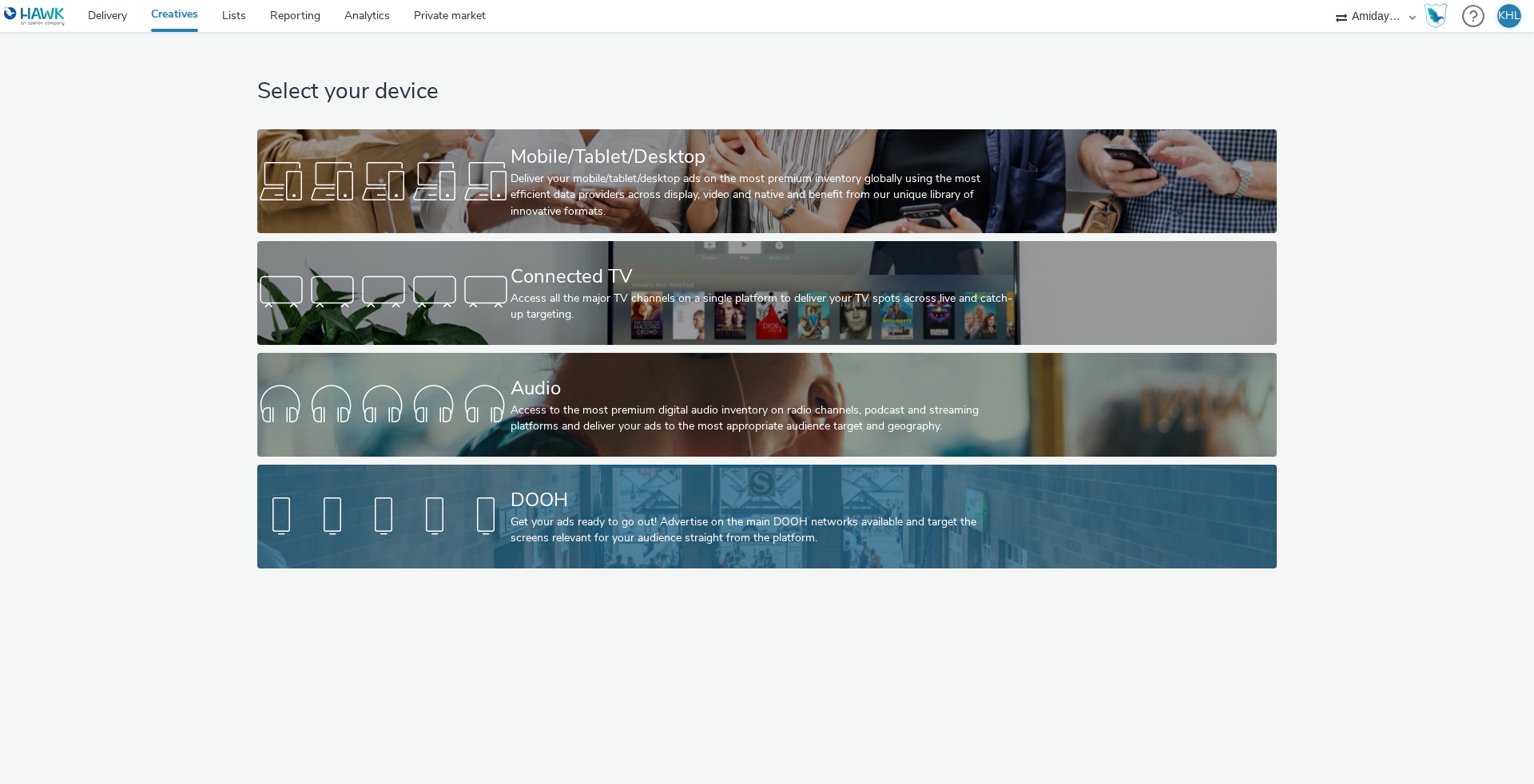
click at [754, 499] on div "DOOH" at bounding box center [763, 500] width 507 height 28
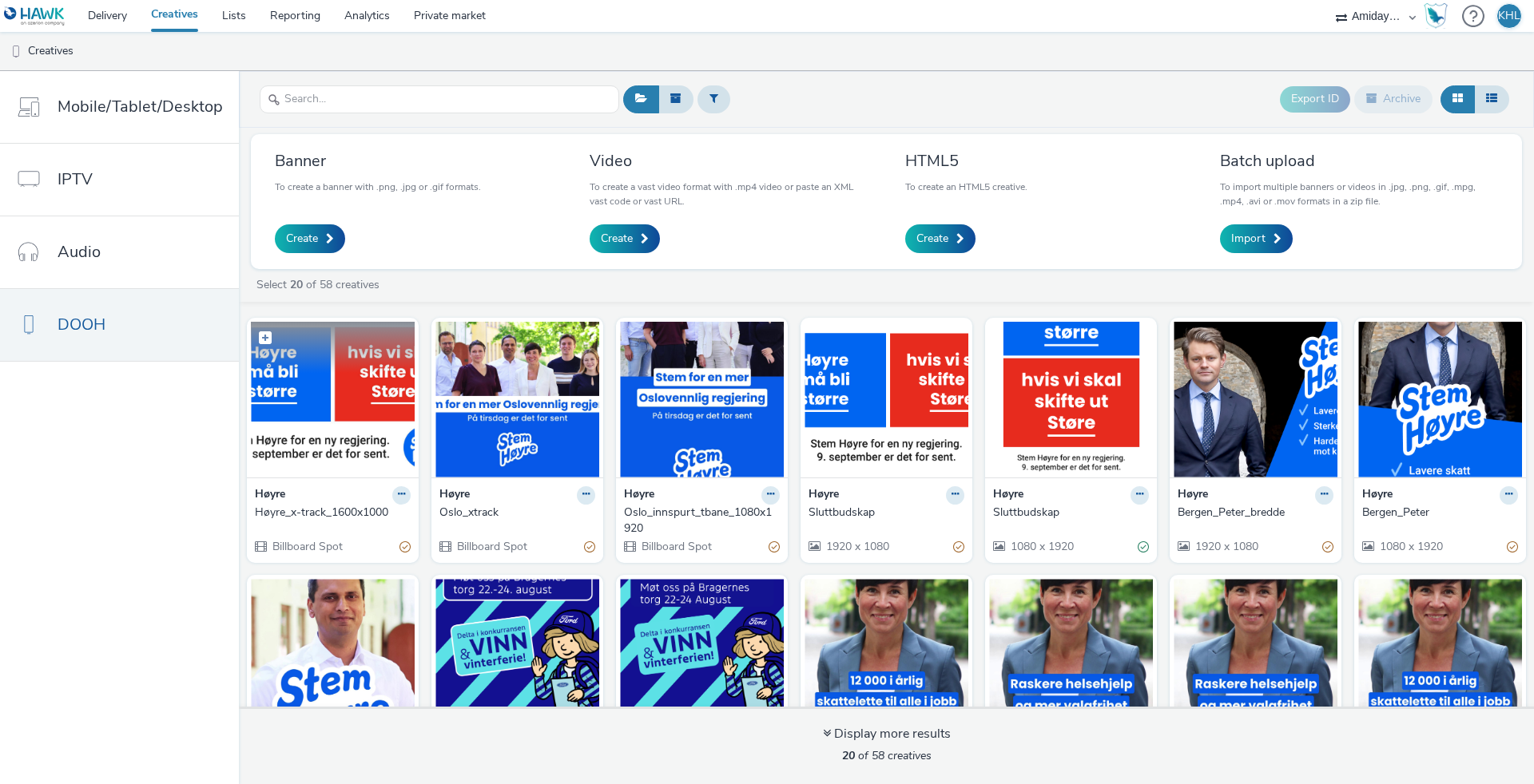
click at [322, 394] on img at bounding box center [332, 399] width 163 height 155
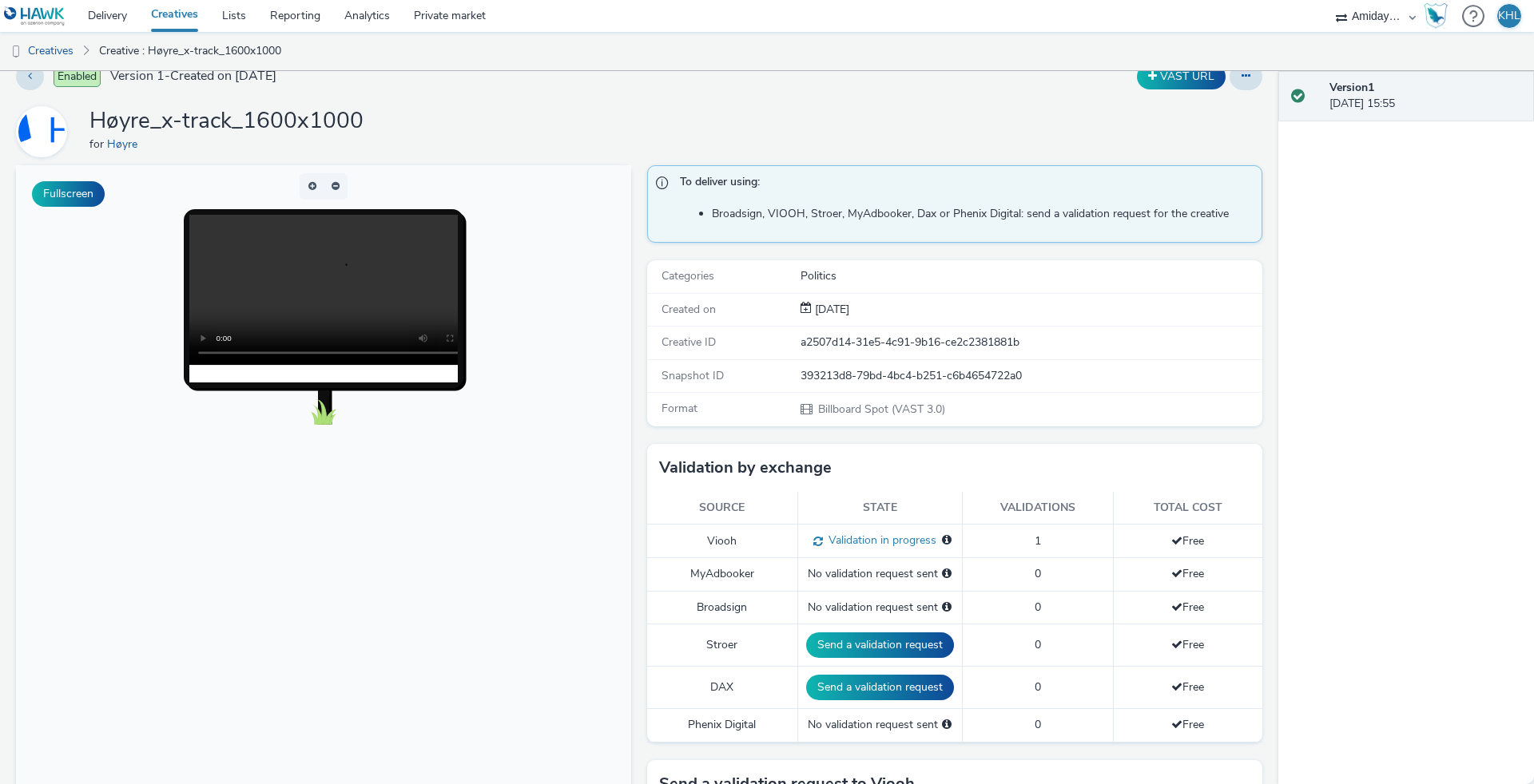
scroll to position [29, 0]
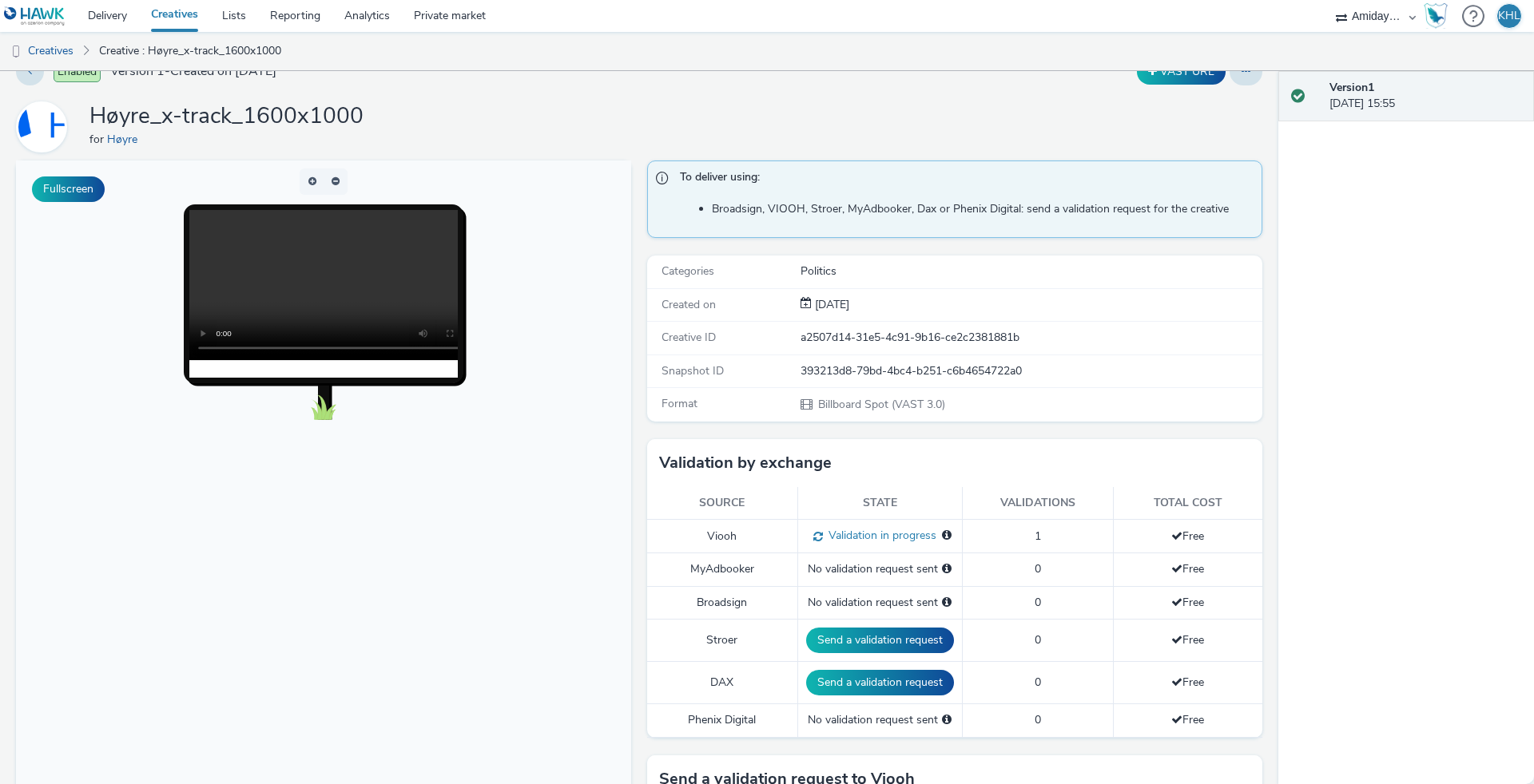
click at [174, 24] on link "Creatives" at bounding box center [174, 16] width 71 height 32
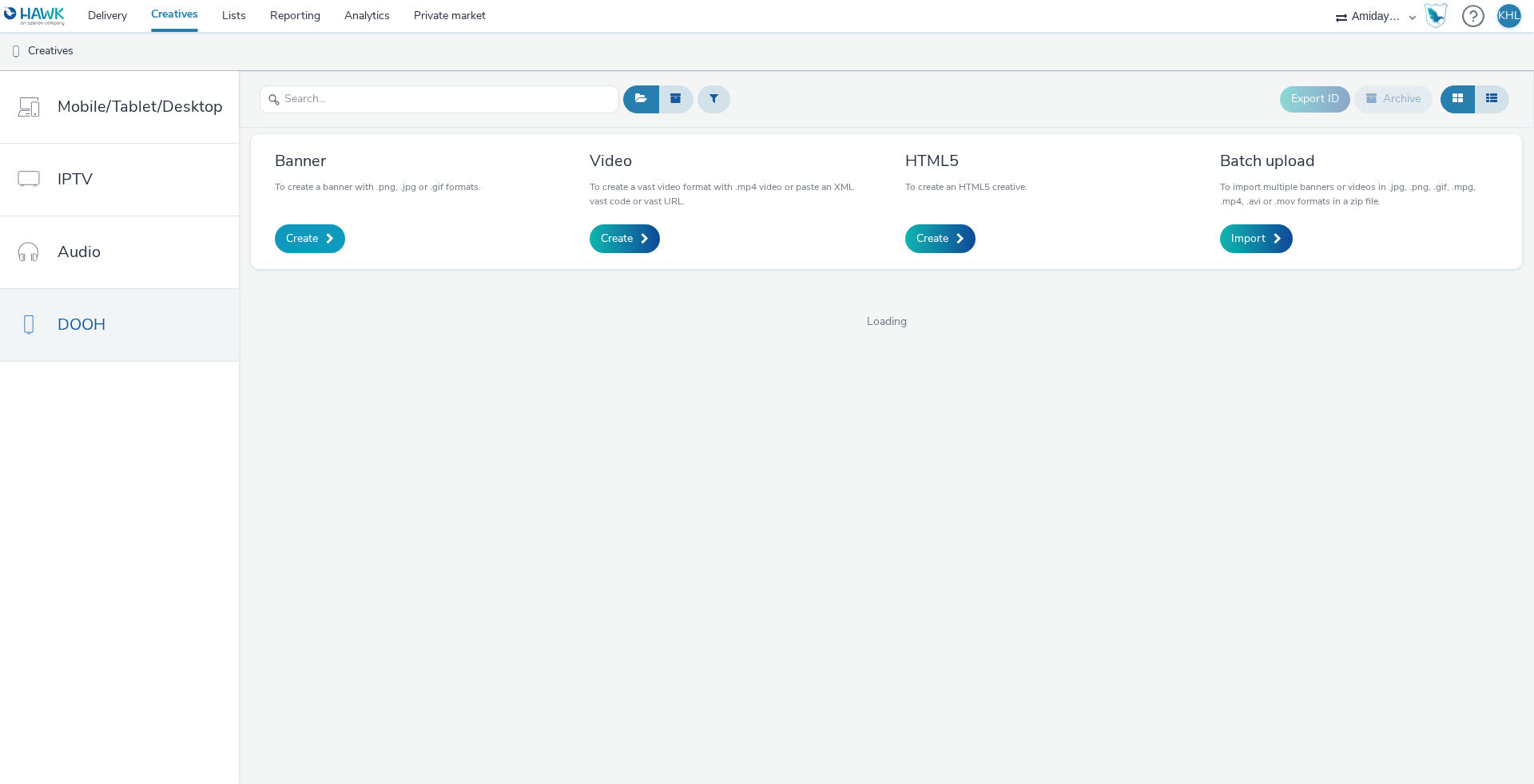
click at [298, 237] on span "Create" at bounding box center [302, 239] width 32 height 16
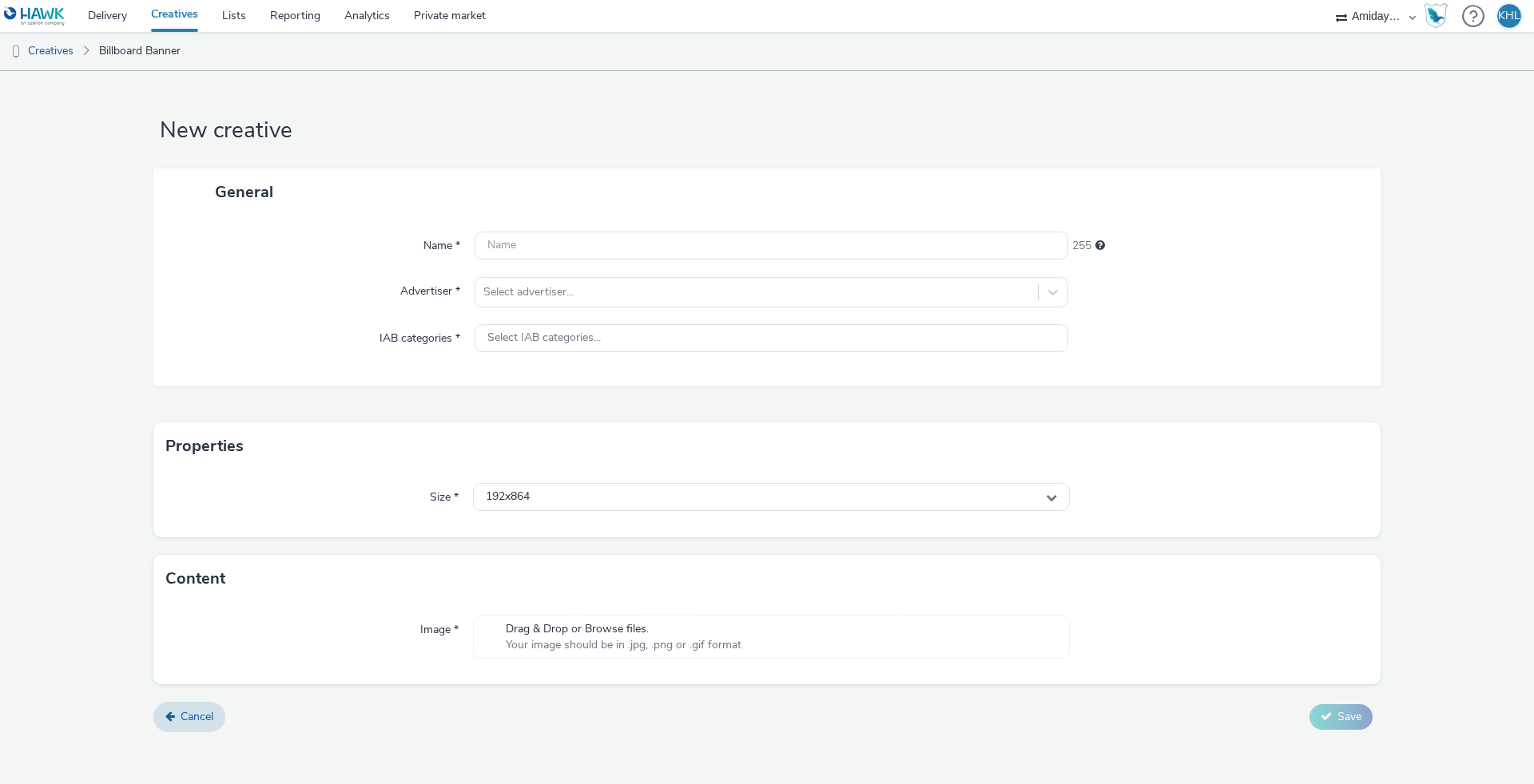
click at [558, 473] on div "Size * 192x864" at bounding box center [767, 504] width 1227 height 67
click at [547, 496] on div "192x864" at bounding box center [771, 497] width 596 height 28
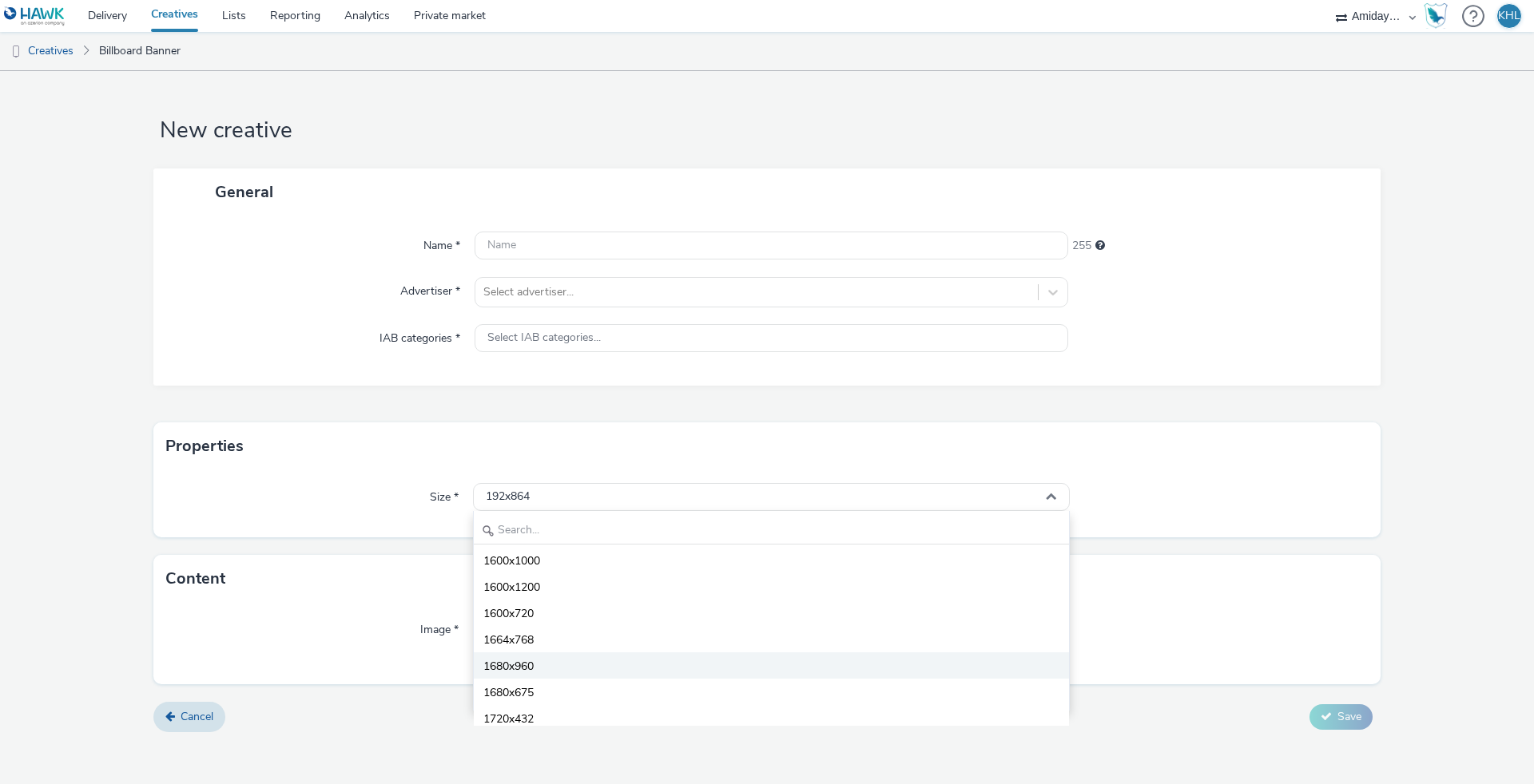
scroll to position [4874, 0]
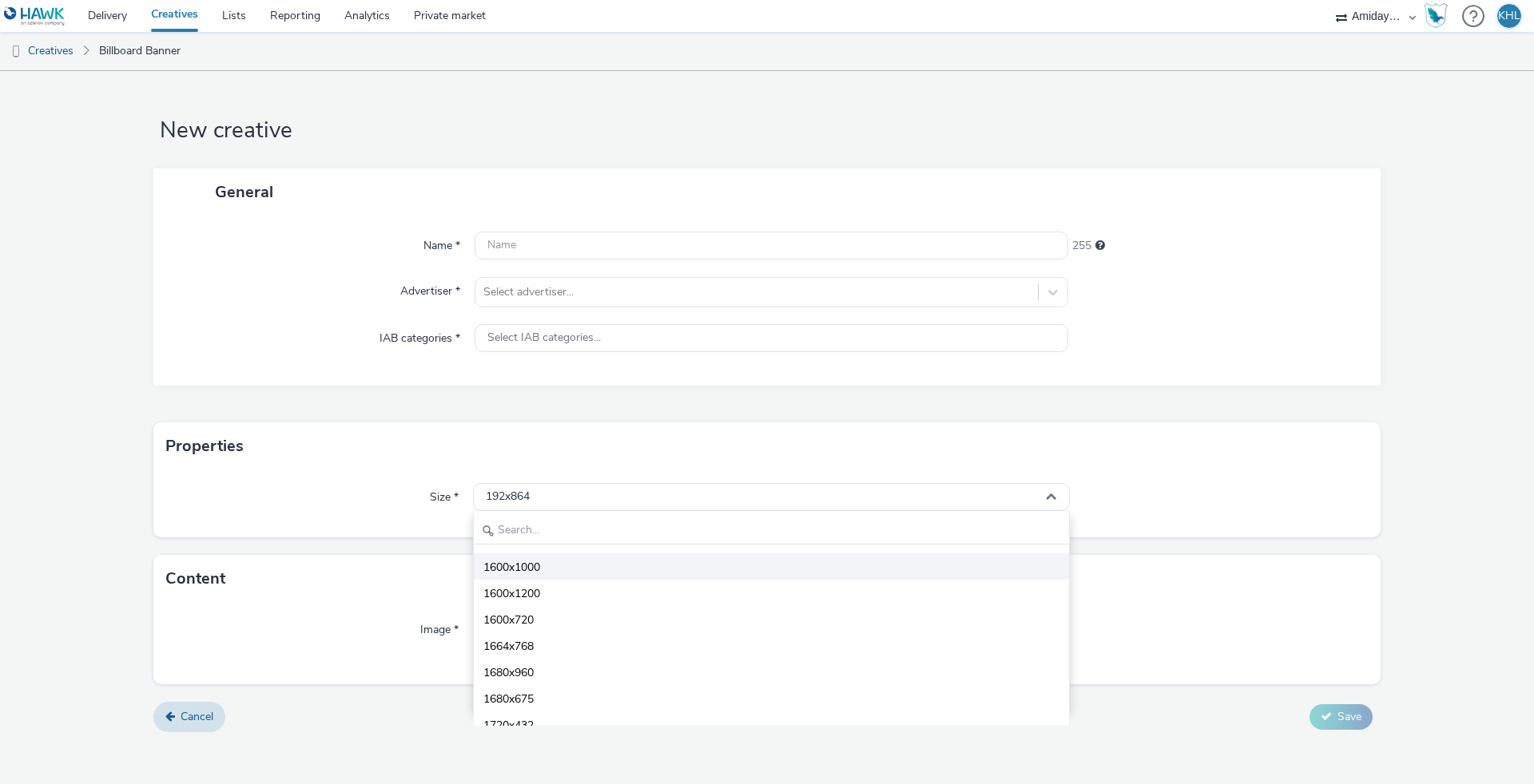
click at [556, 574] on li "1600x1000" at bounding box center [771, 566] width 595 height 26
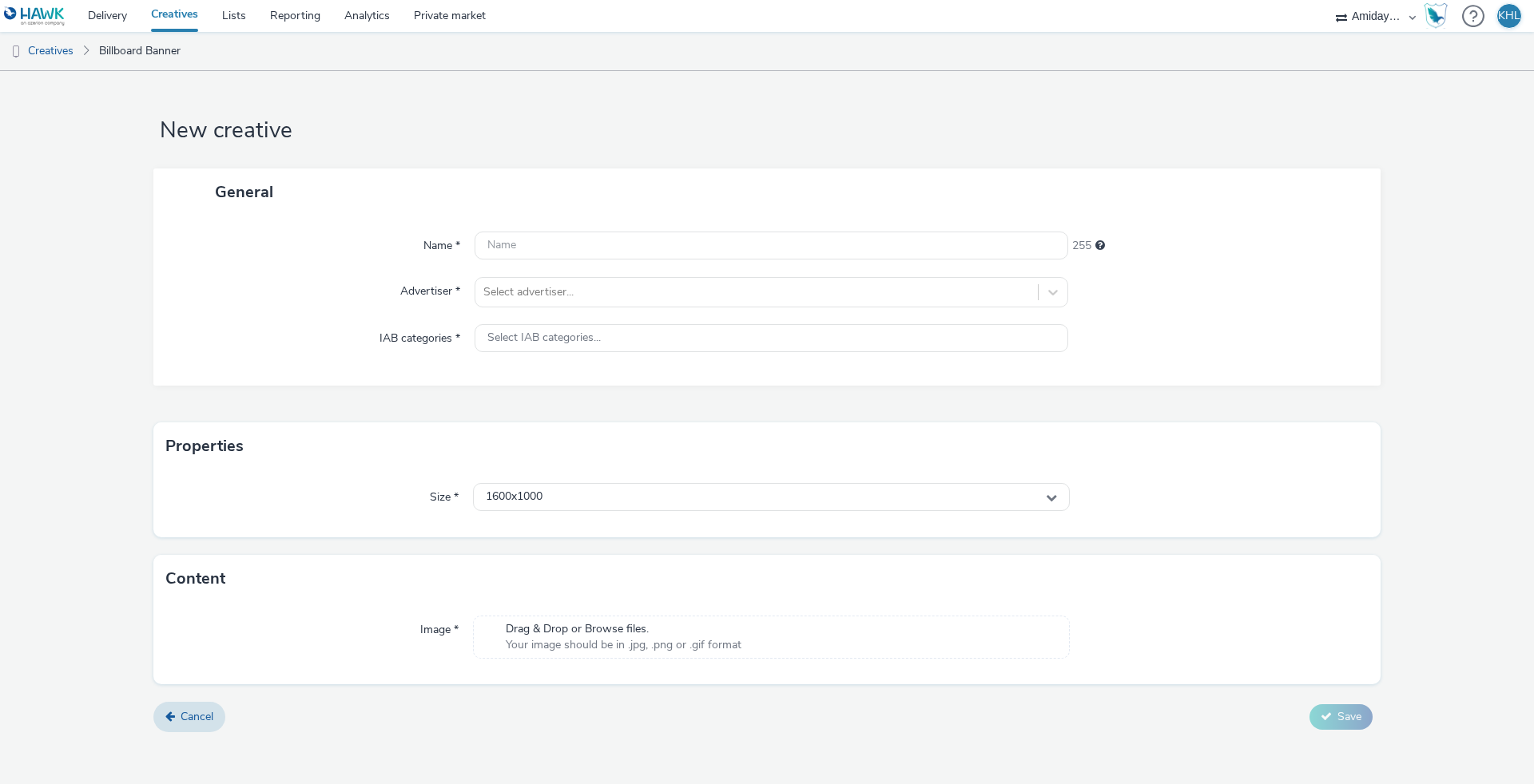
click at [563, 644] on span "Your image should be in .jpg, .png or .gif format" at bounding box center [623, 646] width 235 height 16
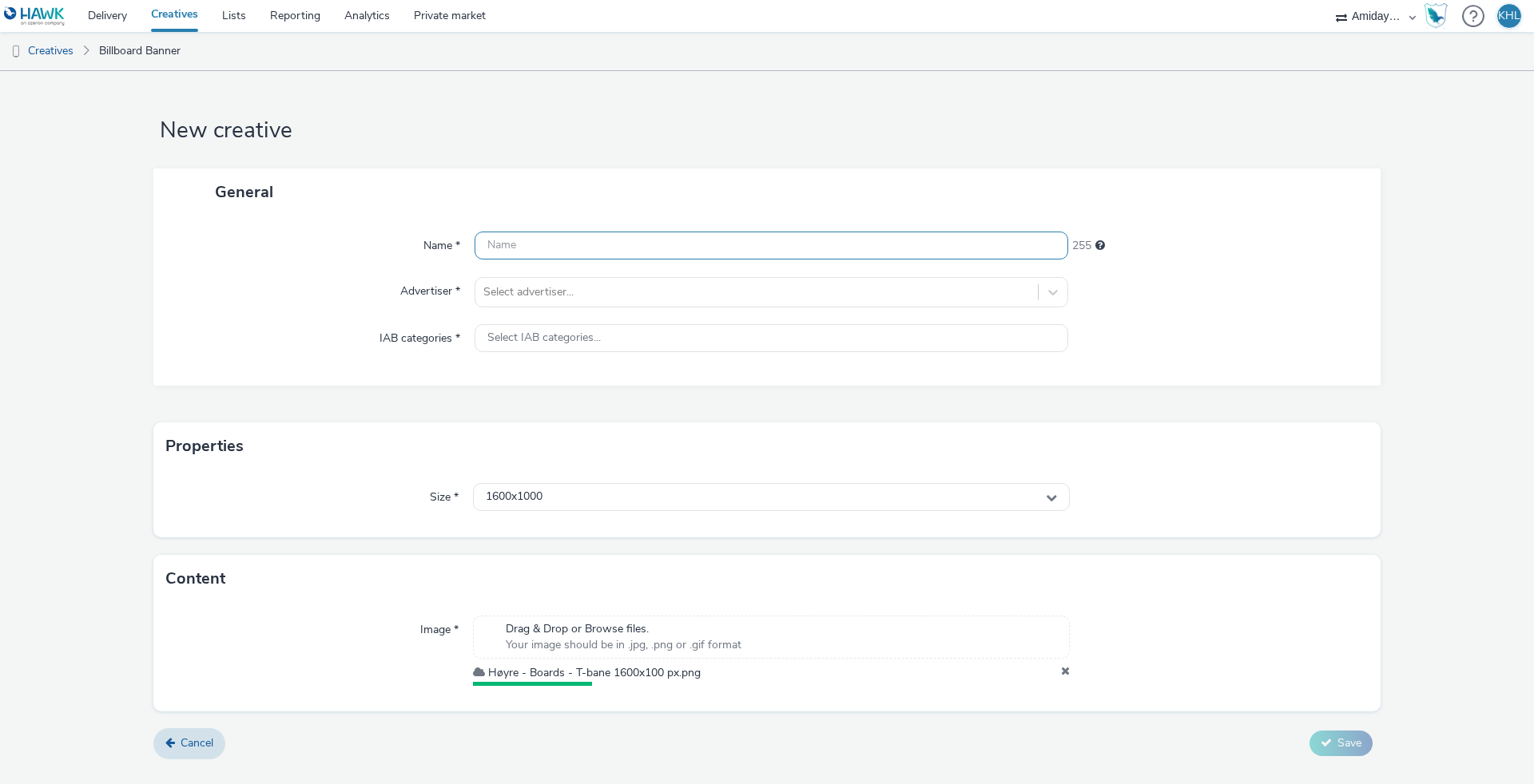
click at [583, 246] on input "text" at bounding box center [771, 245] width 594 height 28
type input "X_track_PNG_1600x1000"
click at [665, 279] on div "Select advertiser..." at bounding box center [756, 292] width 562 height 25
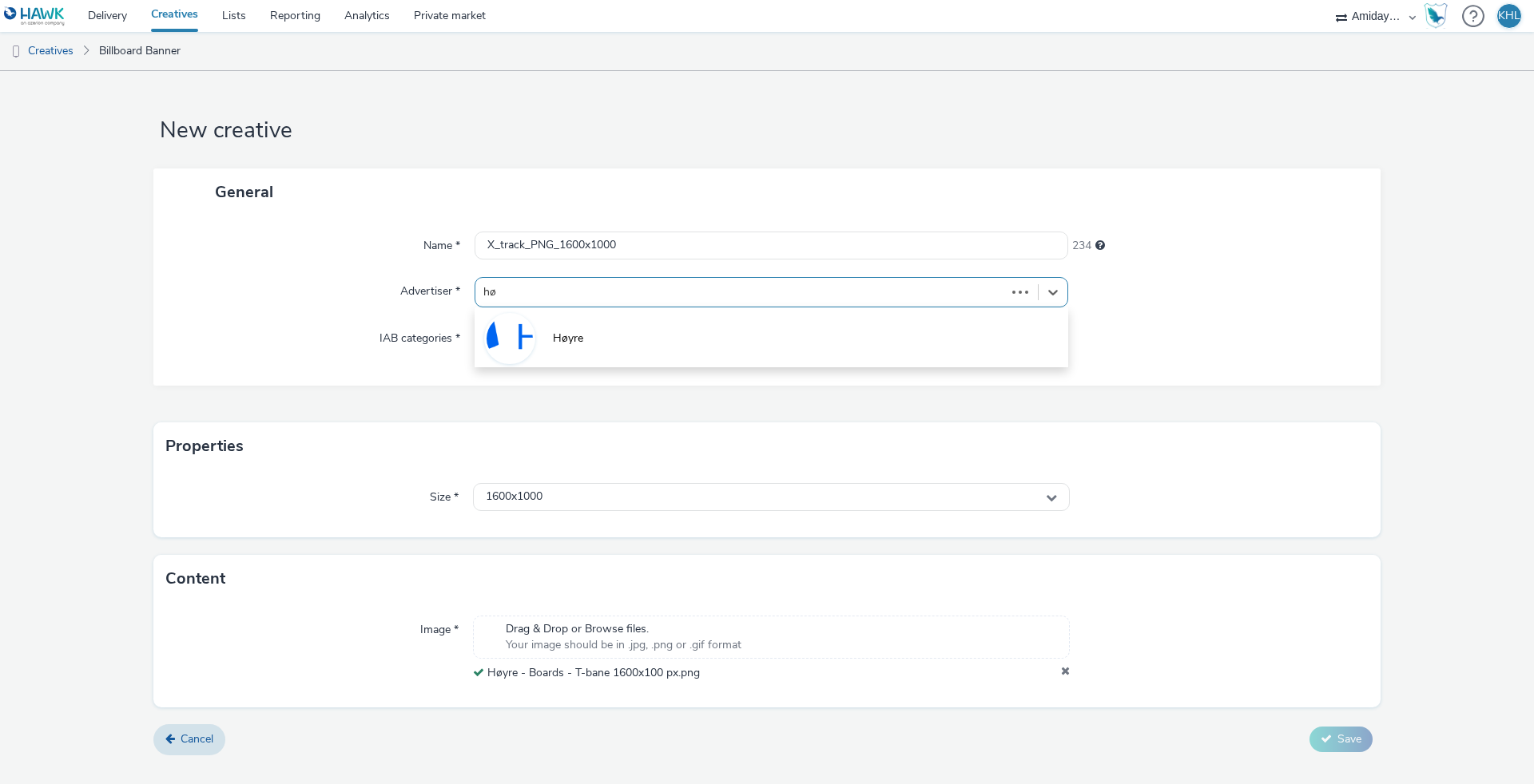
type input "høy"
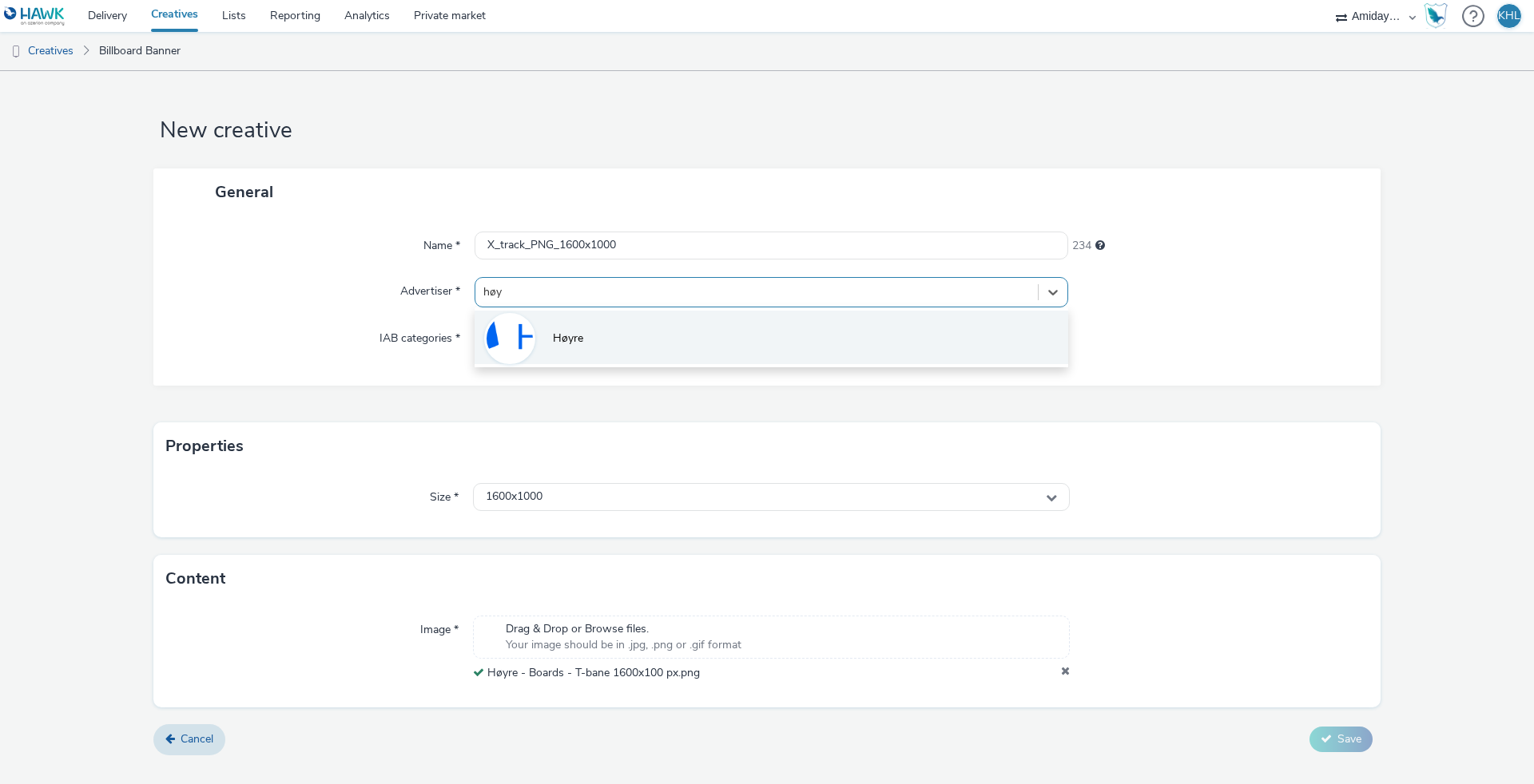
click at [646, 332] on li "Høyre" at bounding box center [771, 338] width 594 height 54
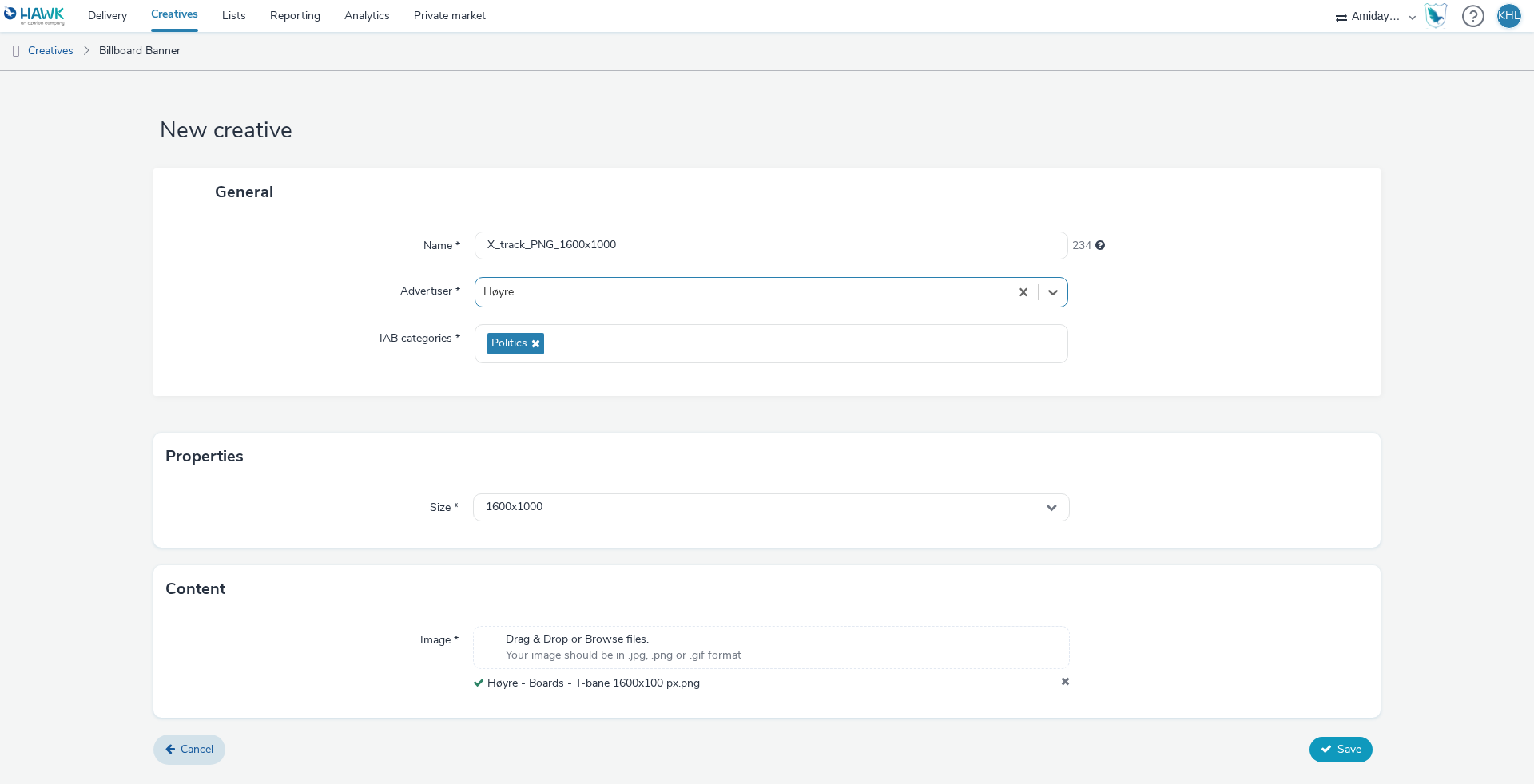
click at [1337, 748] on span "Save" at bounding box center [1349, 749] width 24 height 15
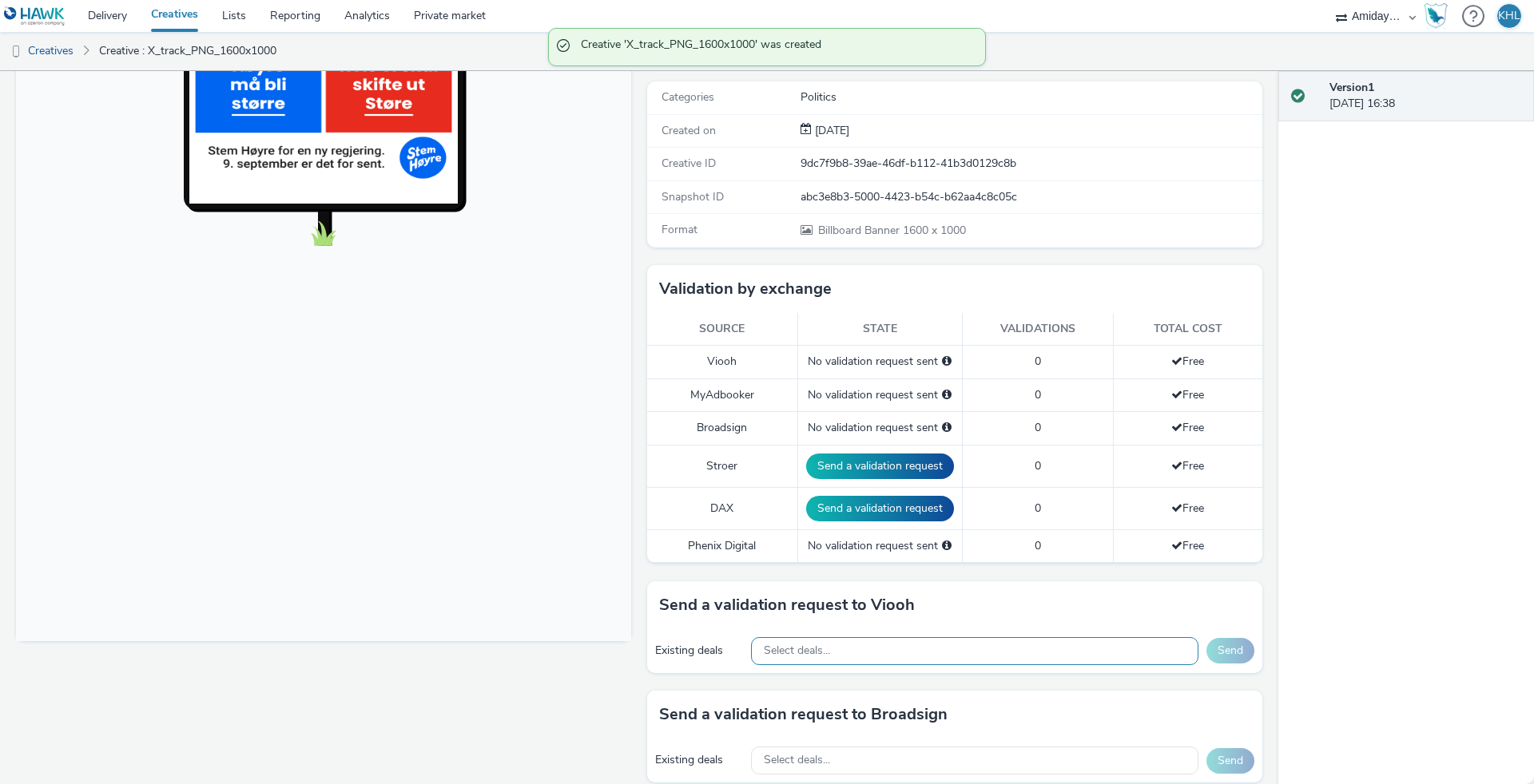
scroll to position [212, 0]
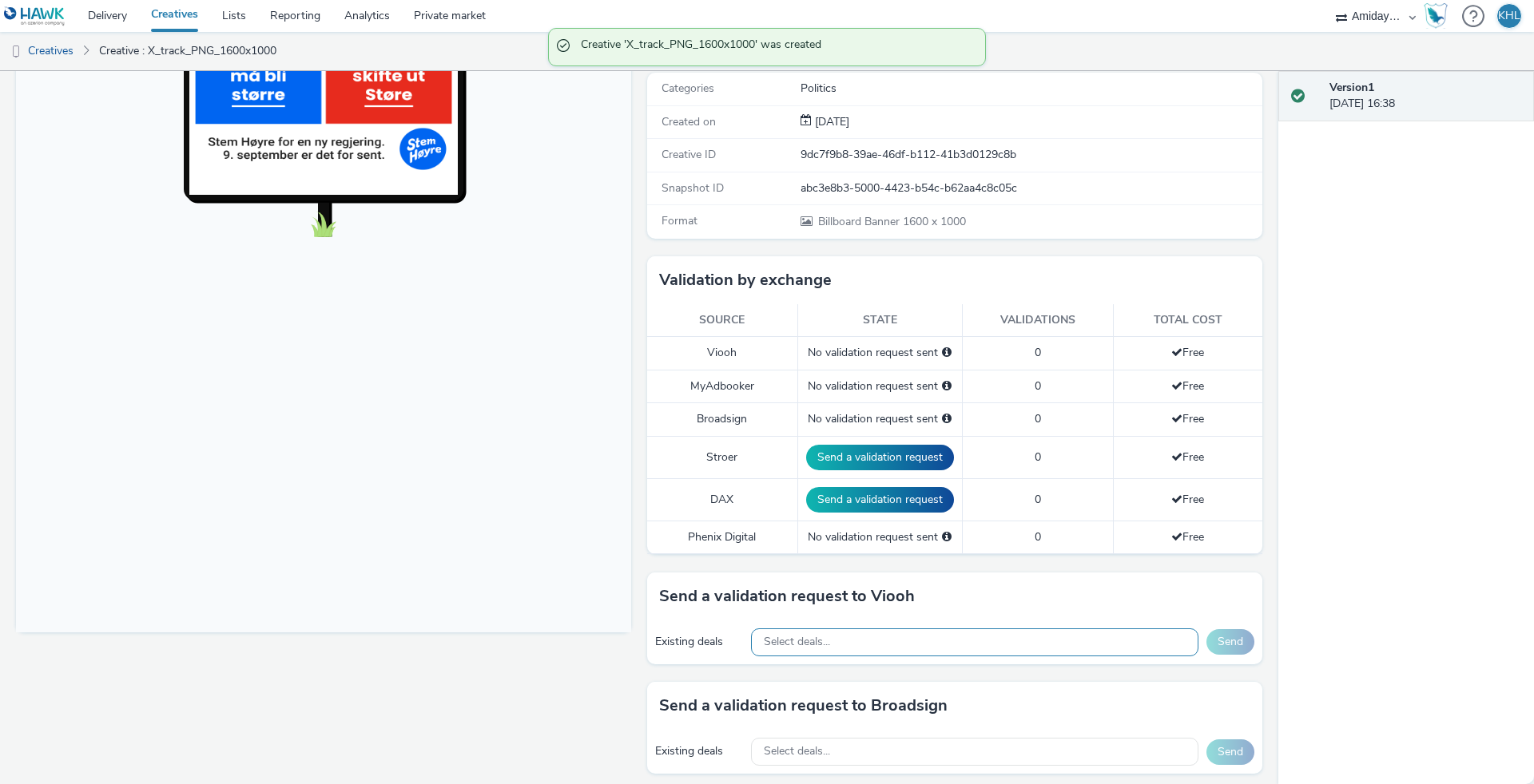
click at [848, 639] on div "Select deals..." at bounding box center [974, 642] width 447 height 28
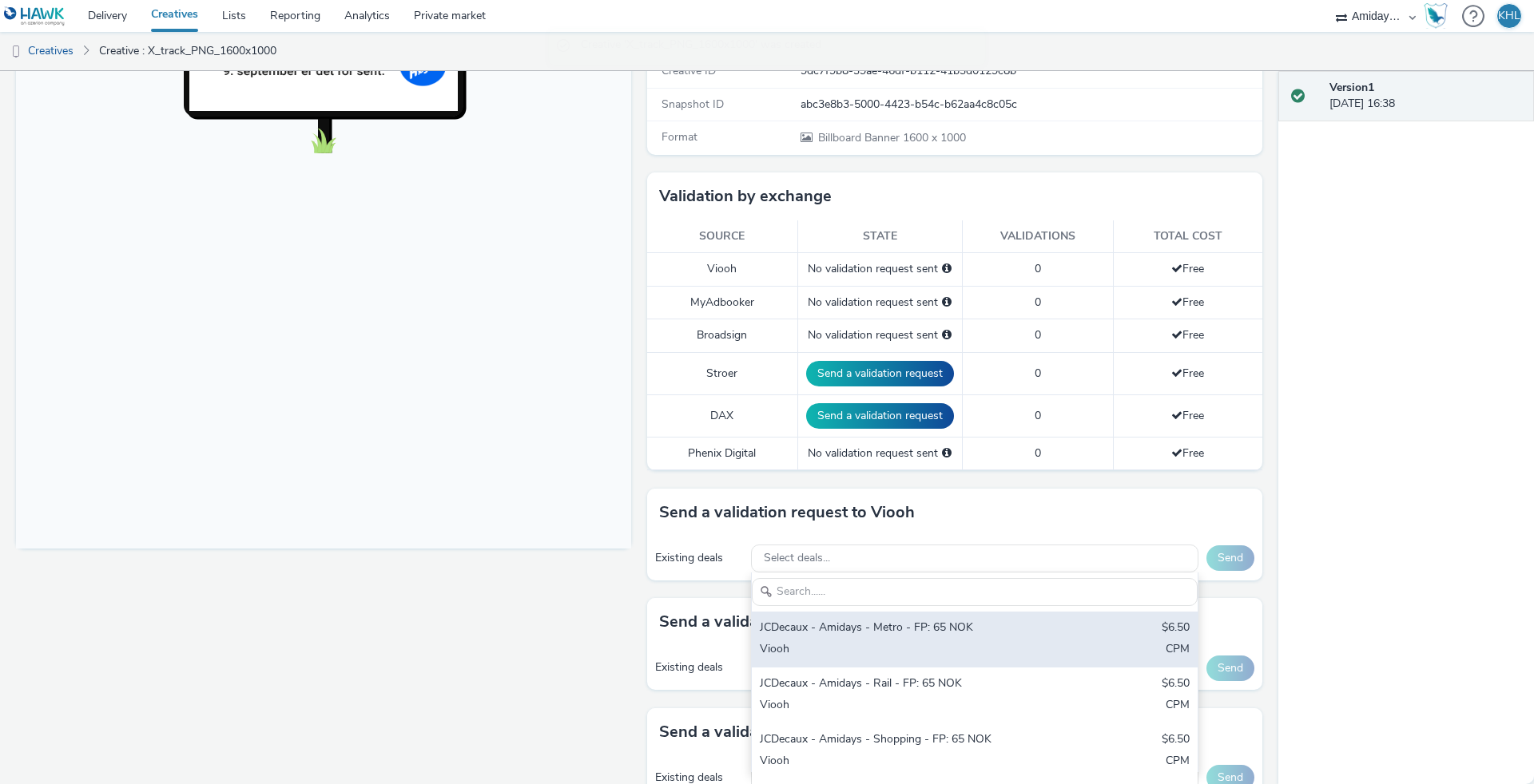
scroll to position [297, 0]
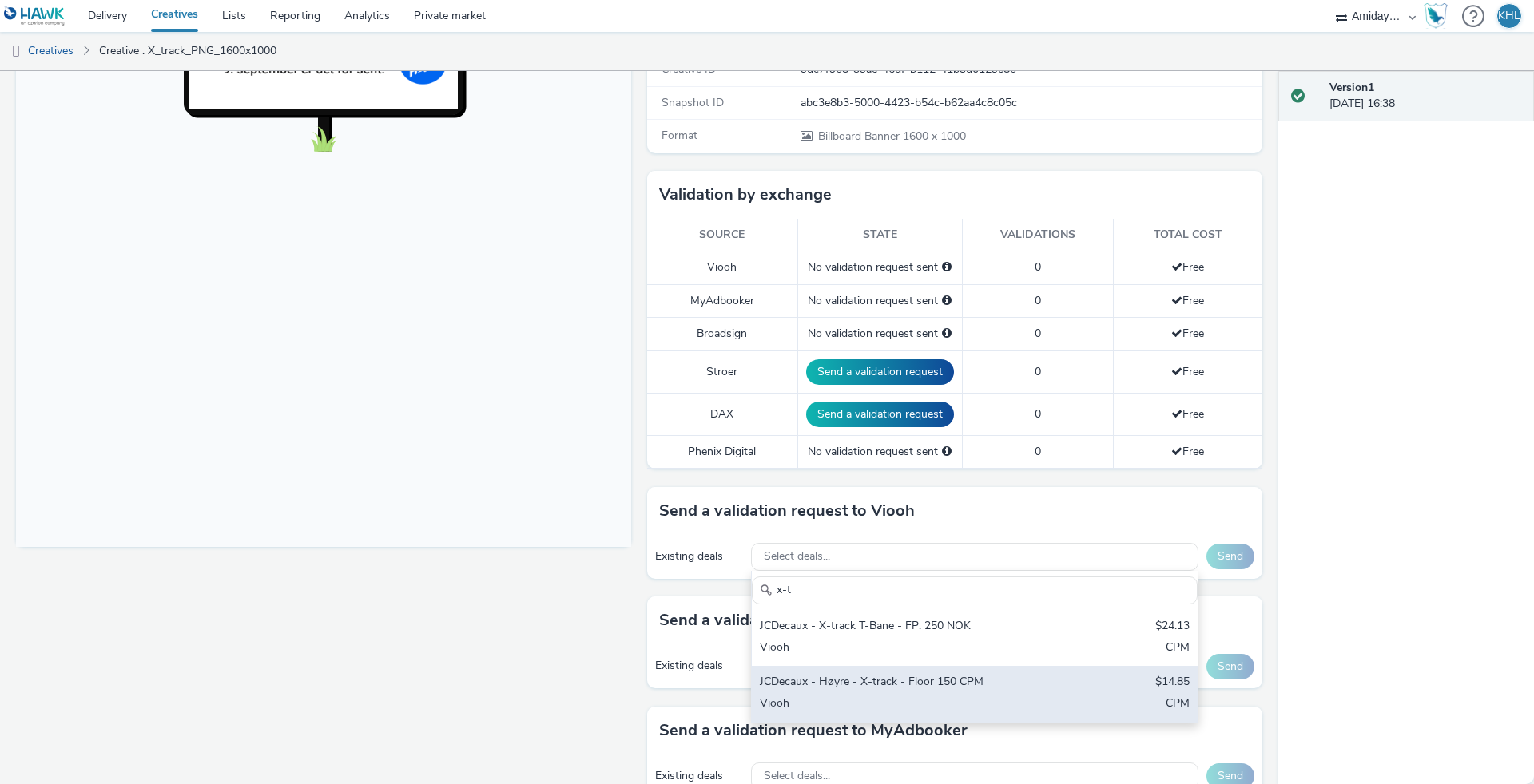
type input "x-t"
click at [989, 706] on div "Viooh" at bounding box center [902, 705] width 284 height 18
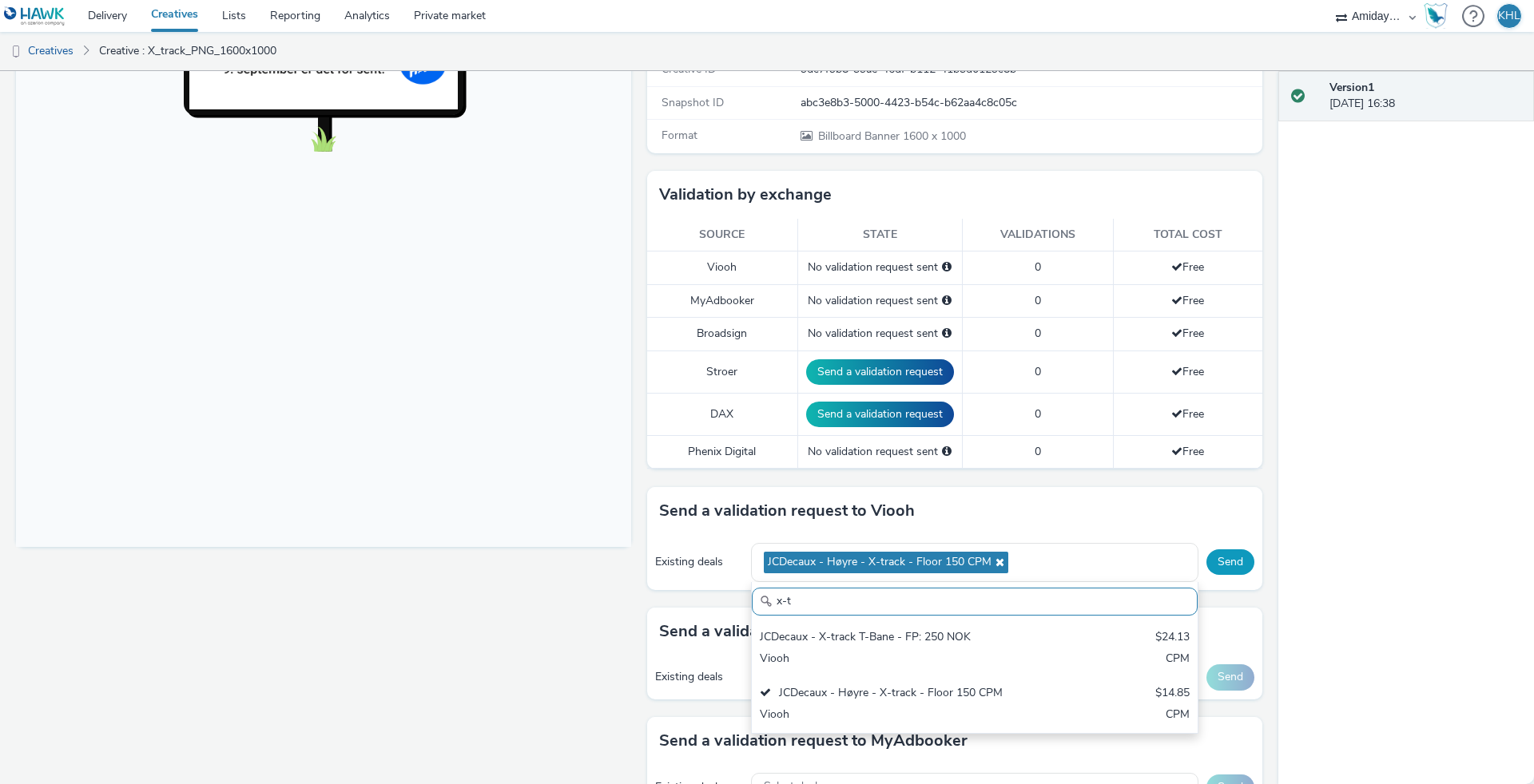
click at [1230, 570] on button "Send" at bounding box center [1230, 562] width 48 height 25
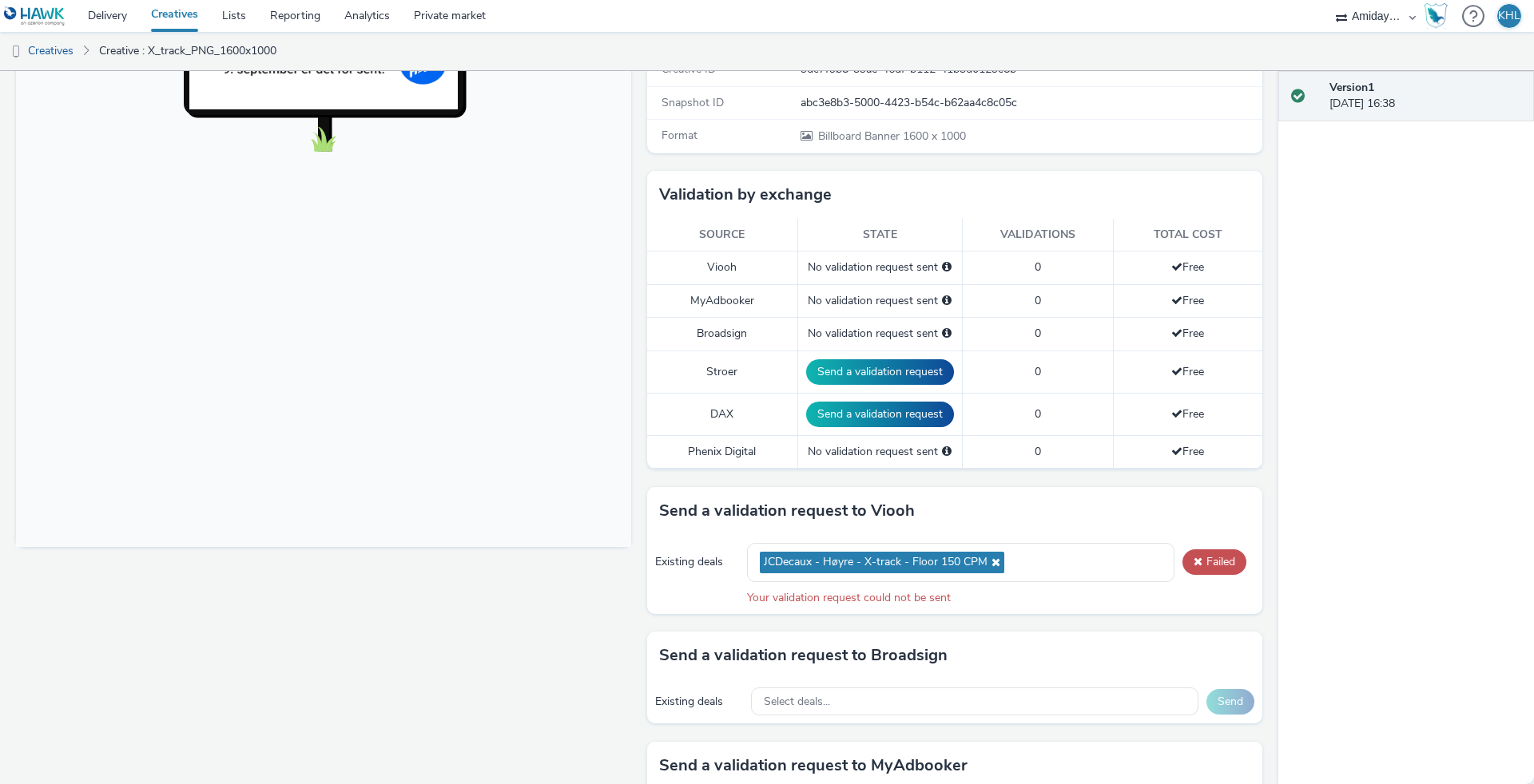
click at [1199, 540] on div "Existing deals JCDecaux - Høyre - X-track - Floor 150 CPM Failed Your validatio…" at bounding box center [954, 575] width 615 height 79
click at [1216, 557] on button "Failed" at bounding box center [1213, 562] width 64 height 25
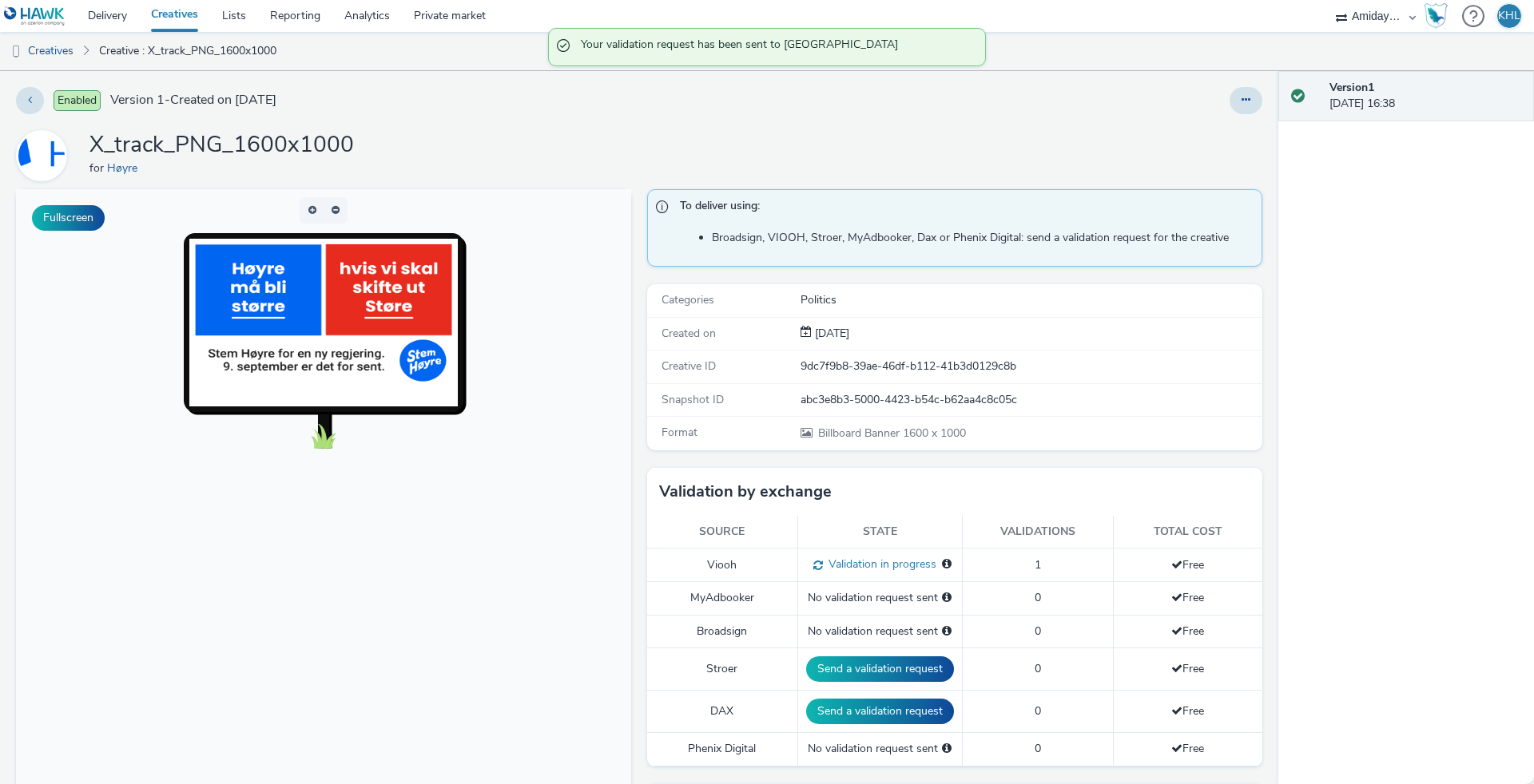
scroll to position [0, 0]
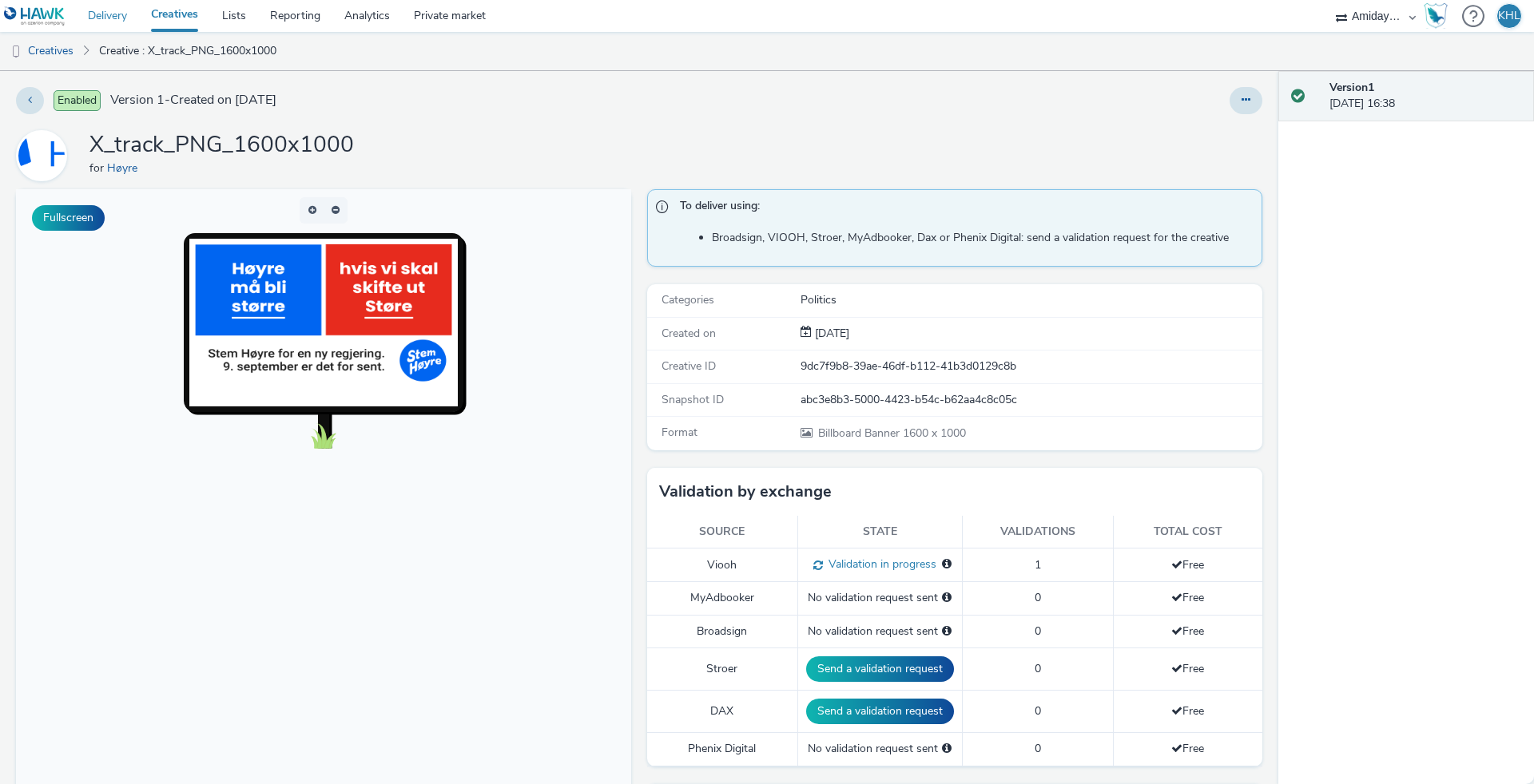
click at [119, 19] on link "Delivery" at bounding box center [107, 16] width 63 height 32
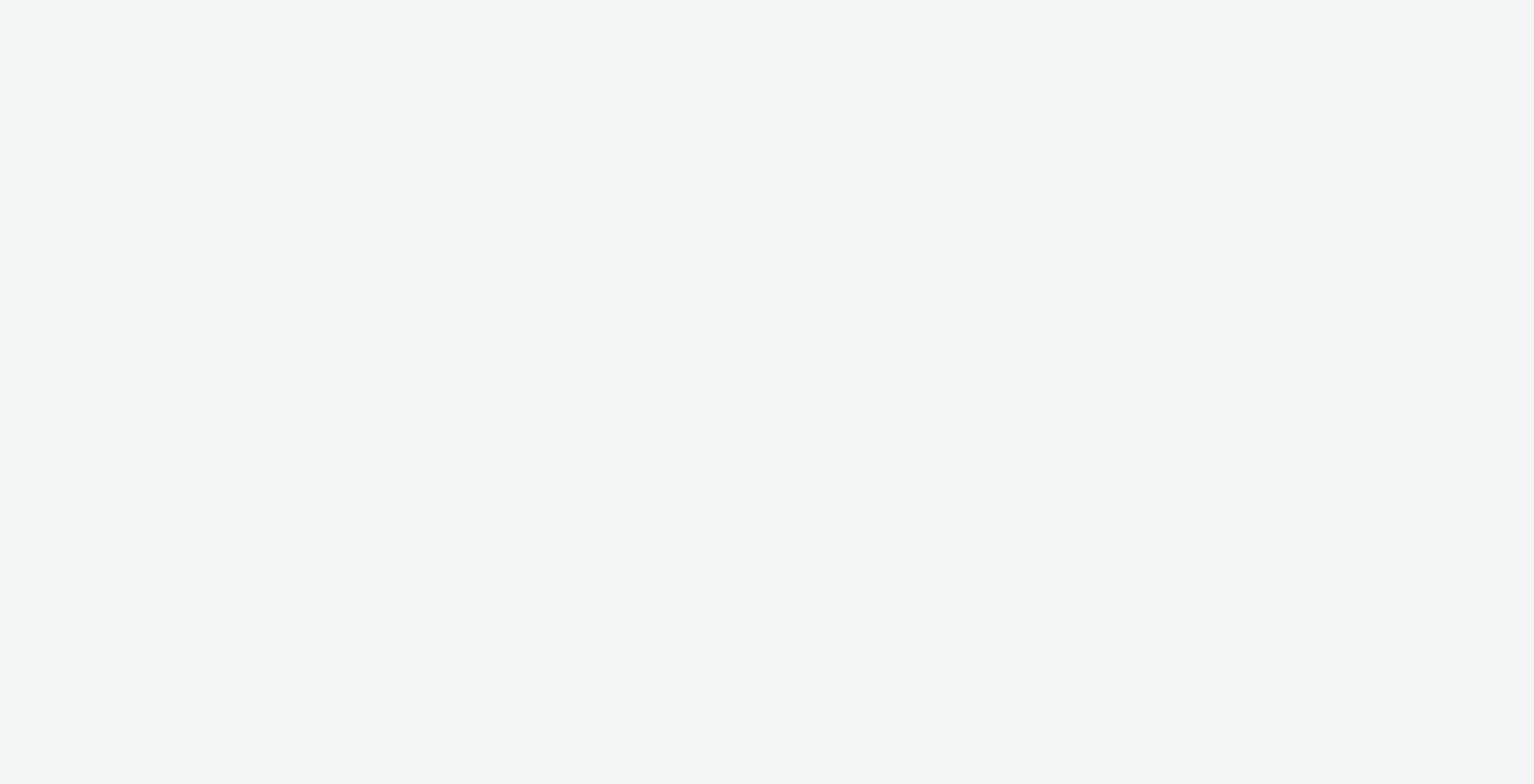
select select "c2295f28-7c96-446f-b279-53c23ee2b854"
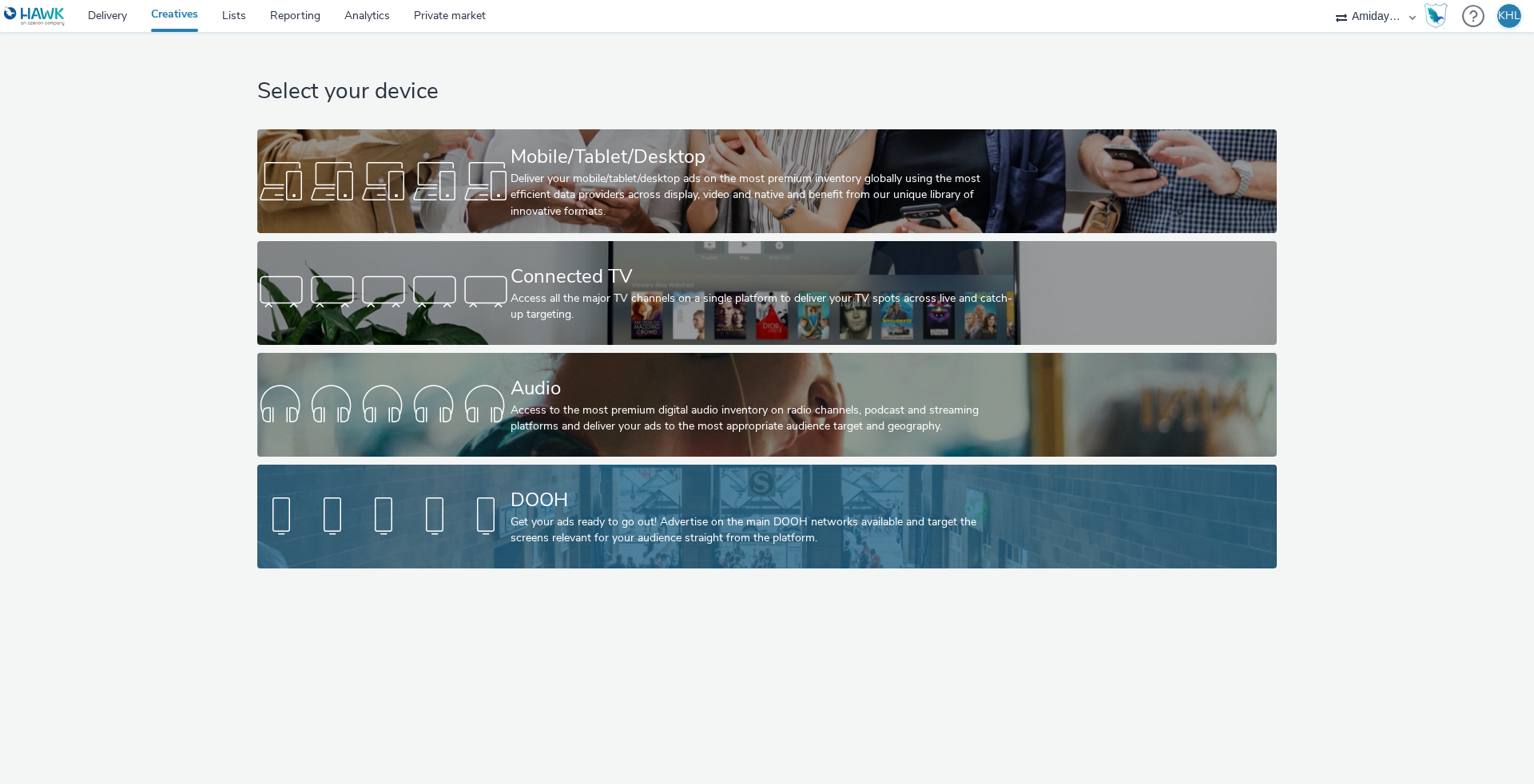
click at [478, 502] on div at bounding box center [384, 516] width 253 height 51
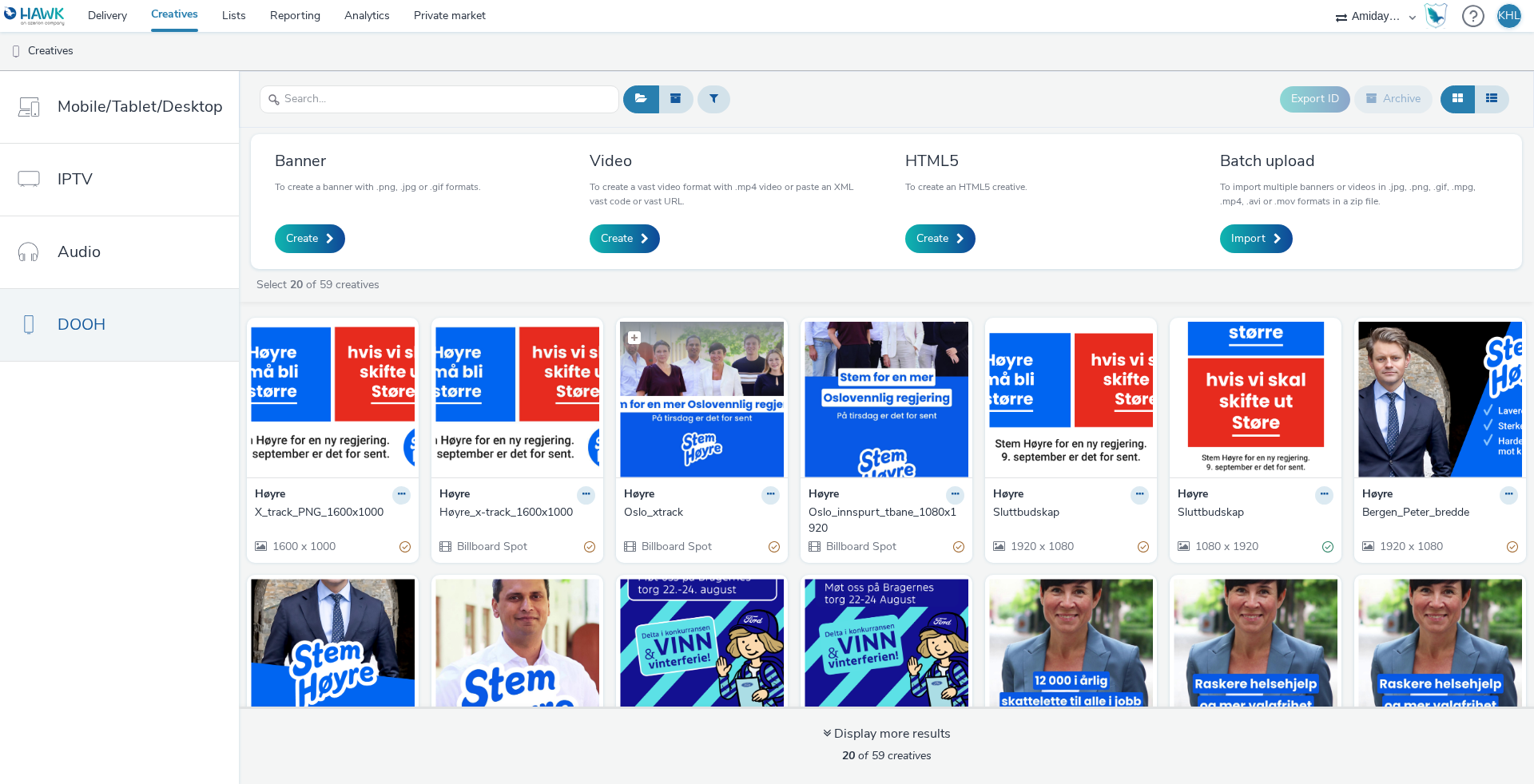
click at [694, 401] on img at bounding box center [701, 399] width 163 height 155
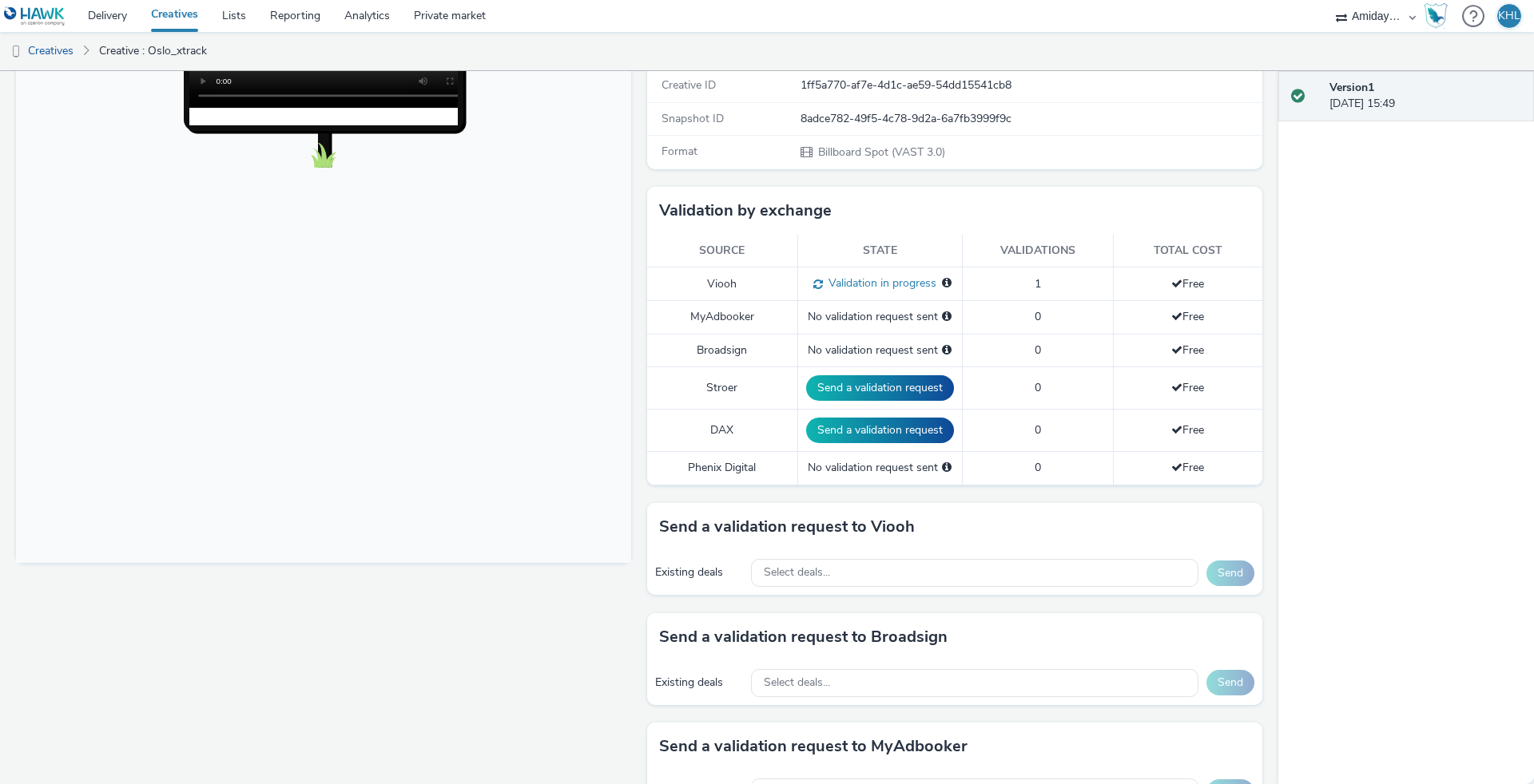
scroll to position [145, 0]
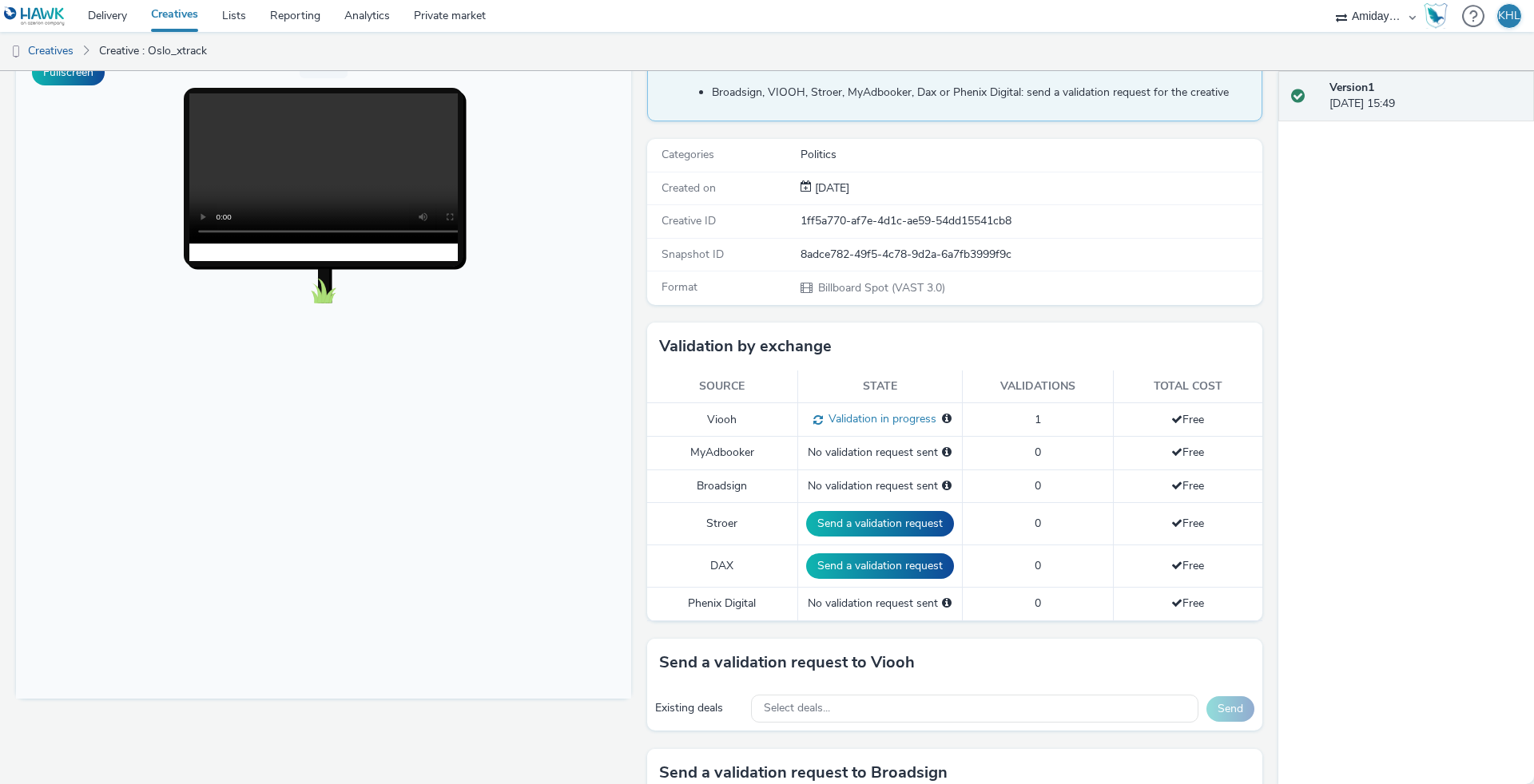
click at [324, 167] on video at bounding box center [339, 168] width 300 height 150
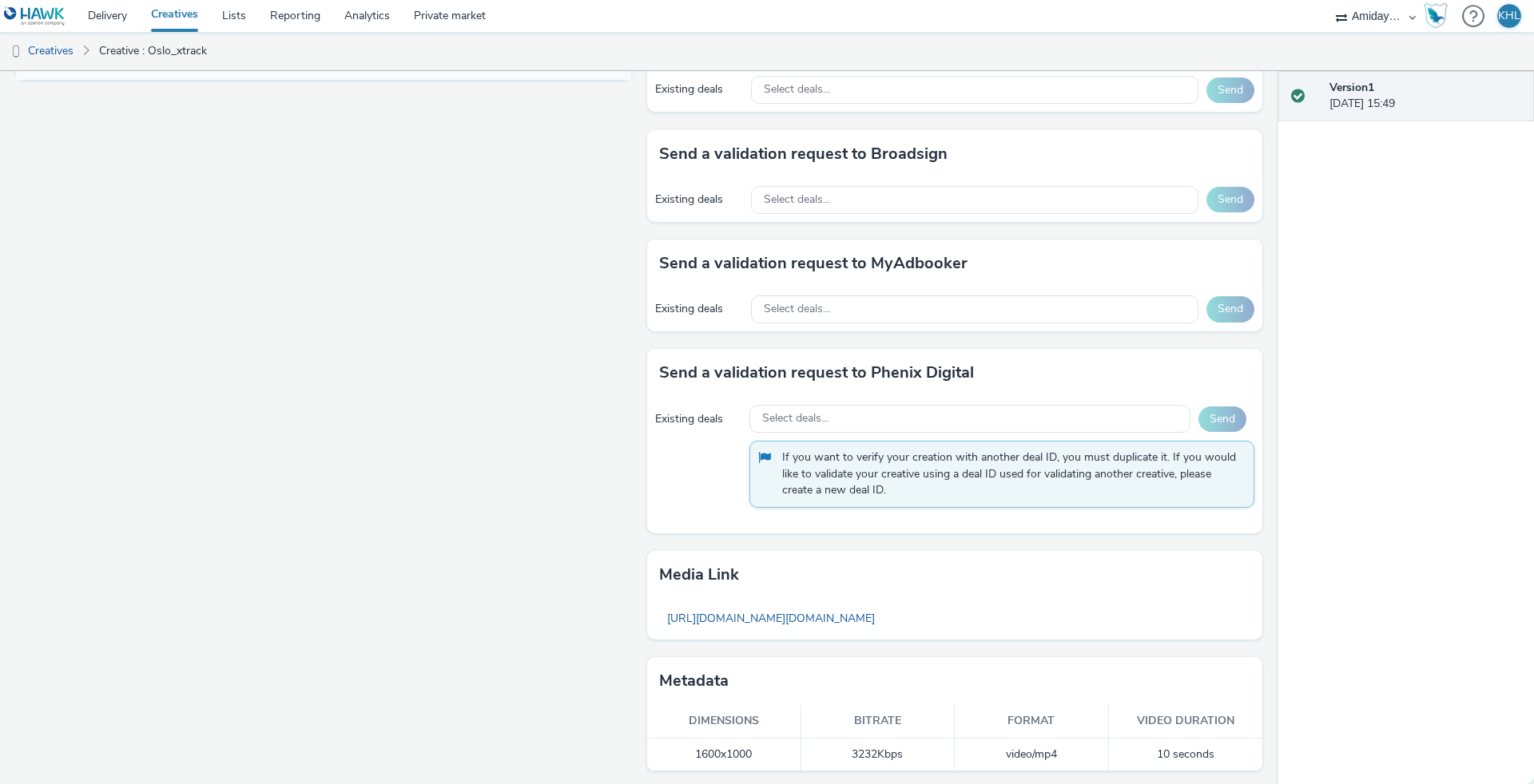
scroll to position [763, 0]
click at [179, 21] on link "Creatives" at bounding box center [174, 16] width 71 height 32
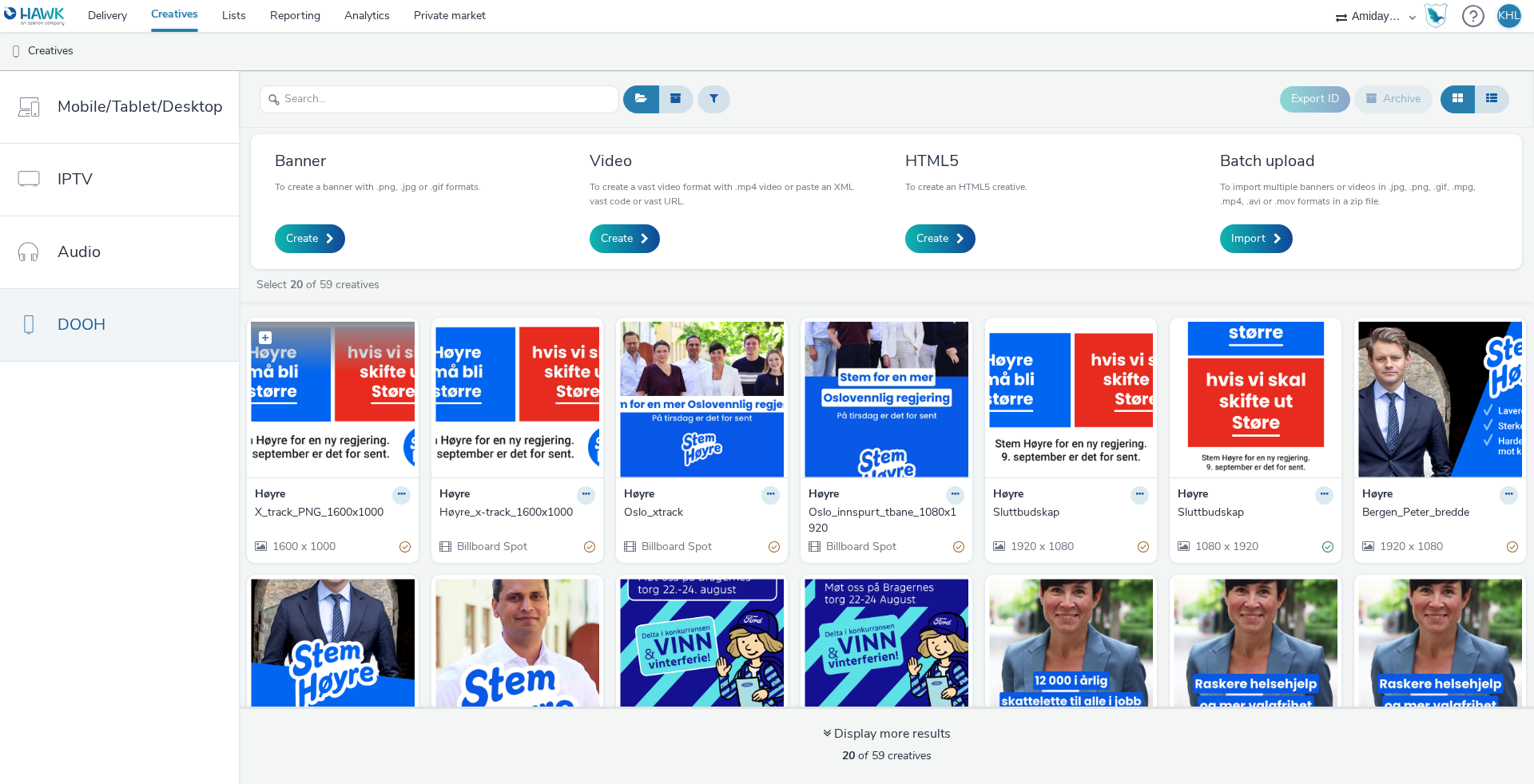
click at [397, 428] on img at bounding box center [332, 399] width 163 height 155
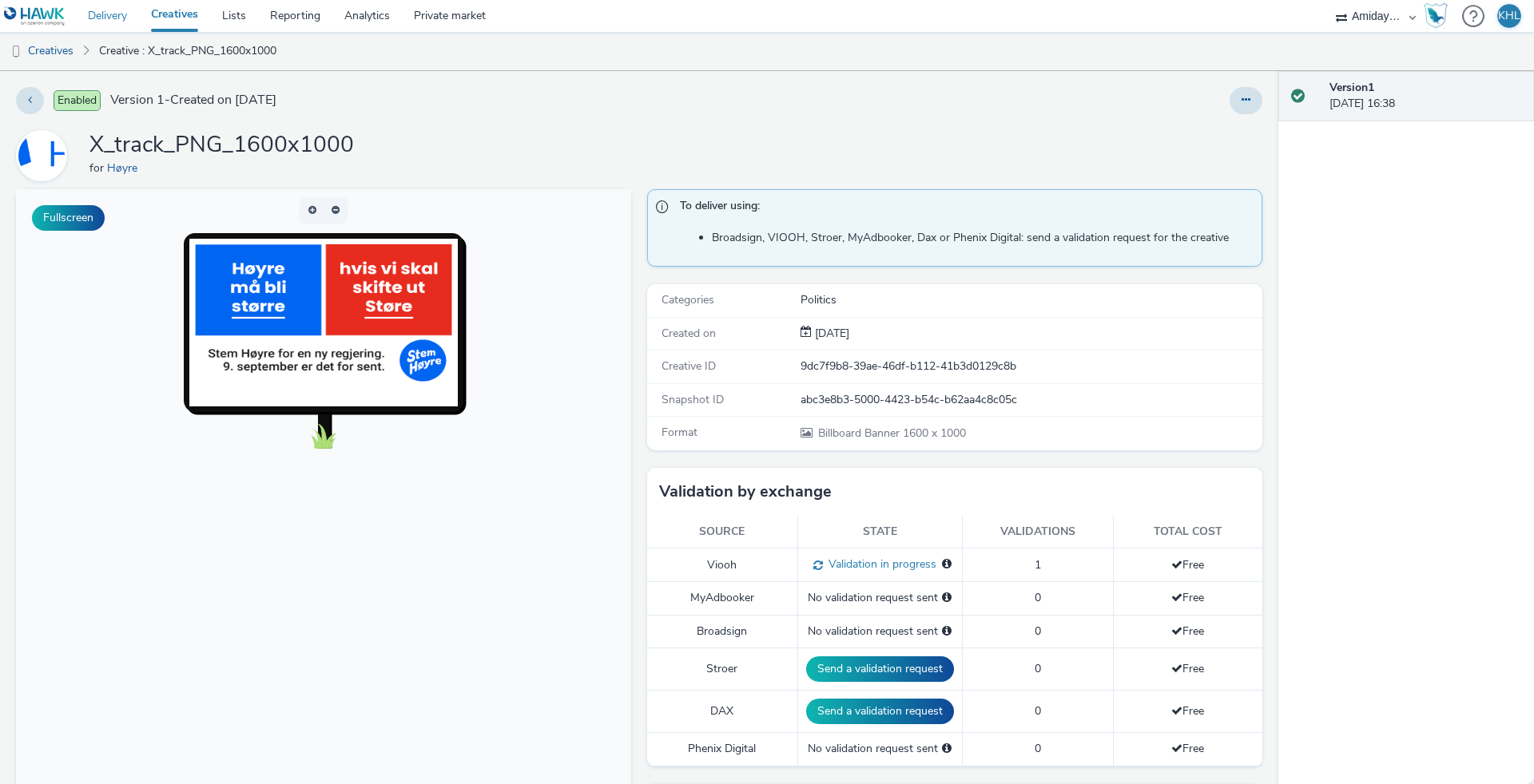
click at [131, 23] on link "Delivery" at bounding box center [107, 16] width 63 height 32
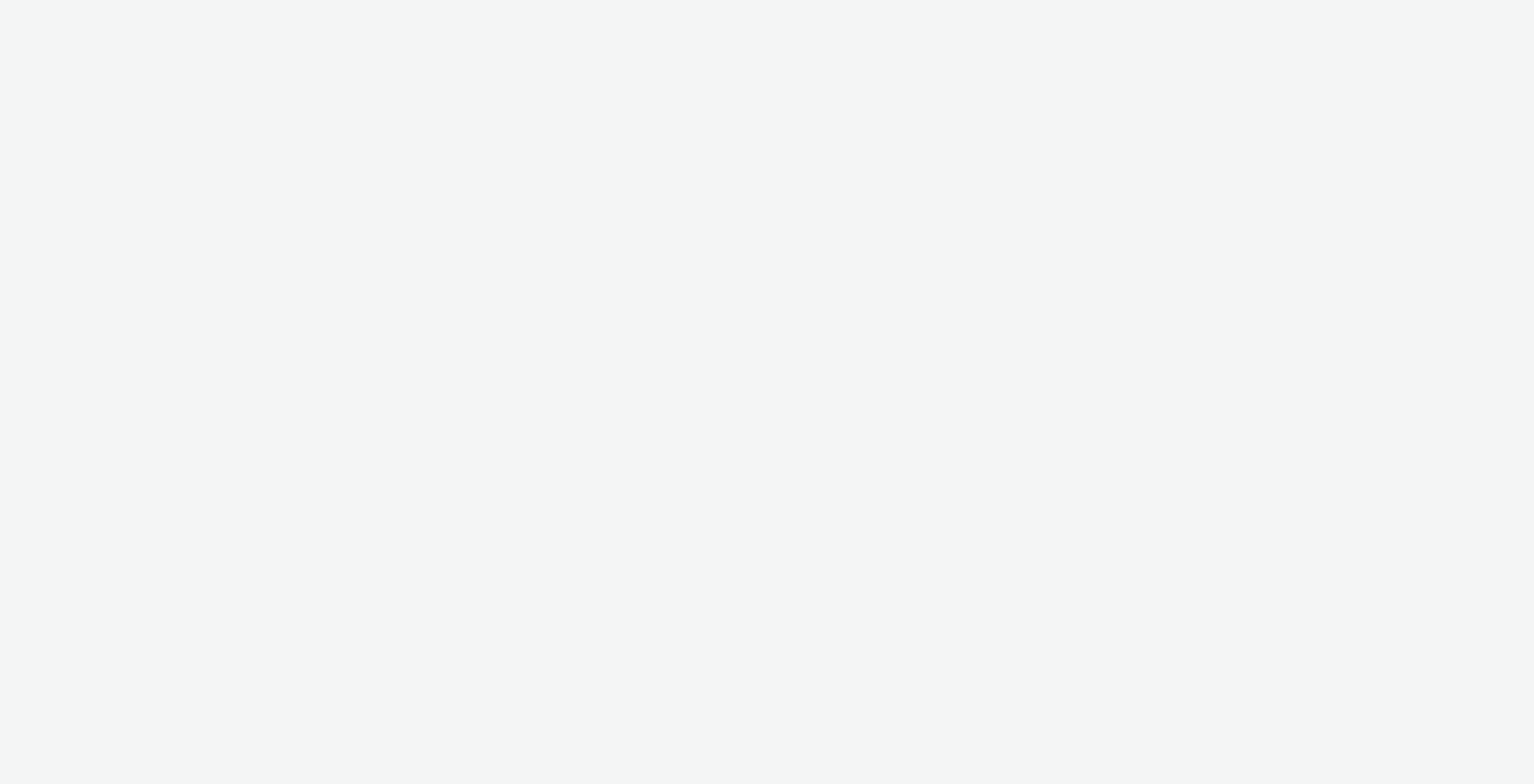
select select "c2295f28-7c96-446f-b279-53c23ee2b854"
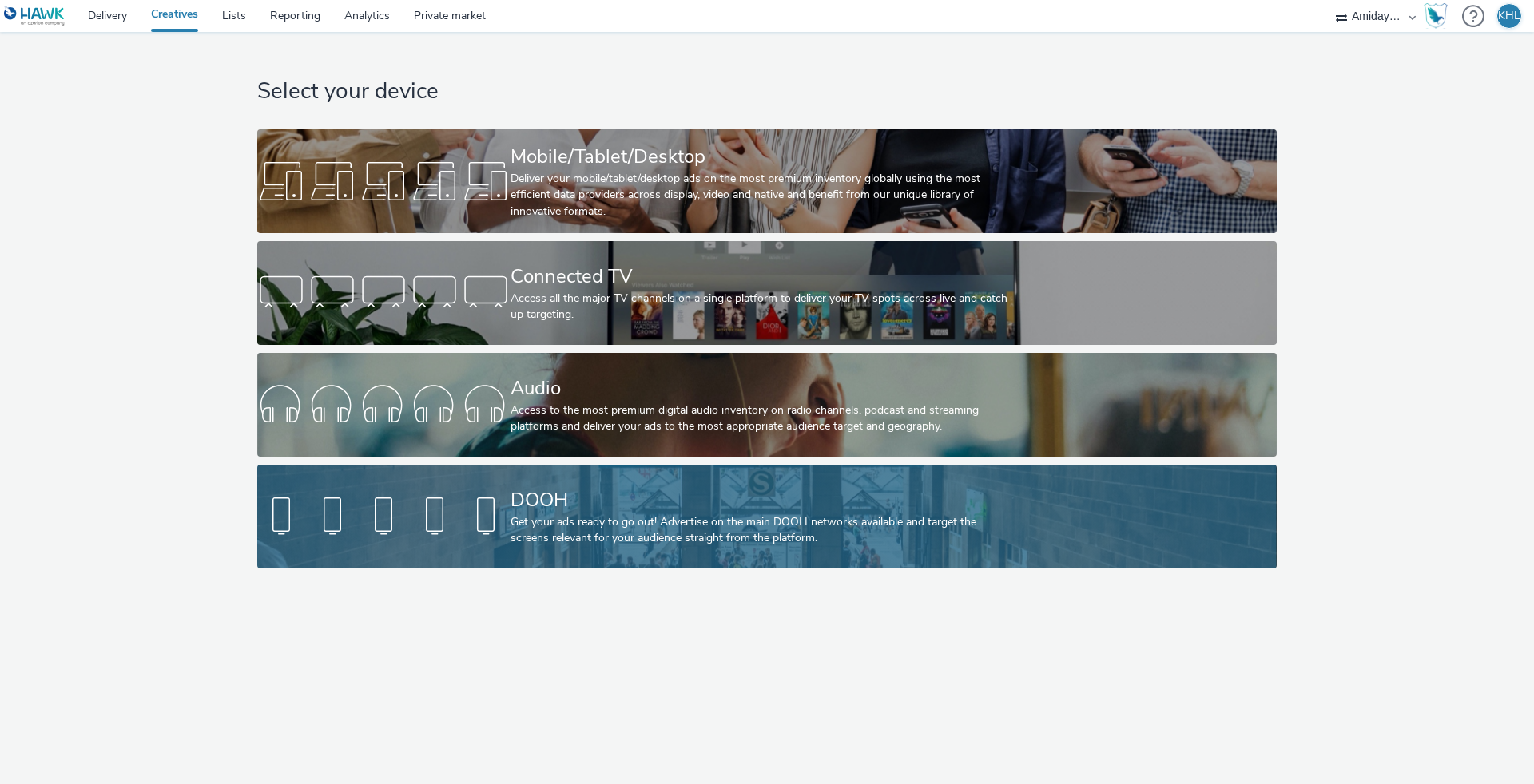
click at [508, 522] on div at bounding box center [384, 516] width 253 height 51
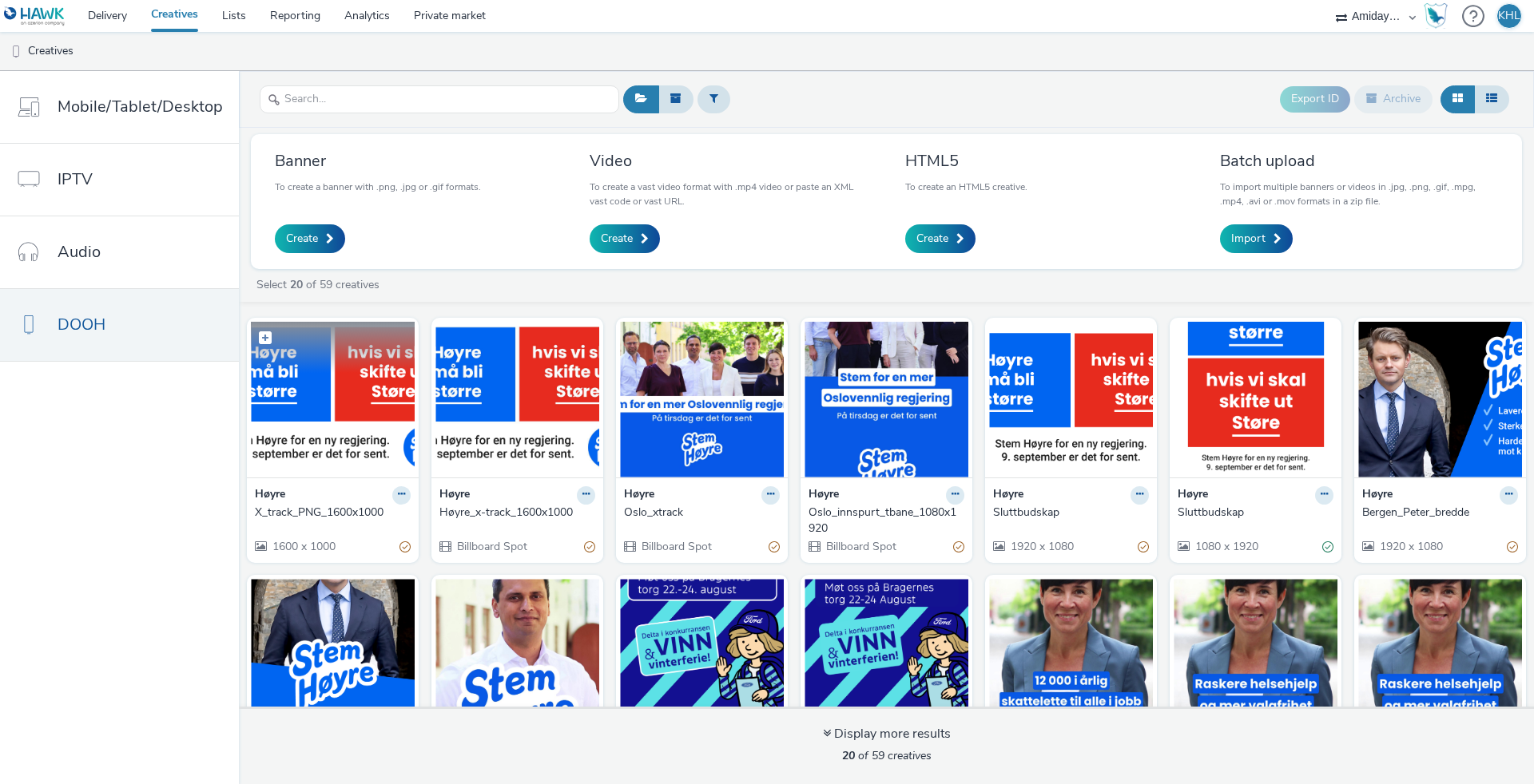
click at [378, 375] on img at bounding box center [332, 399] width 163 height 155
click at [366, 425] on img at bounding box center [332, 399] width 163 height 155
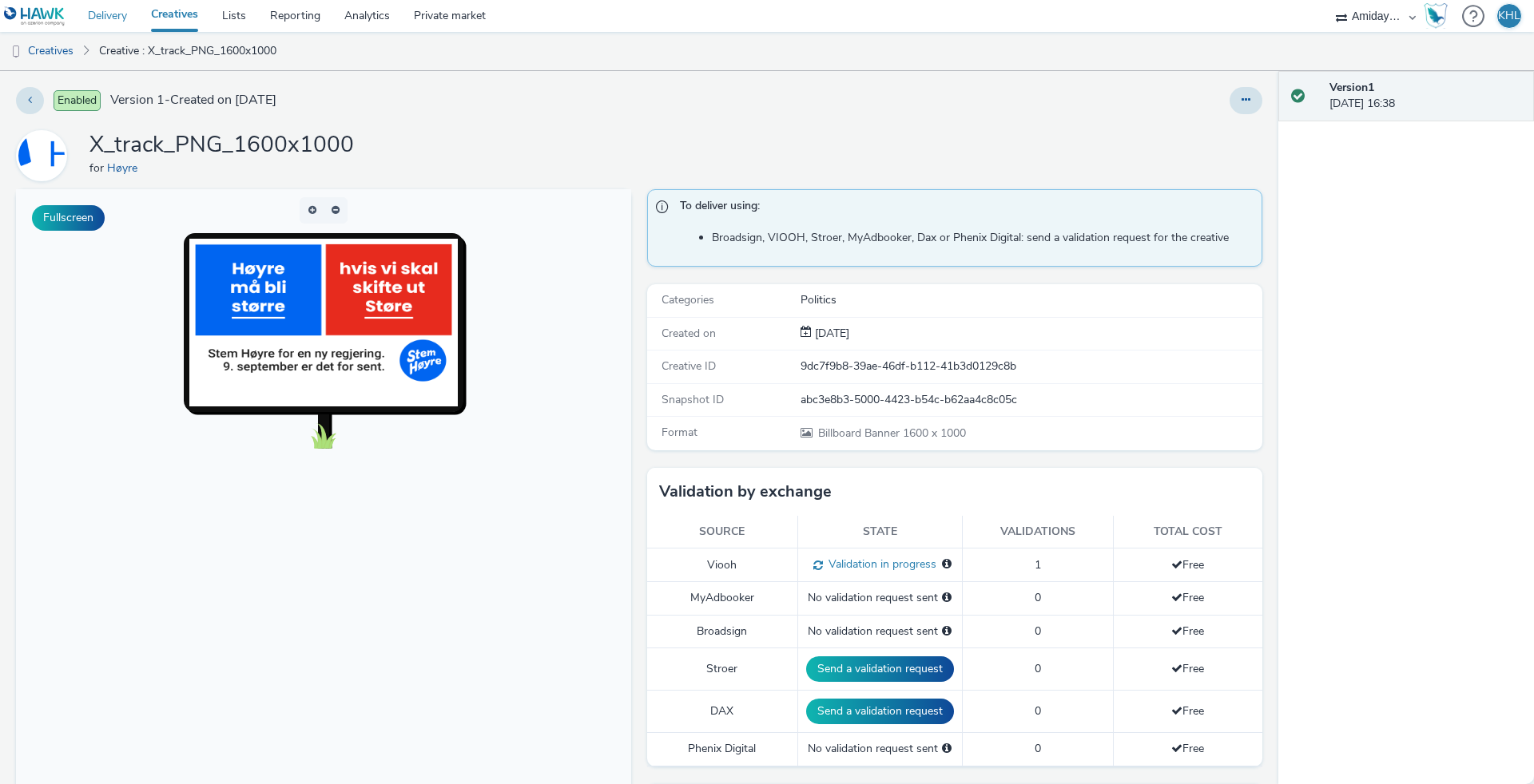
click at [93, 16] on link "Delivery" at bounding box center [107, 16] width 63 height 32
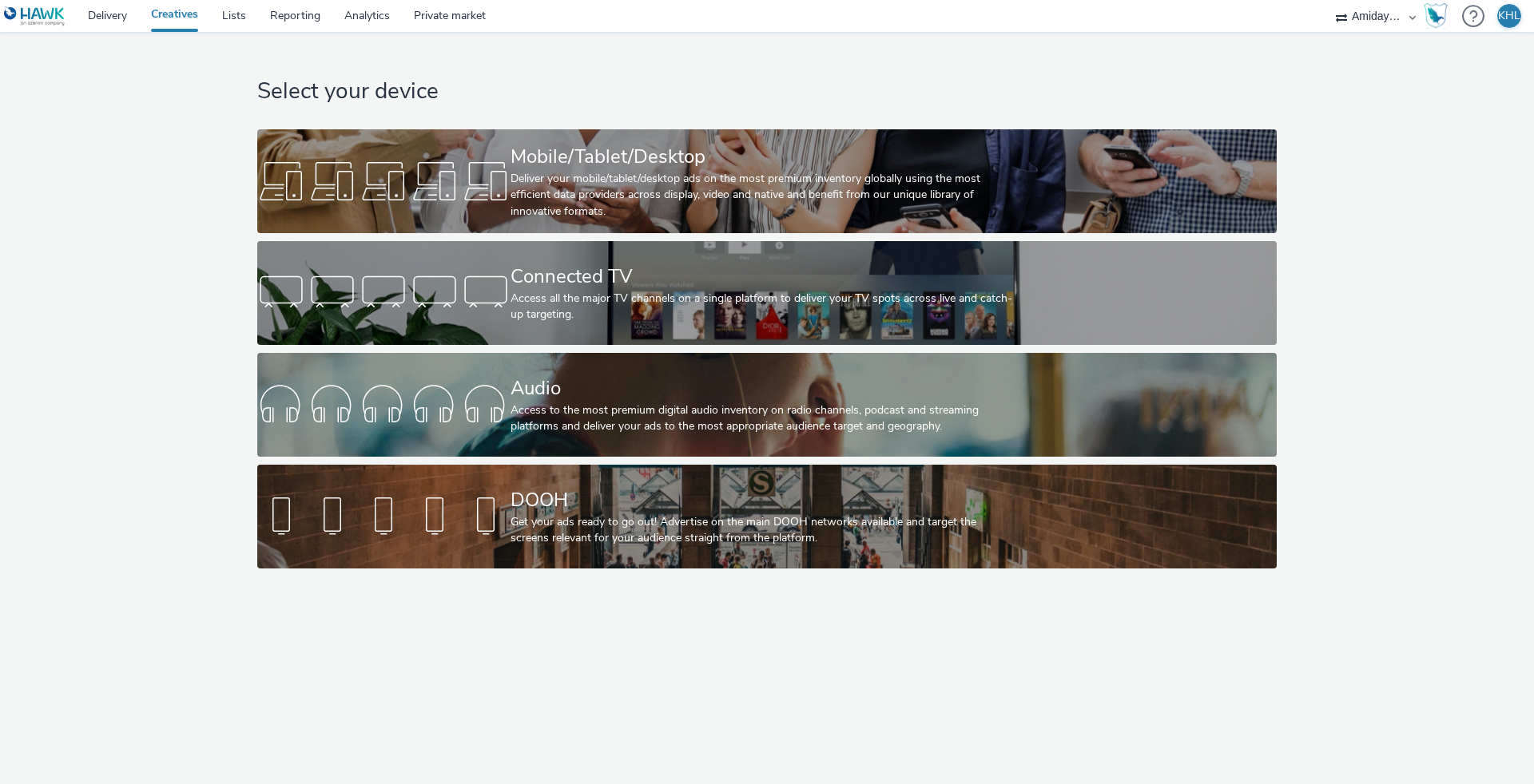
select select "c2295f28-7c96-446f-b279-53c23ee2b854"
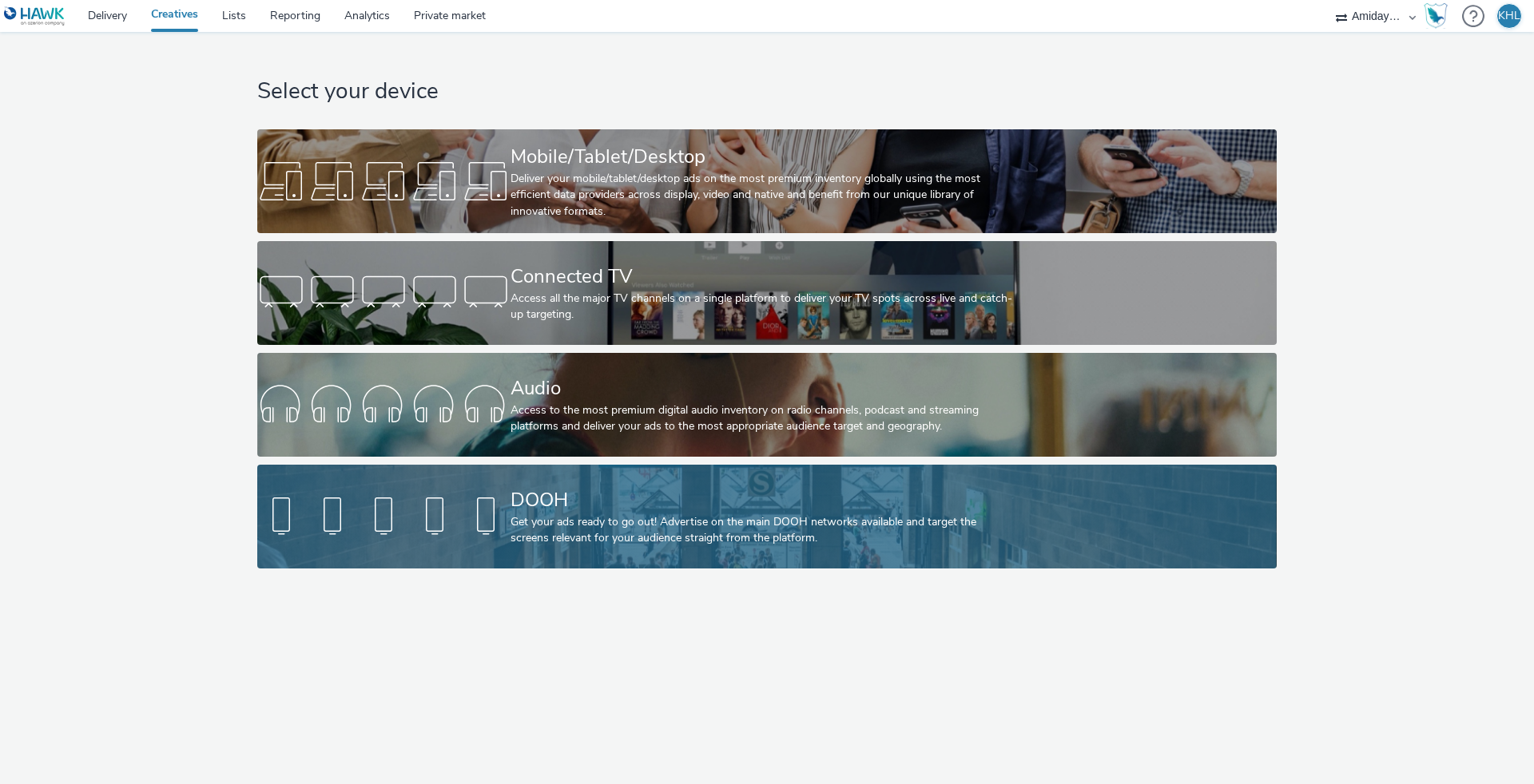
click at [551, 517] on div "Get your ads ready to go out! Advertise on the main DOOH networks available and…" at bounding box center [763, 531] width 507 height 32
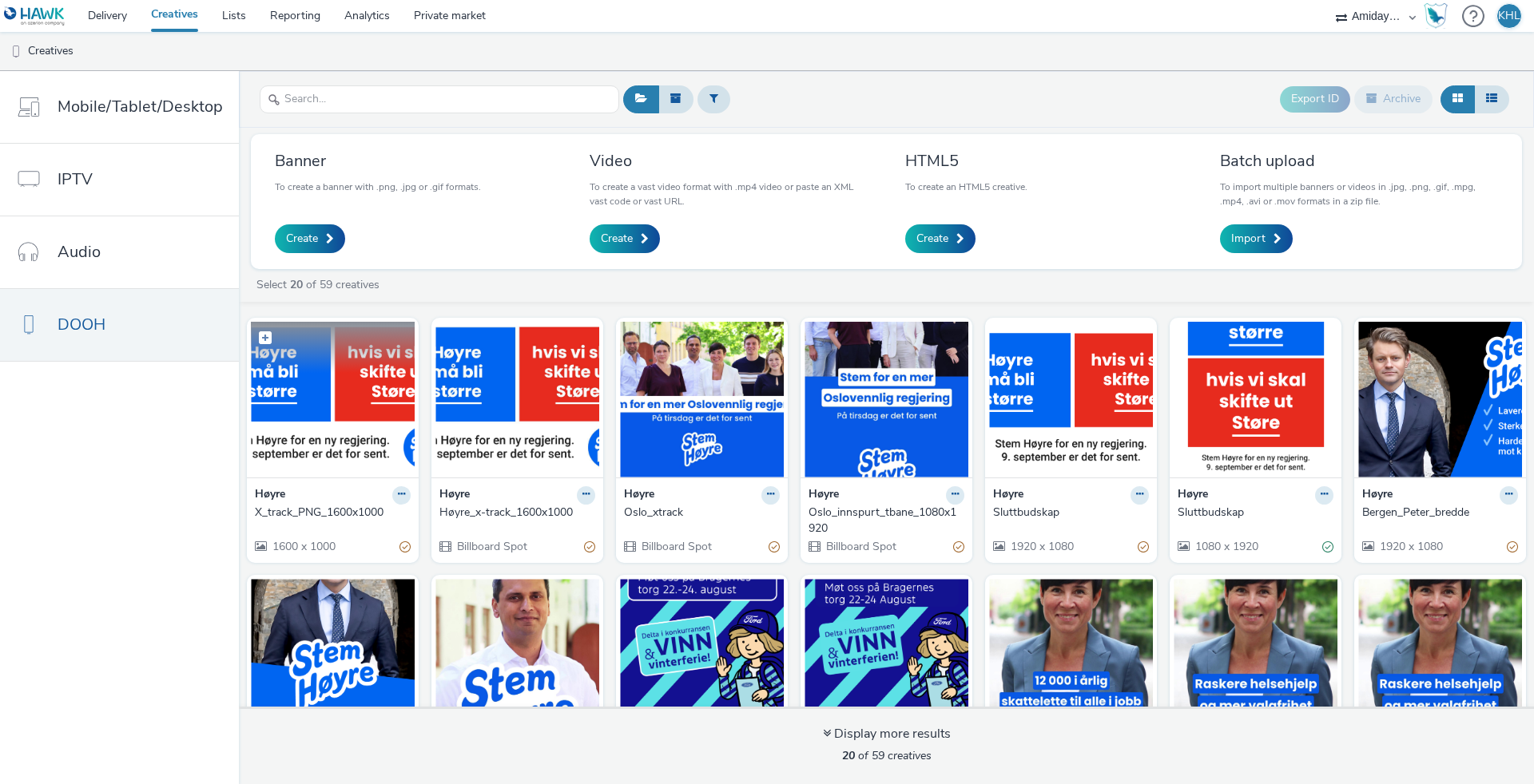
click at [374, 371] on figcaption at bounding box center [332, 347] width 163 height 51
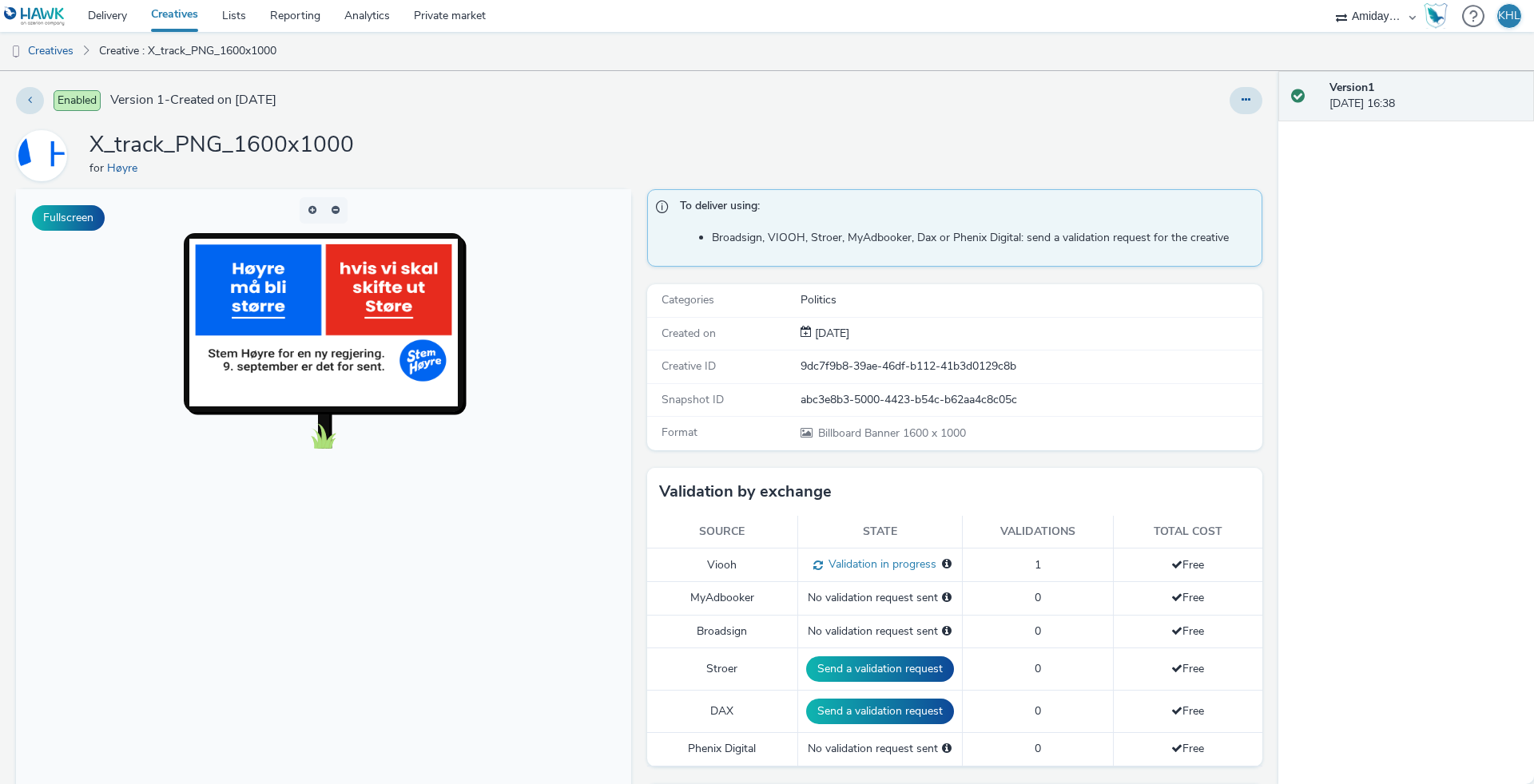
click at [170, 17] on link "Creatives" at bounding box center [174, 16] width 71 height 32
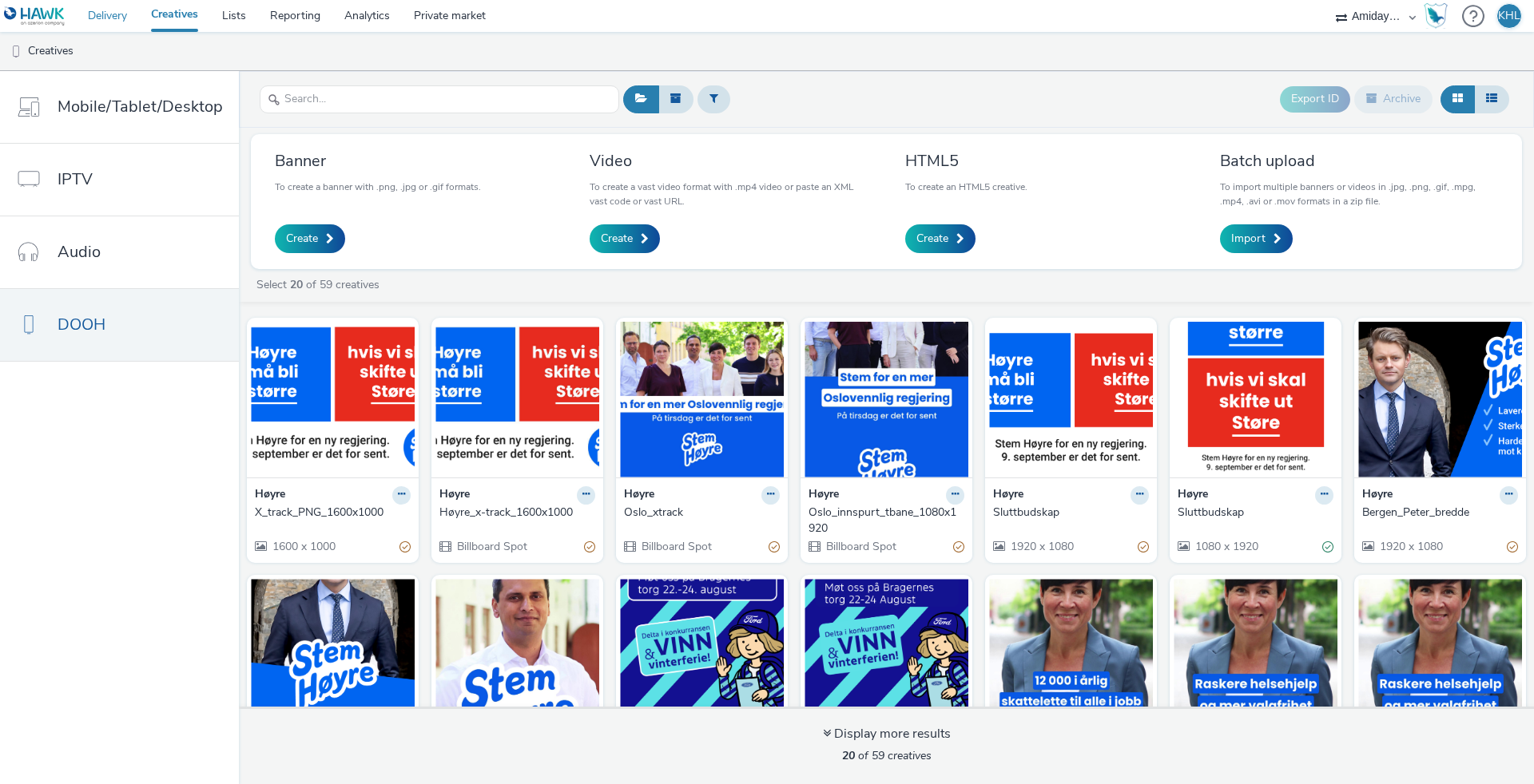
click at [115, 8] on link "Delivery" at bounding box center [107, 16] width 63 height 32
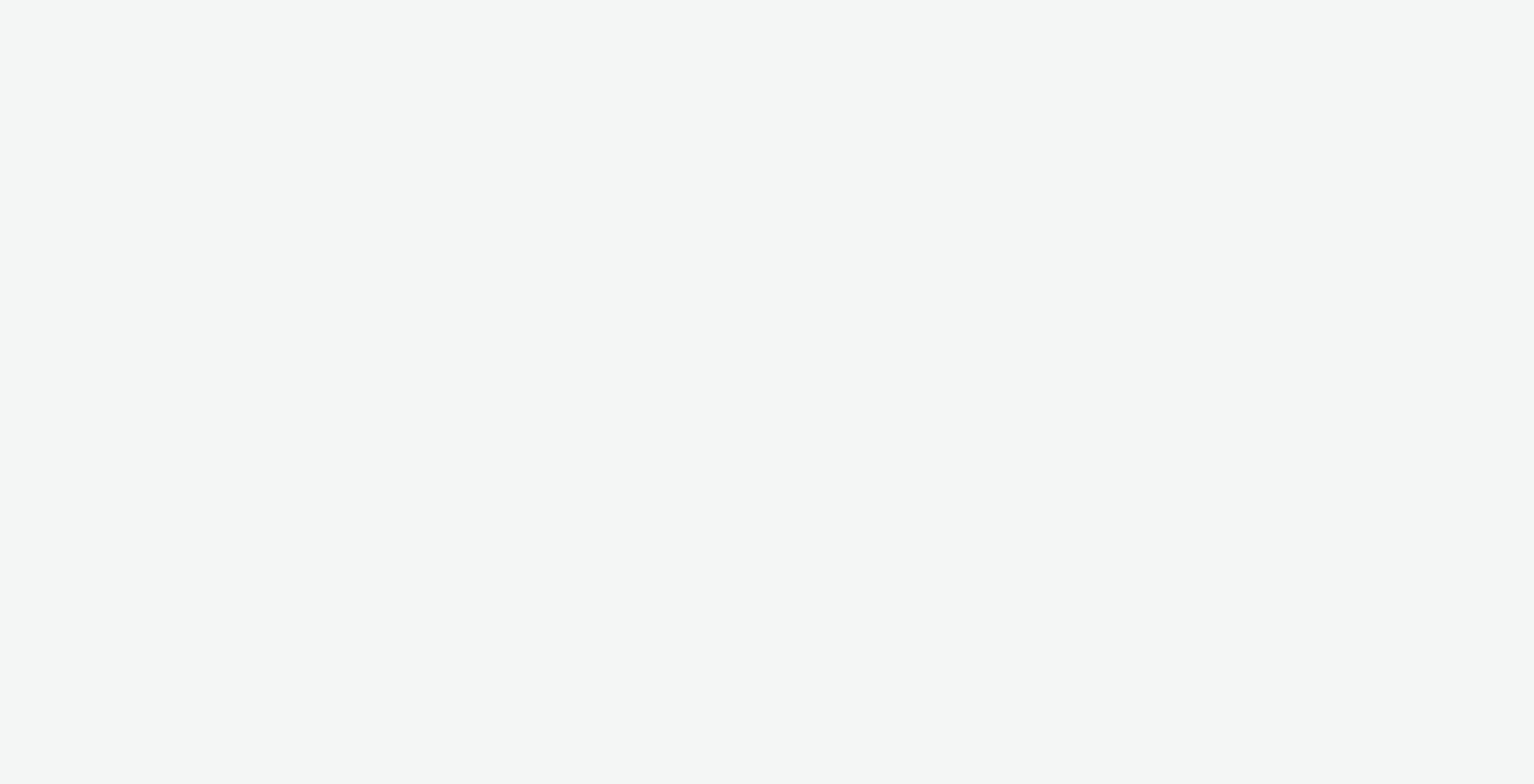
select select "10bae079-8a11-4fca-8b47-9e5fc357b551"
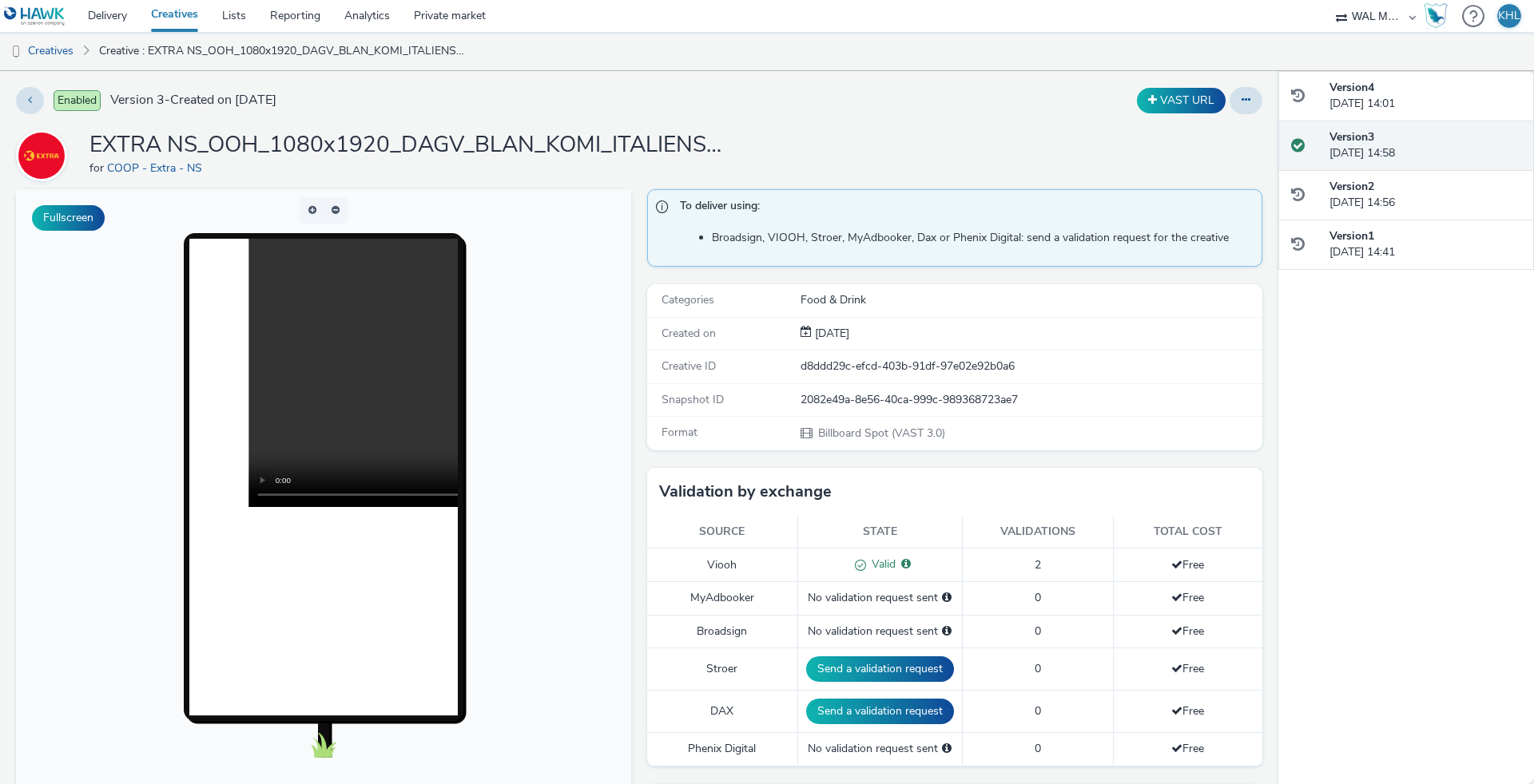
click at [186, 16] on link "Creatives" at bounding box center [174, 16] width 71 height 32
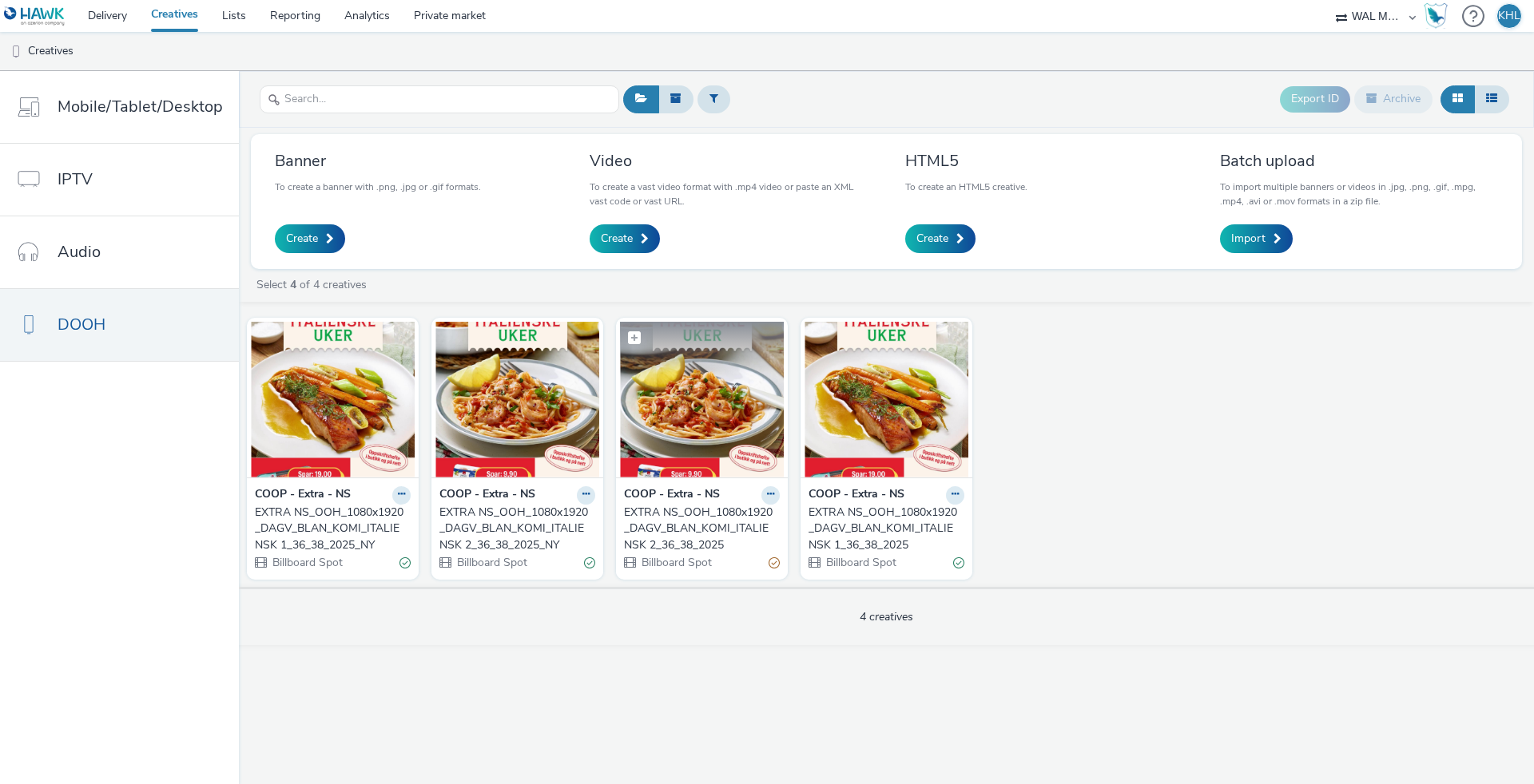
click at [717, 390] on img at bounding box center [701, 399] width 163 height 155
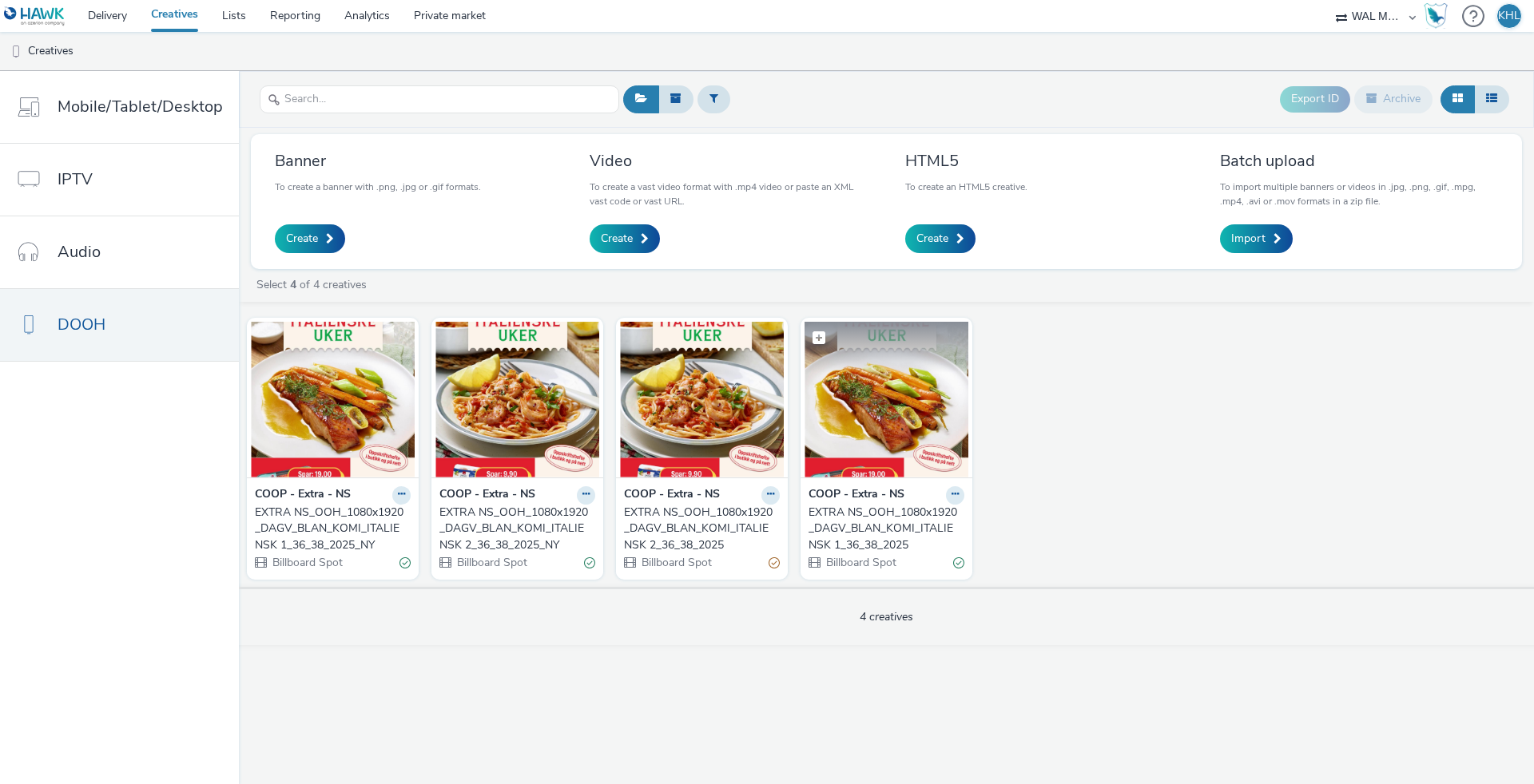
click at [902, 428] on img at bounding box center [886, 399] width 163 height 155
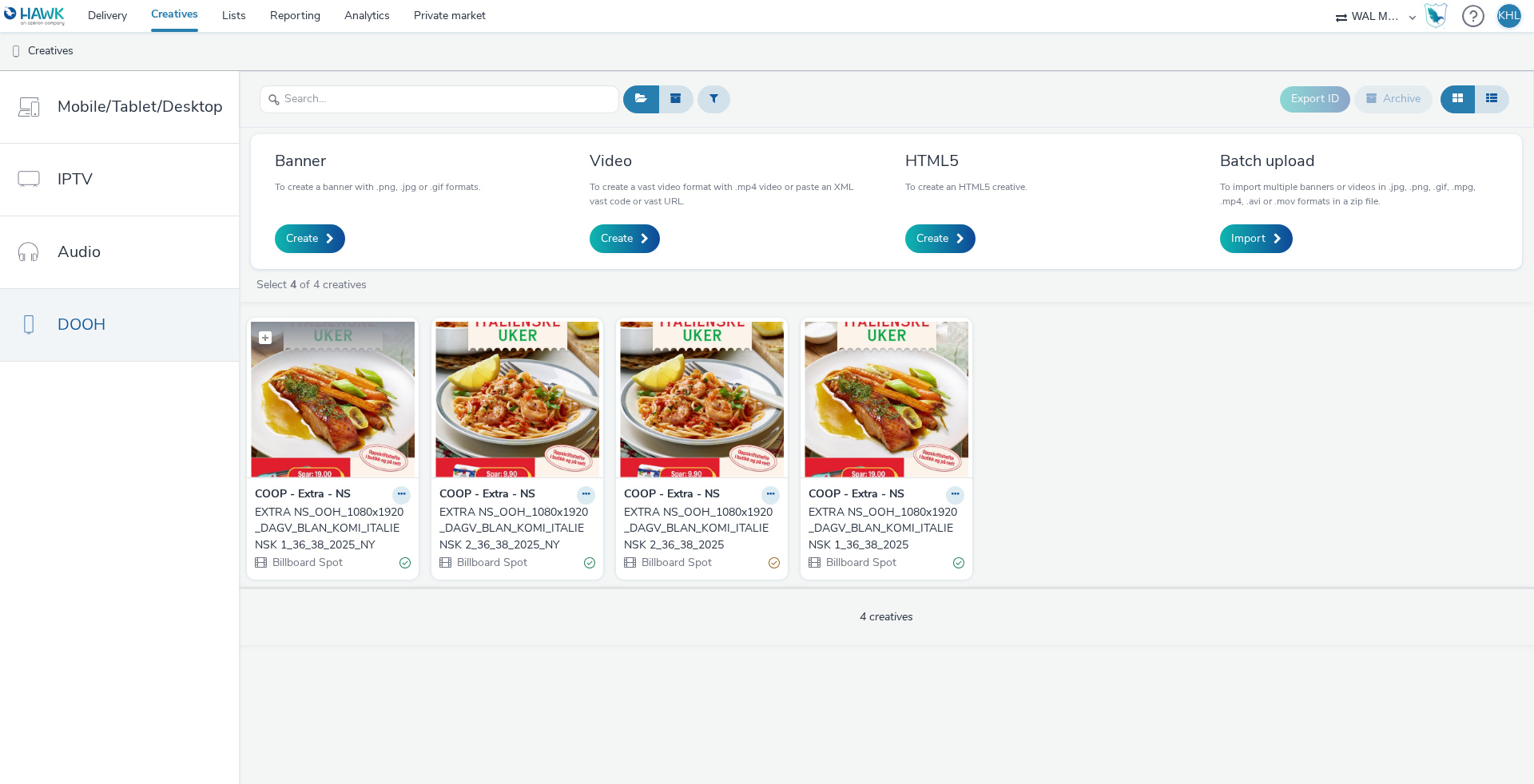
click at [372, 425] on img at bounding box center [332, 399] width 163 height 155
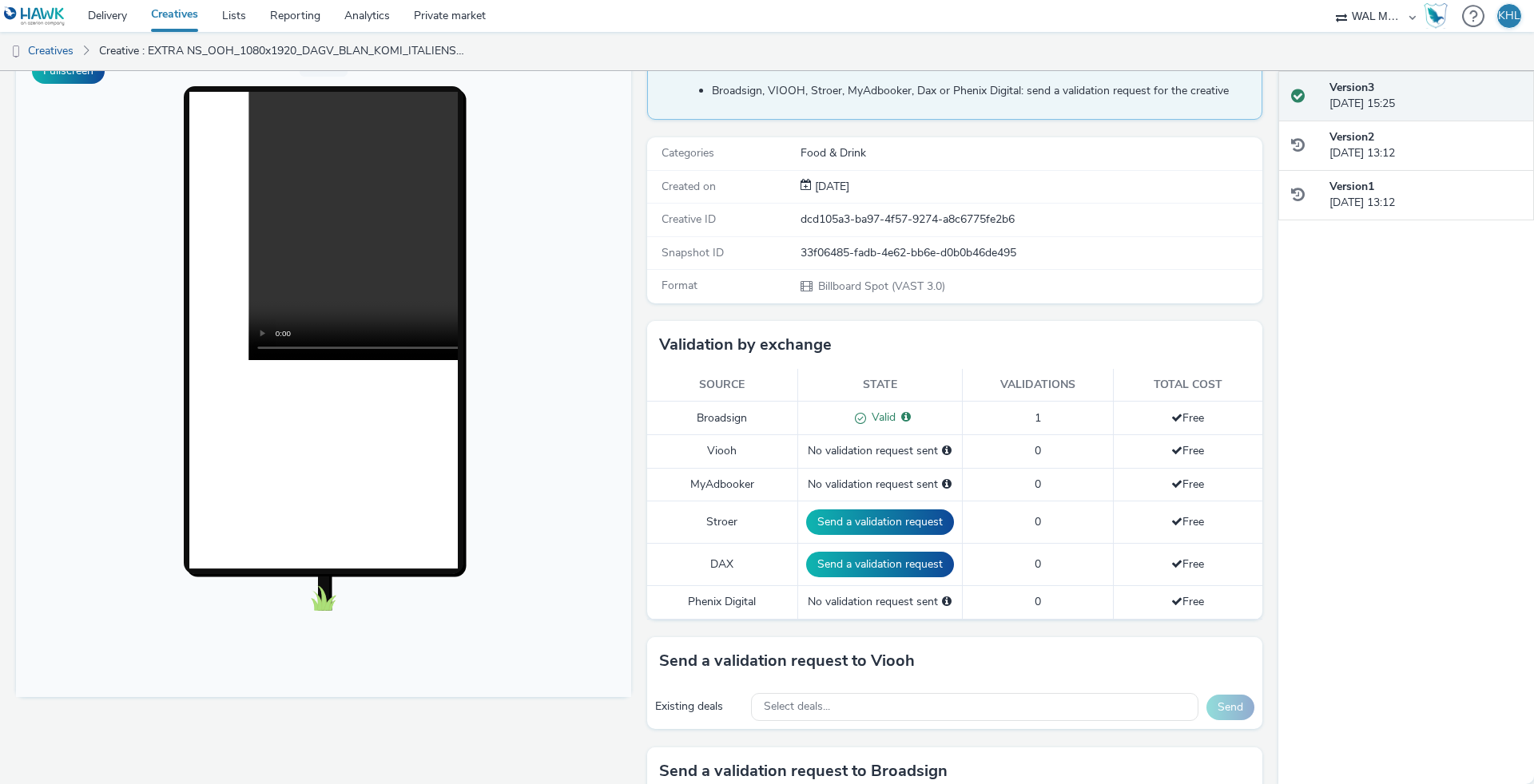
scroll to position [144, 0]
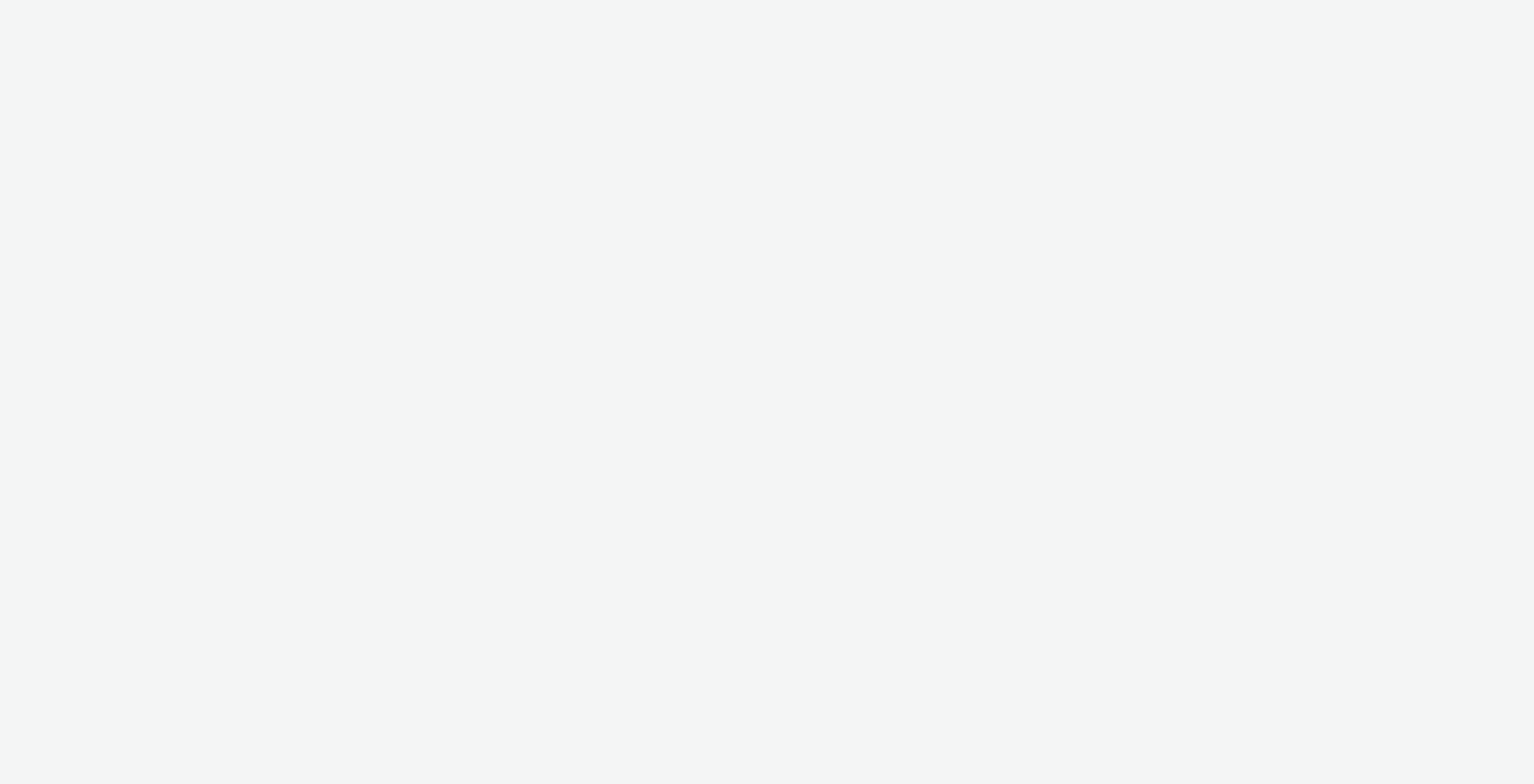
select select "c2295f28-7c96-446f-b279-53c23ee2b854"
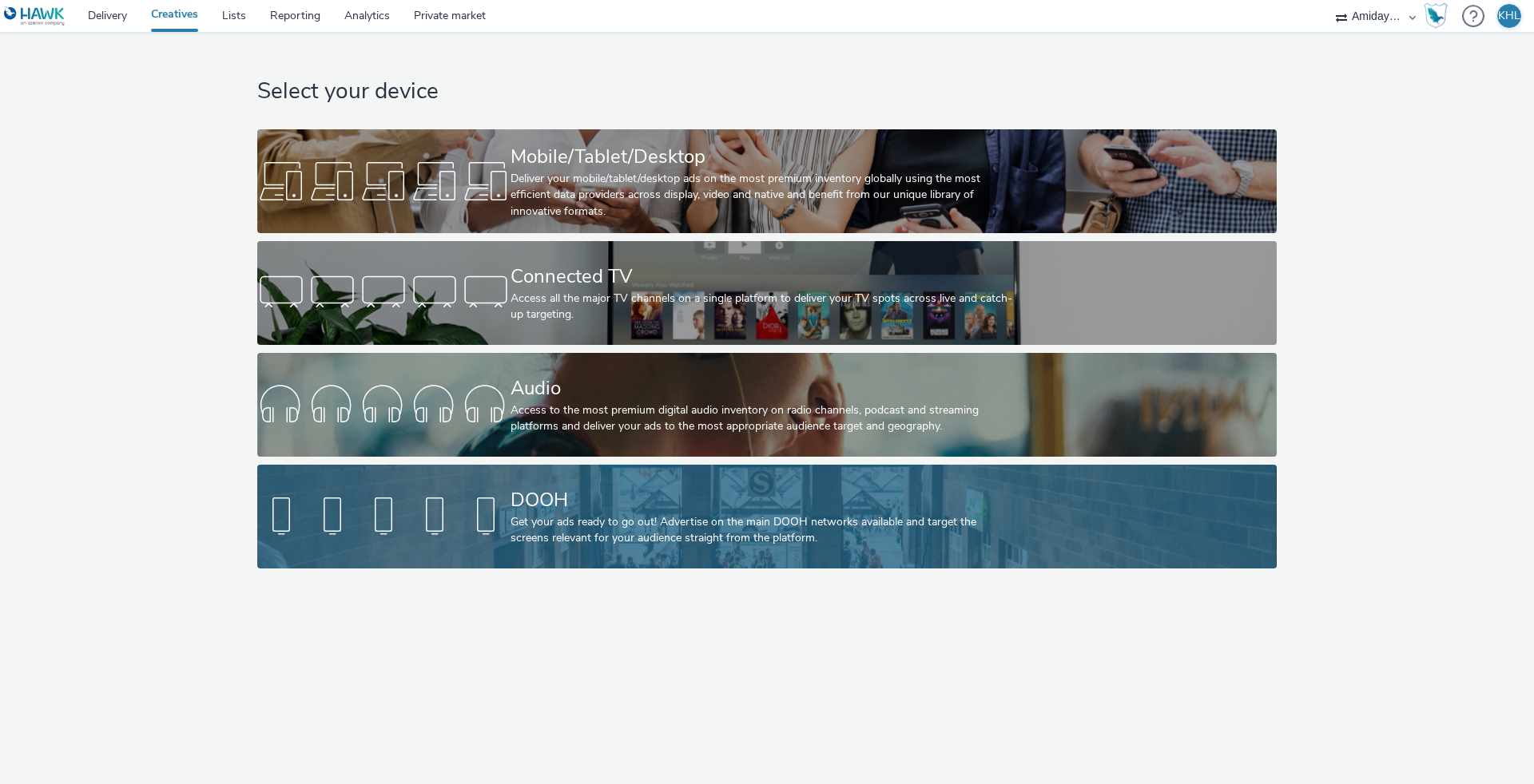
click at [562, 544] on div "Get your ads ready to go out! Advertise on the main DOOH networks available and…" at bounding box center [763, 531] width 507 height 32
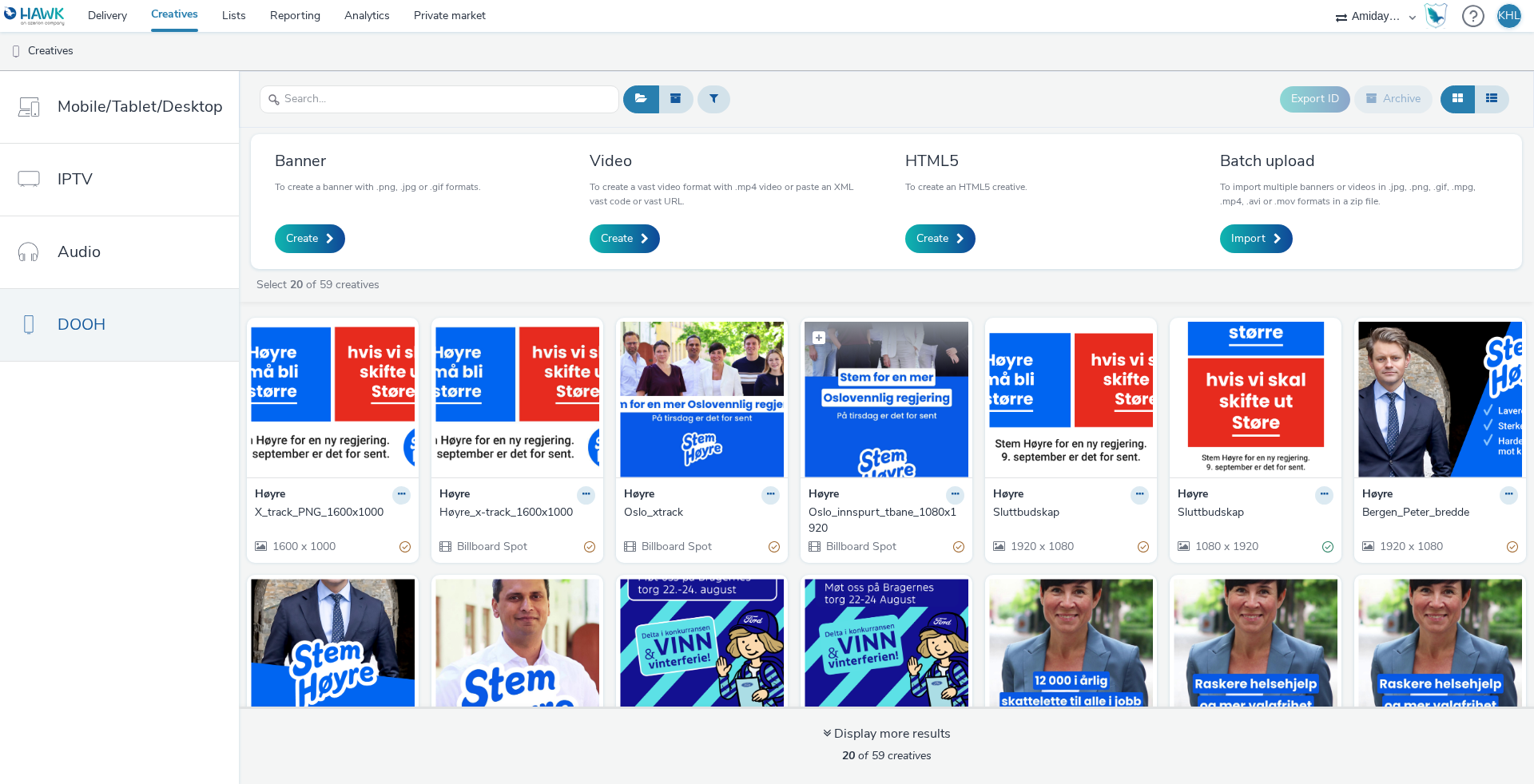
click at [873, 419] on img at bounding box center [886, 399] width 163 height 155
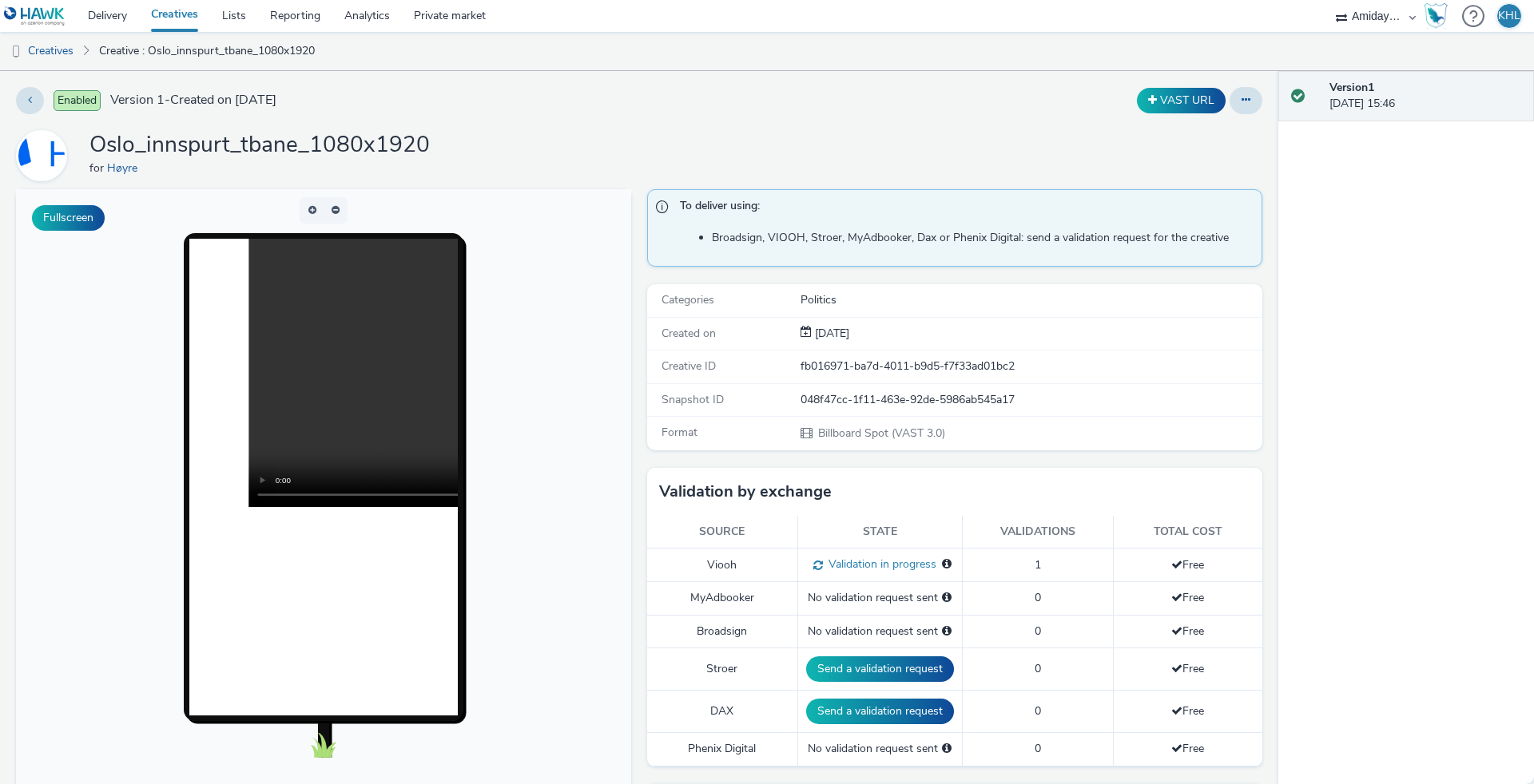
click at [334, 384] on video at bounding box center [517, 373] width 537 height 269
click at [110, 18] on link "Delivery" at bounding box center [107, 16] width 63 height 32
